Goal: Task Accomplishment & Management: Manage account settings

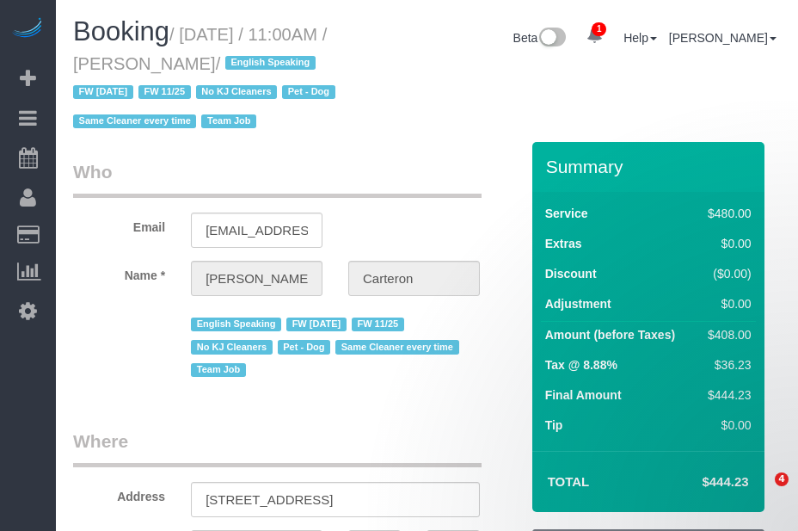
select select "NY"
select select "number:89"
select select "number:90"
select select "number:13"
select select "number:5"
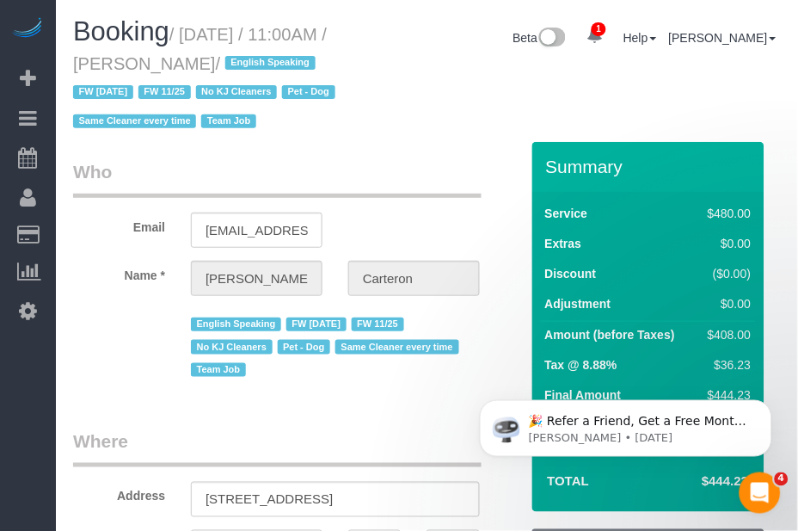
select select "string:[GEOGRAPHIC_DATA]"
select select "object:804"
select select "string:stripe-pm_1PhBly4VGloSiKo7AbZCQr6r"
select select "spot3"
select select "180"
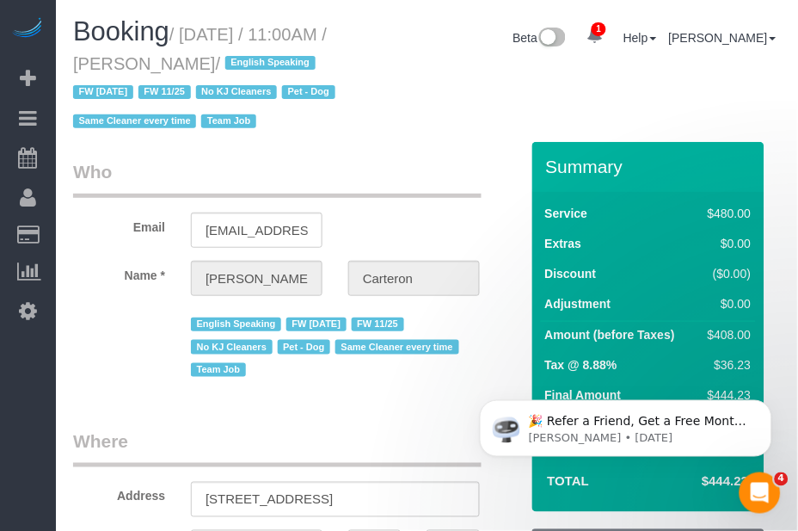
select select "object:1319"
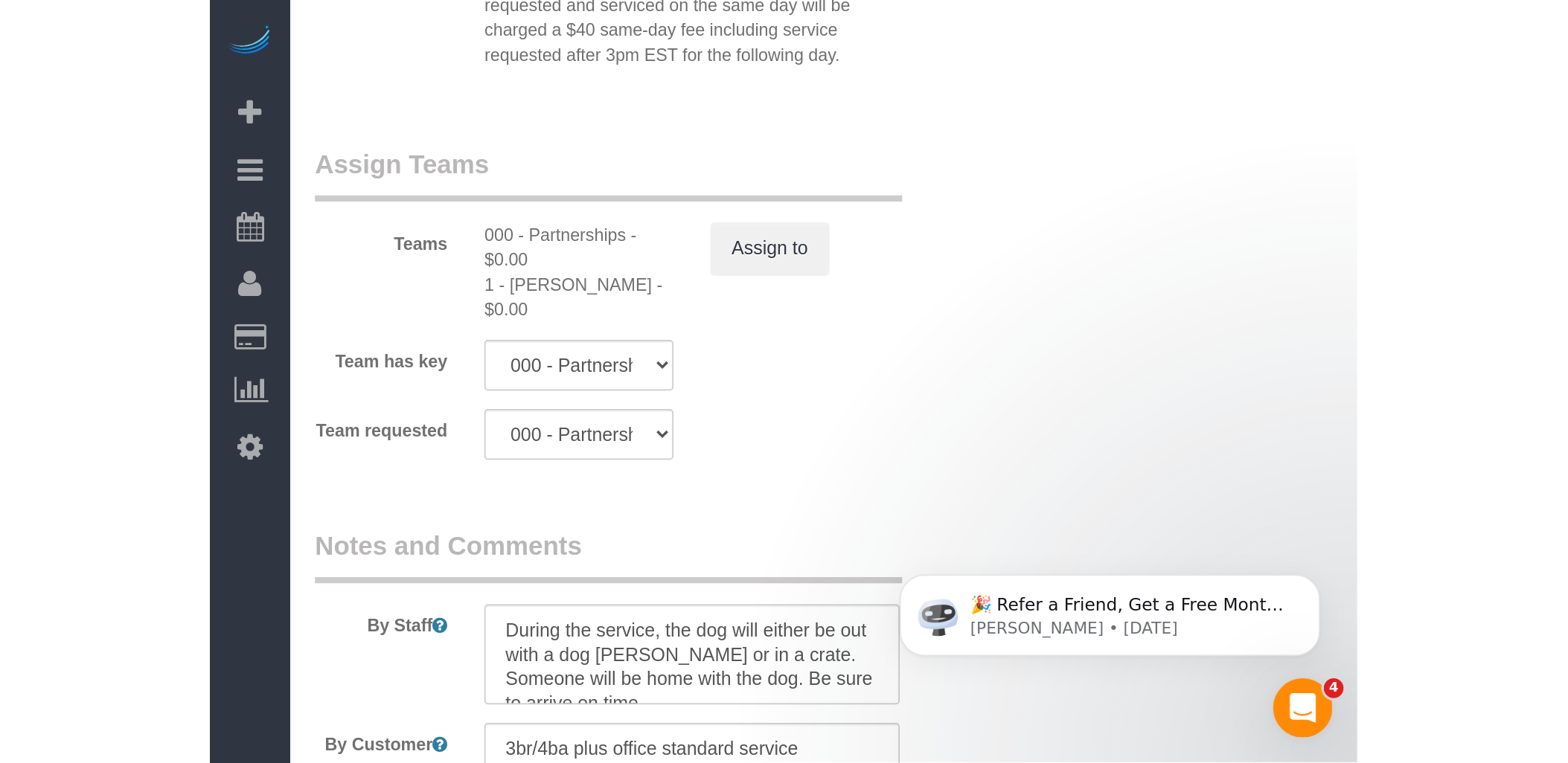
scroll to position [1587, 0]
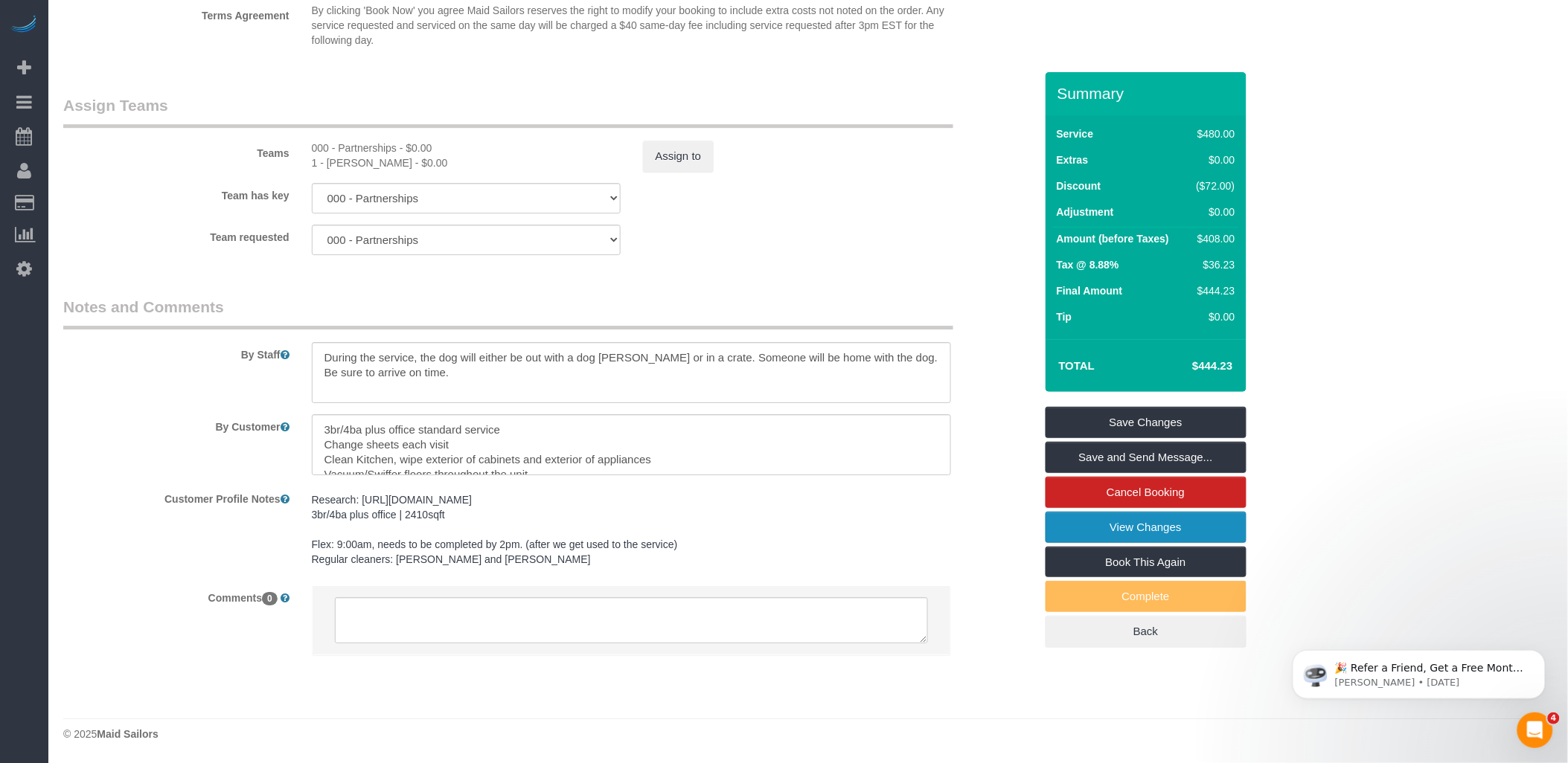
click at [690, 458] on link "View Changes" at bounding box center [1146, 528] width 201 height 31
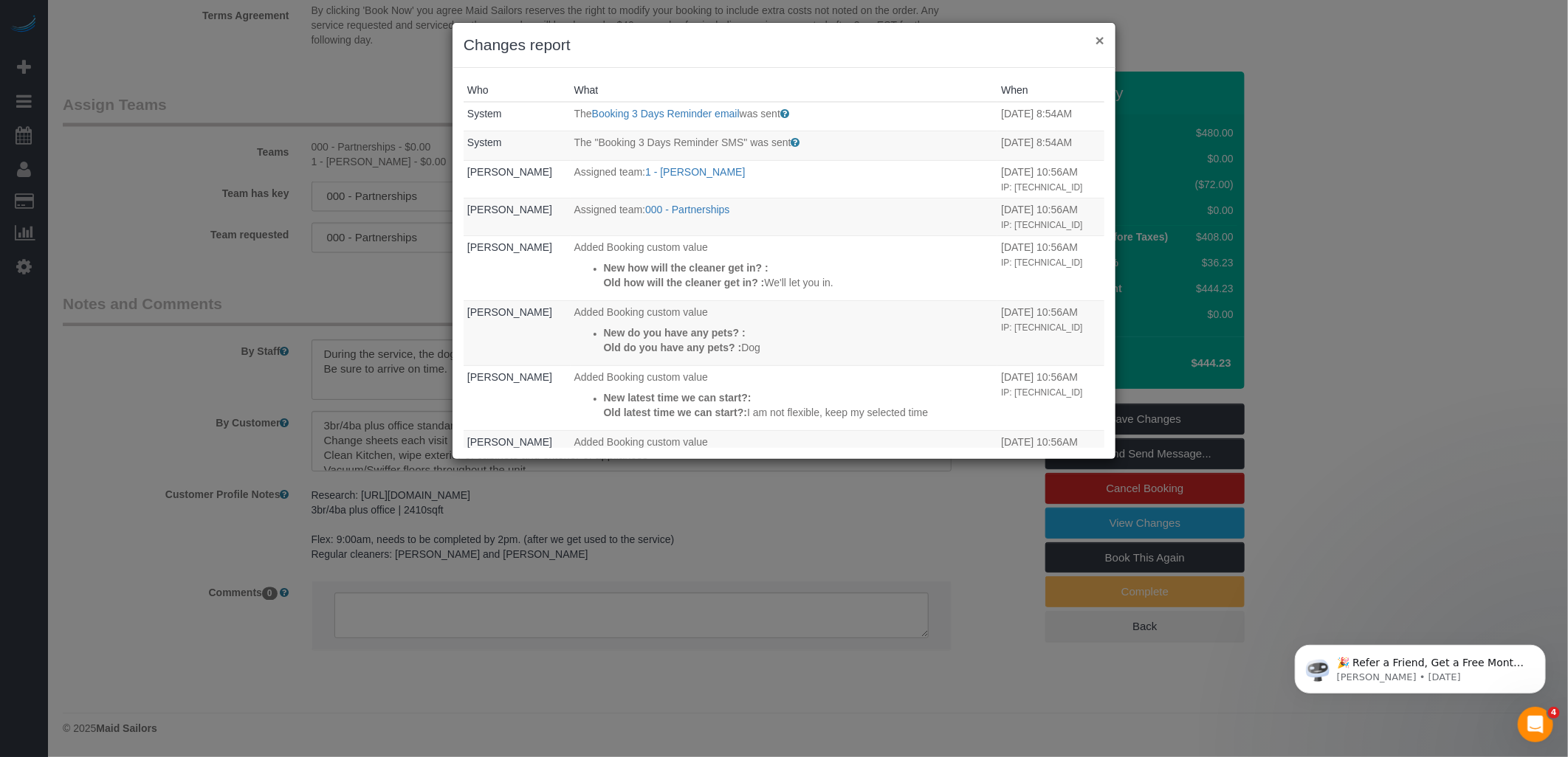
click at [684, 41] on button "×" at bounding box center [1099, 40] width 9 height 15
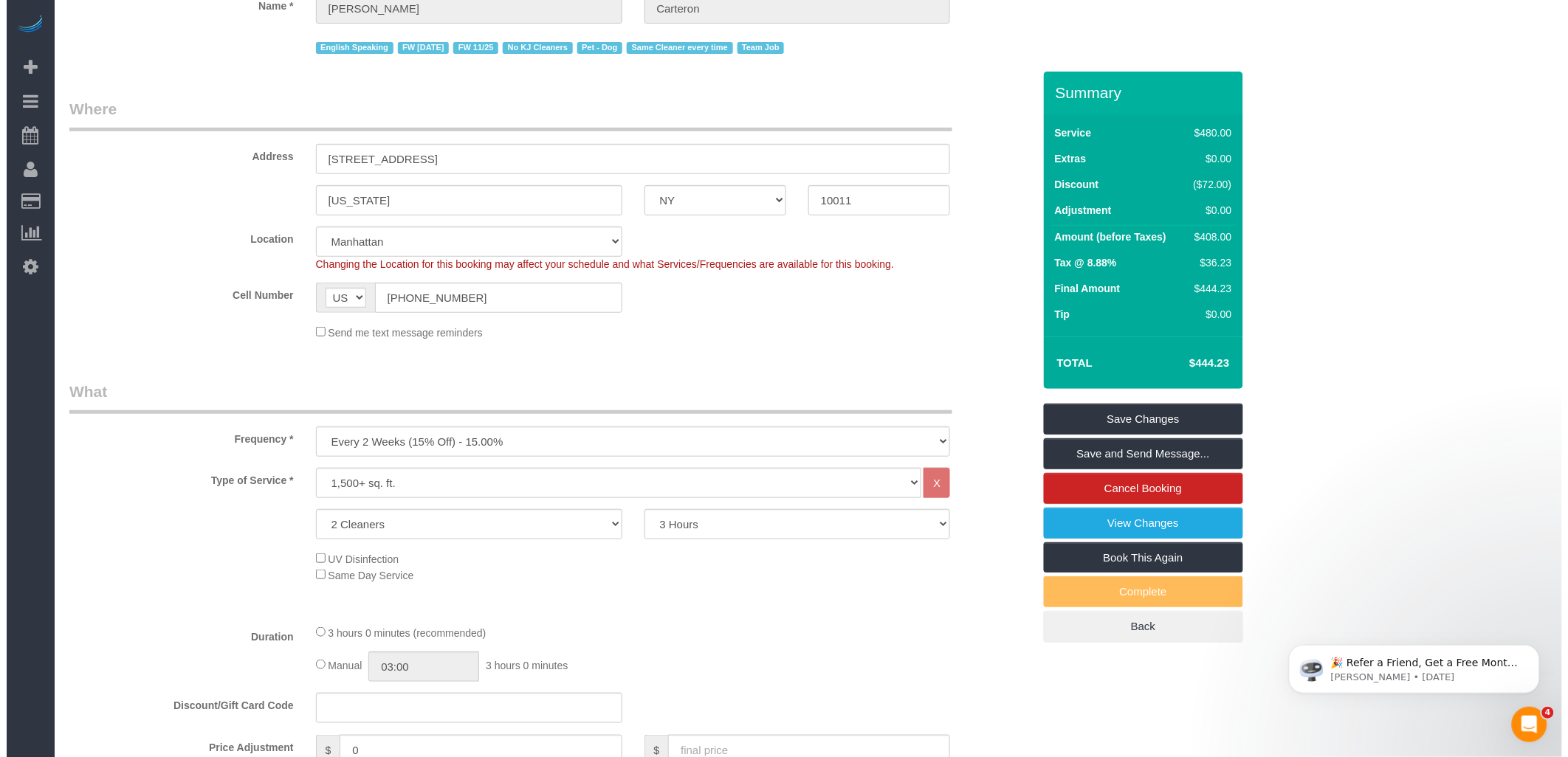
scroll to position [0, 0]
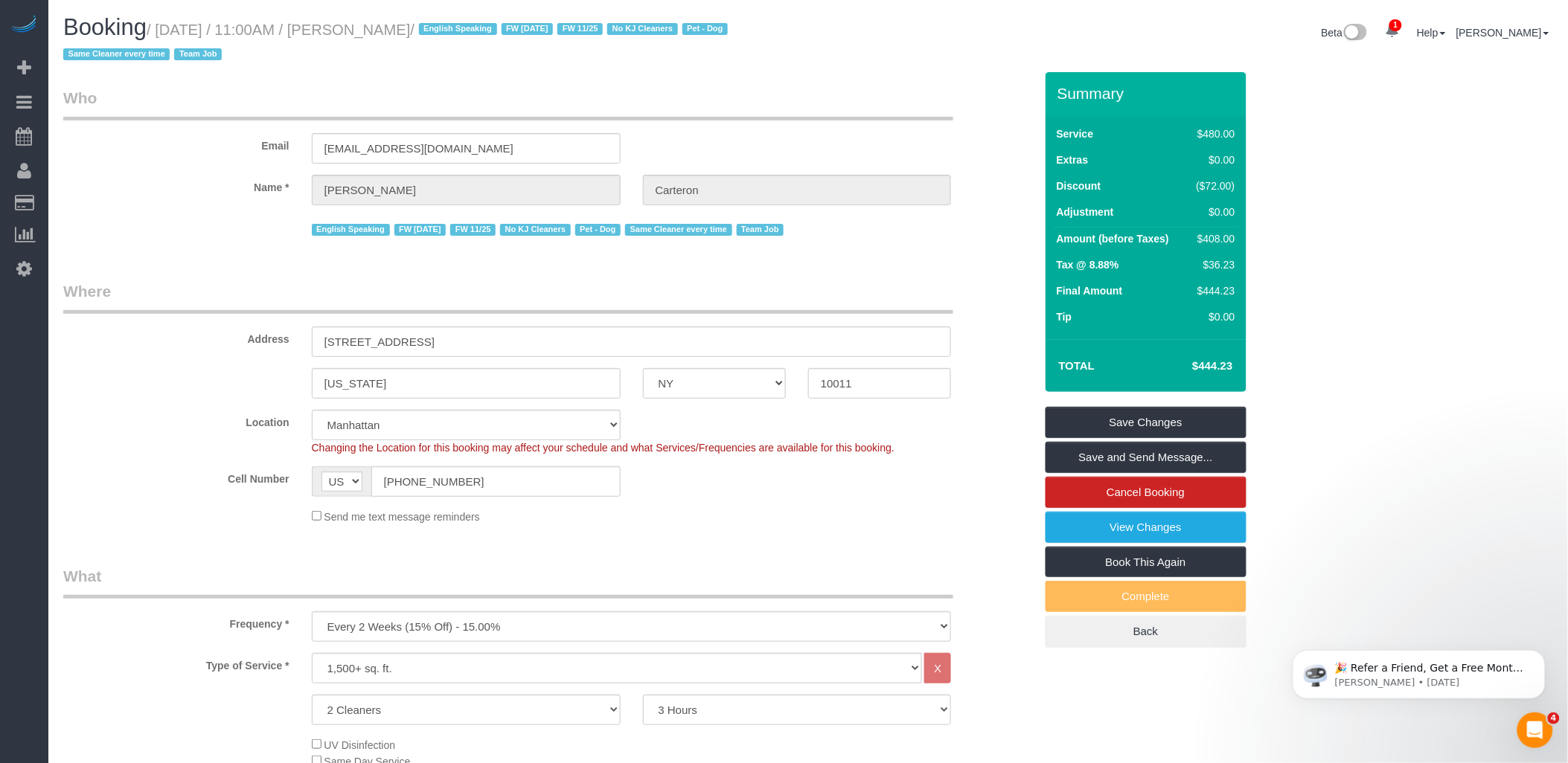
drag, startPoint x: 353, startPoint y: 26, endPoint x: 447, endPoint y: 29, distance: 94.0
click at [447, 29] on small "/ August 25, 2025 / 11:00AM / Gino Carteron / English Speaking FW 02/17/2025 FW…" at bounding box center [397, 42] width 669 height 42
click at [690, 458] on link "View Changes" at bounding box center [1146, 528] width 201 height 31
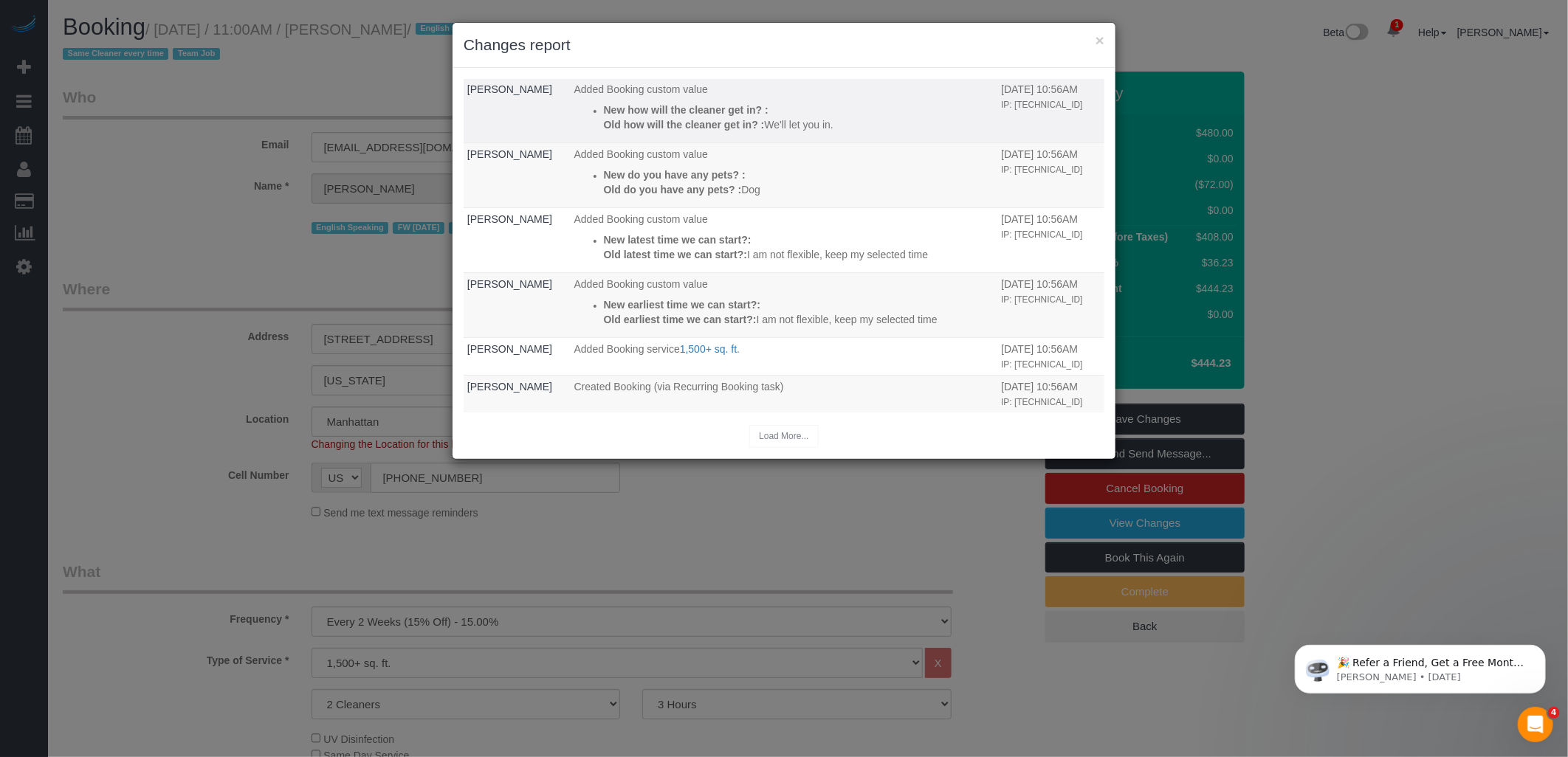
scroll to position [245, 0]
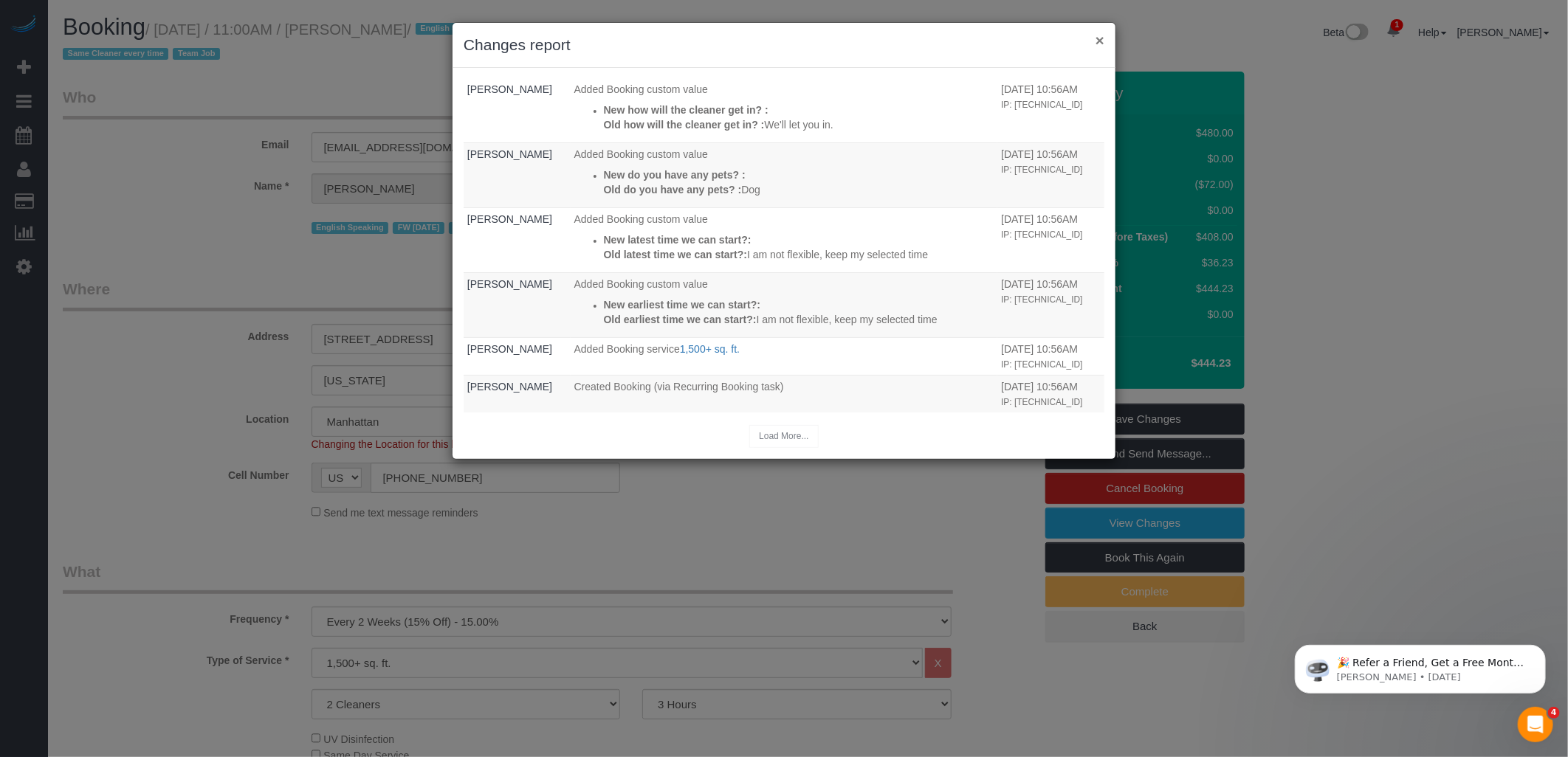
click at [684, 42] on button "×" at bounding box center [1099, 40] width 9 height 15
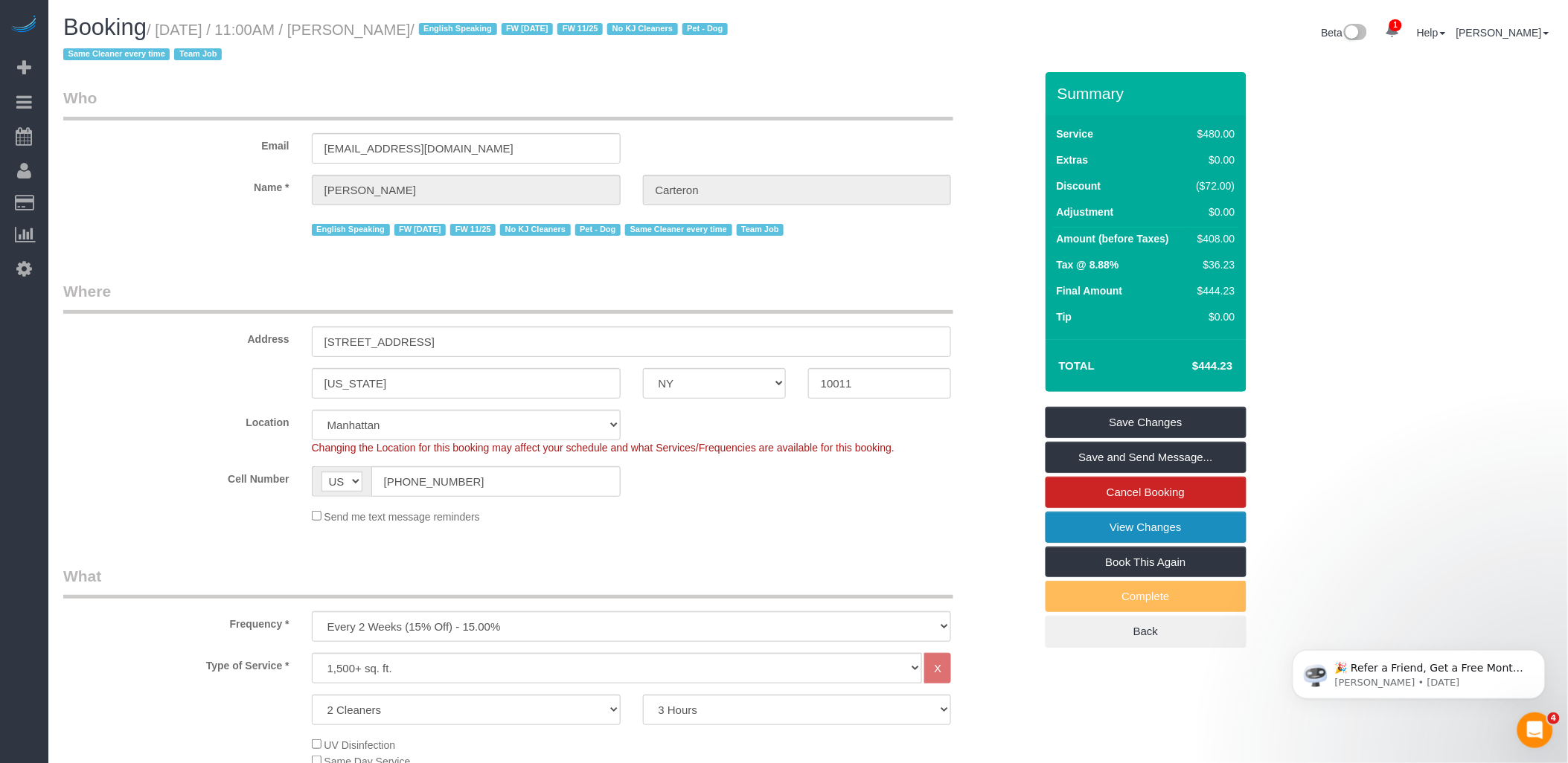
click at [690, 458] on link "View Changes" at bounding box center [1146, 528] width 201 height 31
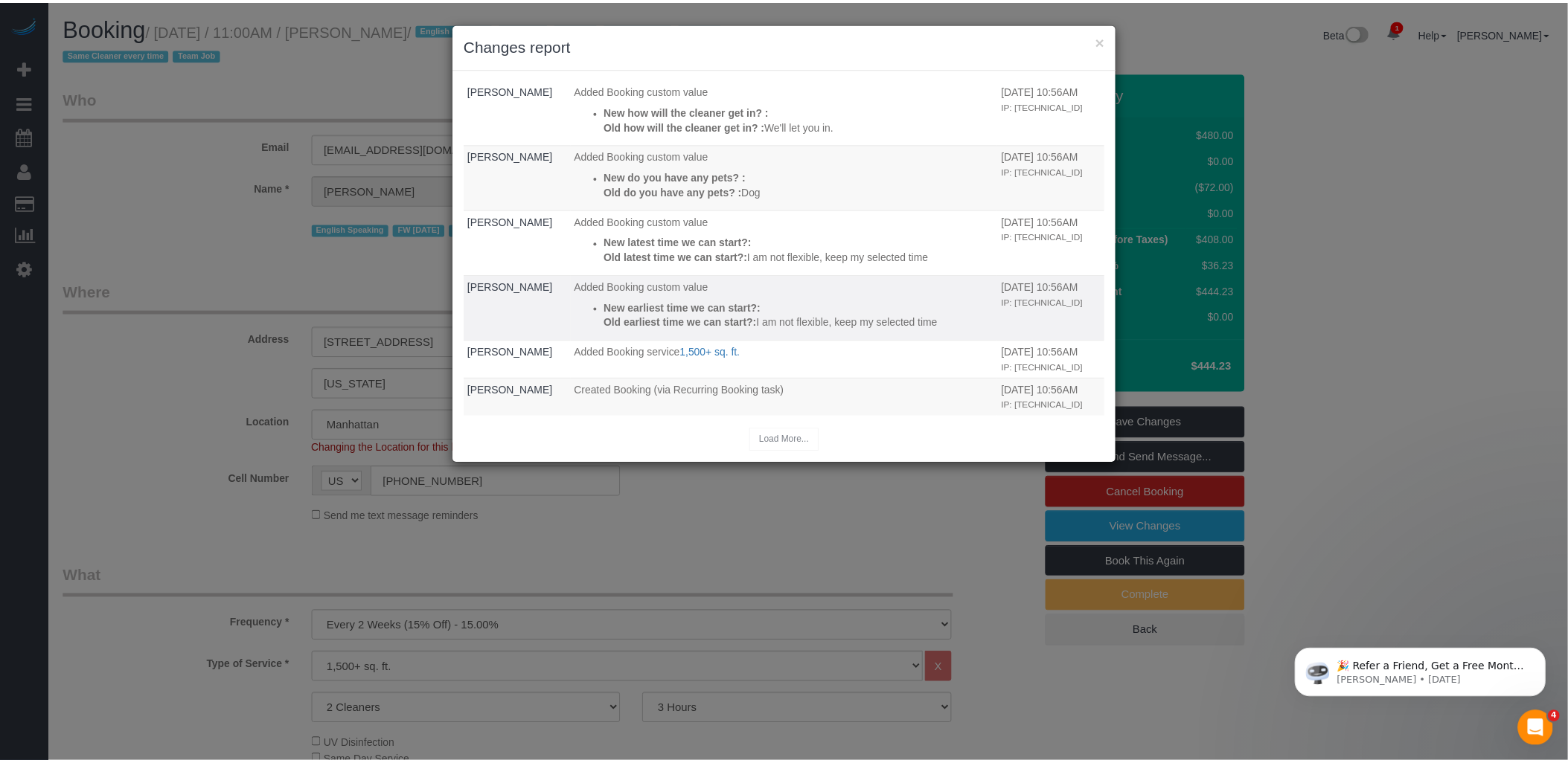
scroll to position [0, 0]
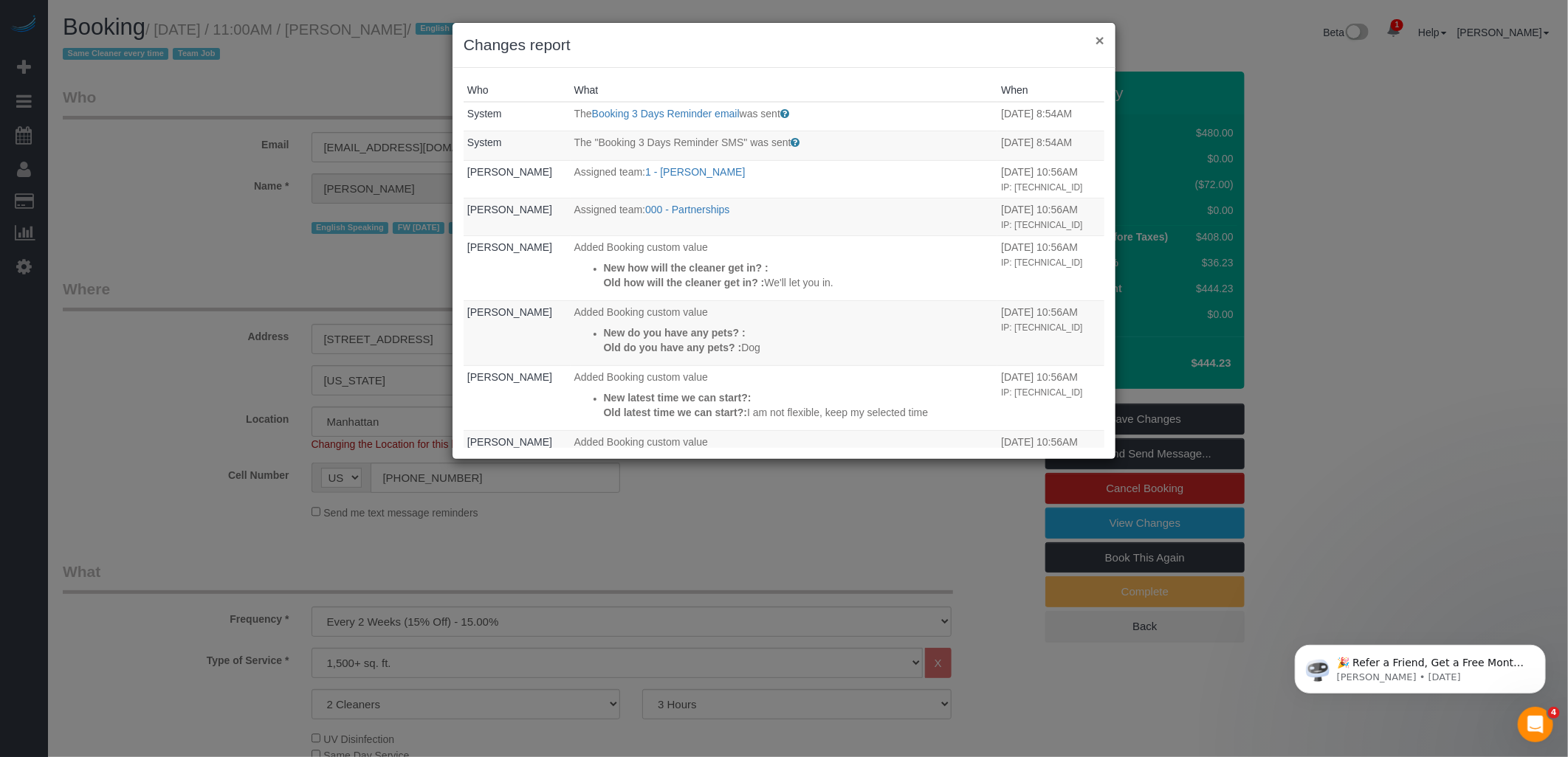
click at [684, 39] on button "×" at bounding box center [1099, 40] width 9 height 15
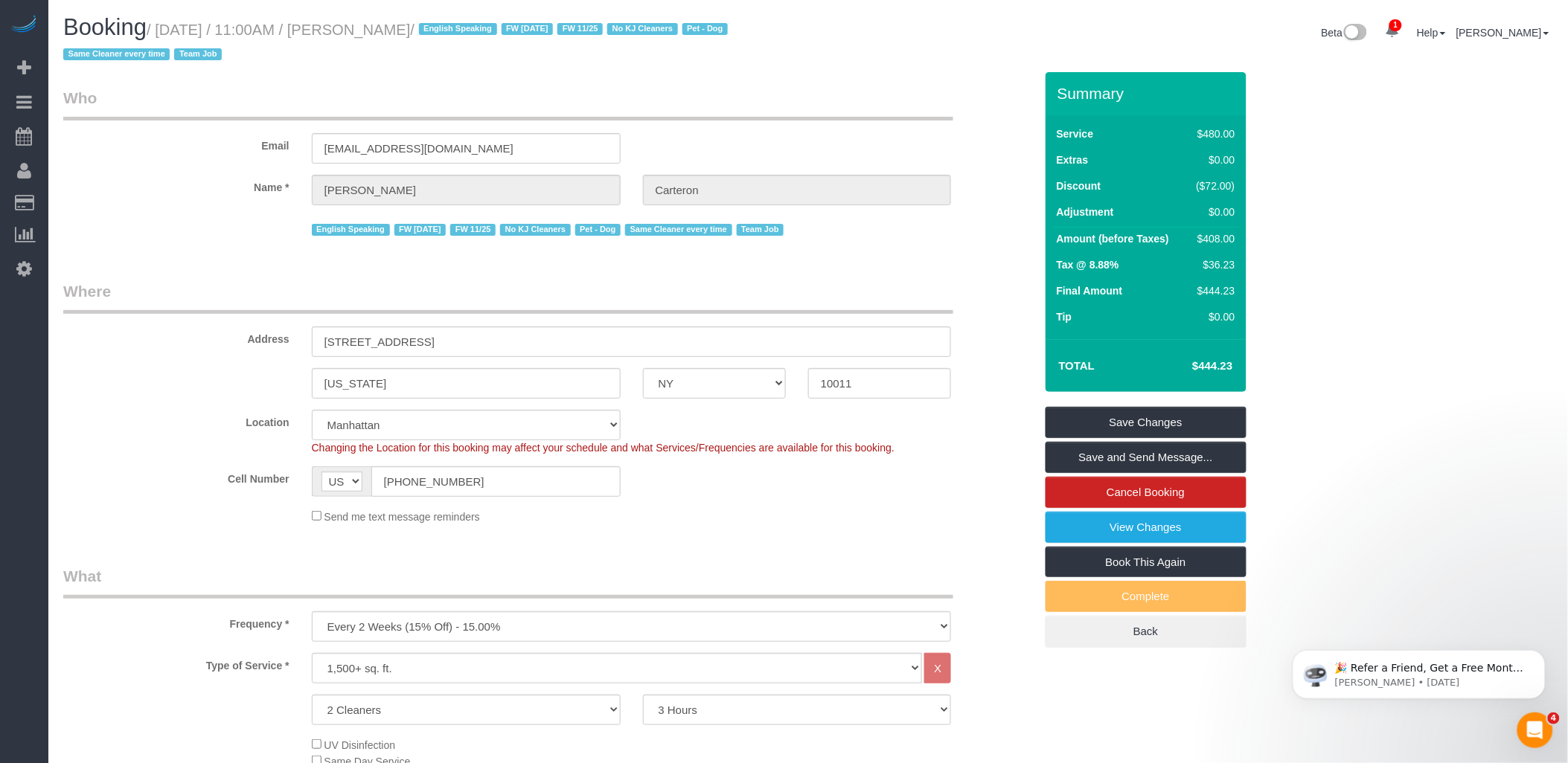
click at [690, 99] on legend "Who" at bounding box center [508, 104] width 890 height 34
click at [690, 65] on h1 "Booking / August 25, 2025 / 11:00AM / Gino Carteron / English Speaking FW 02/17…" at bounding box center [430, 40] width 734 height 50
drag, startPoint x: 380, startPoint y: 27, endPoint x: 436, endPoint y: 35, distance: 56.6
click at [458, 32] on small "/ August 25, 2025 / 11:00AM / Gino Carteron / English Speaking FW 02/17/2025 FW…" at bounding box center [397, 42] width 669 height 42
drag, startPoint x: 436, startPoint y: 35, endPoint x: 372, endPoint y: 42, distance: 64.4
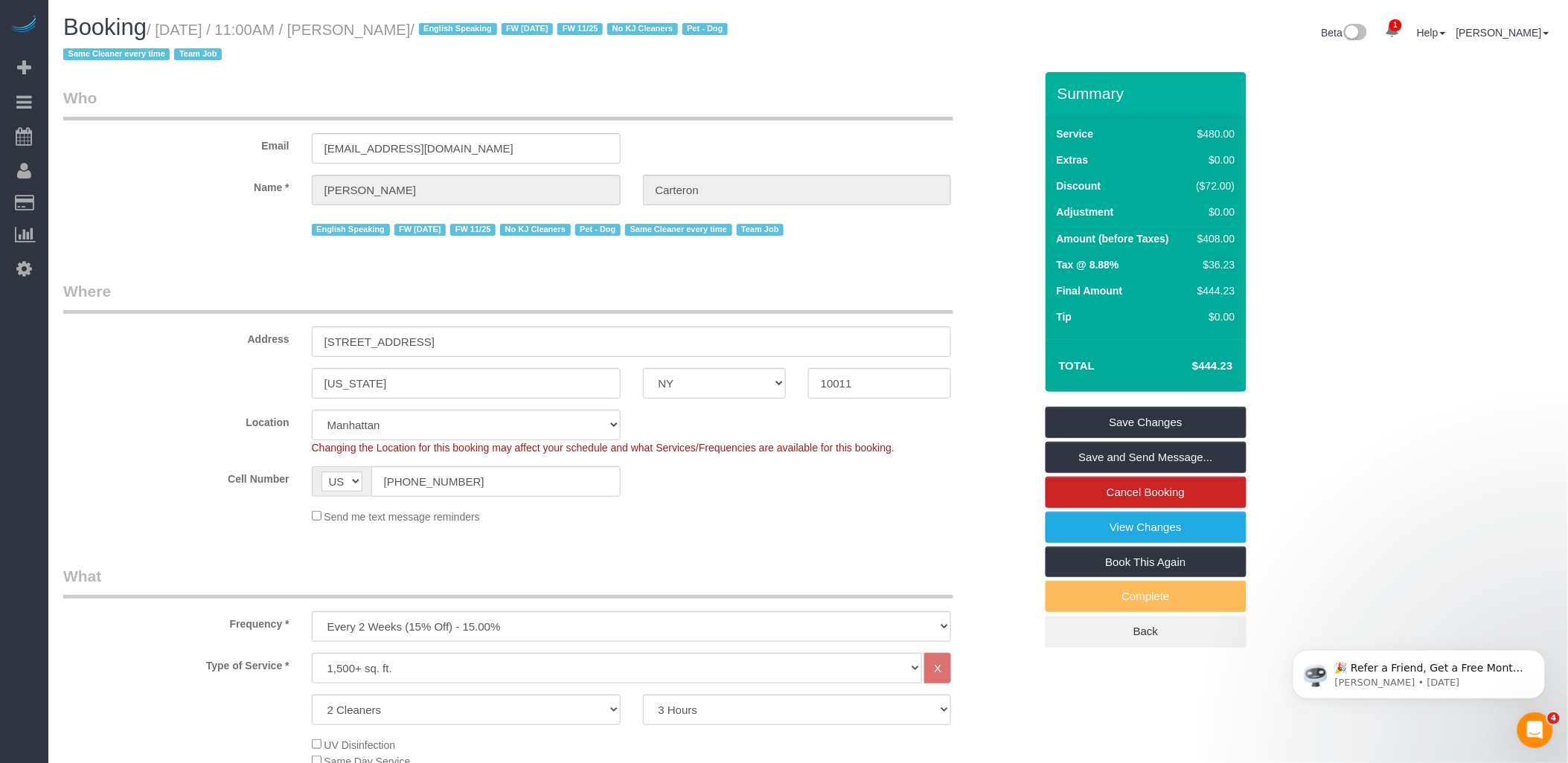
click at [372, 42] on h1 "Booking / August 25, 2025 / 11:00AM / Gino Carteron / English Speaking FW 02/17…" at bounding box center [430, 40] width 734 height 50
drag, startPoint x: 355, startPoint y: 30, endPoint x: 447, endPoint y: 31, distance: 92.0
click at [447, 31] on small "/ August 25, 2025 / 11:00AM / Gino Carteron / English Speaking FW 02/17/2025 FW…" at bounding box center [397, 42] width 669 height 42
copy small "Gino Carteron"
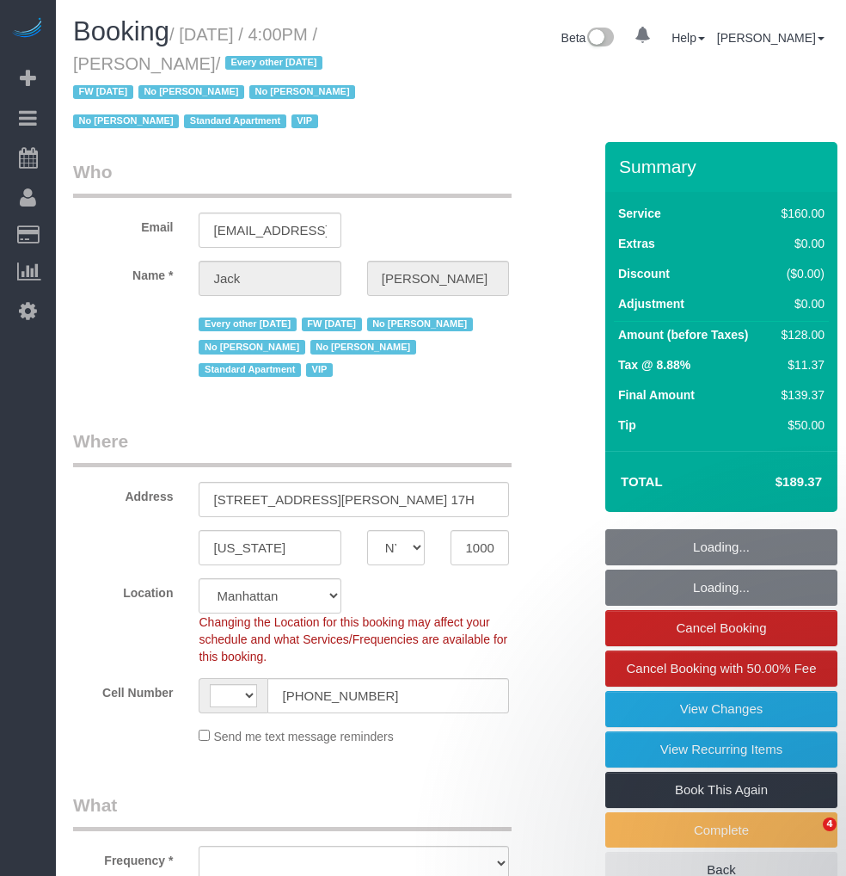
select select "NY"
select select "number:56"
select select "number:78"
select select "number:15"
select select "number:6"
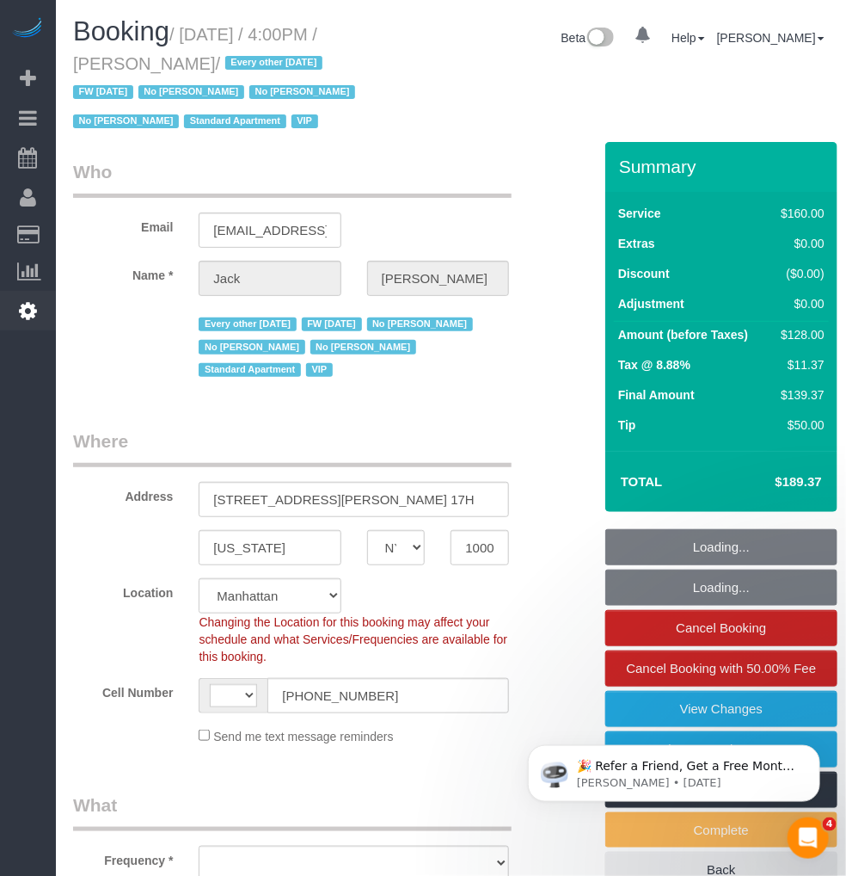
select select "string:[GEOGRAPHIC_DATA]"
select select "string:stripe-pm_1R9Bsk4VGloSiKo7ufTdcySD"
select select "object:1360"
select select "spot1"
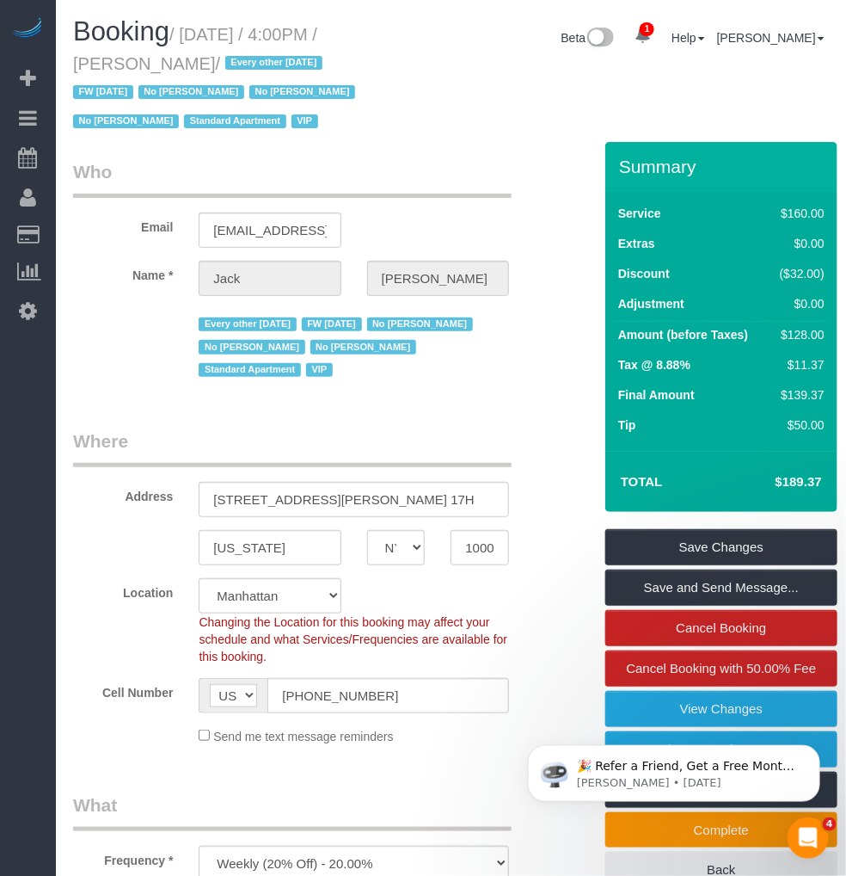
click at [416, 164] on legend "Who" at bounding box center [292, 178] width 439 height 39
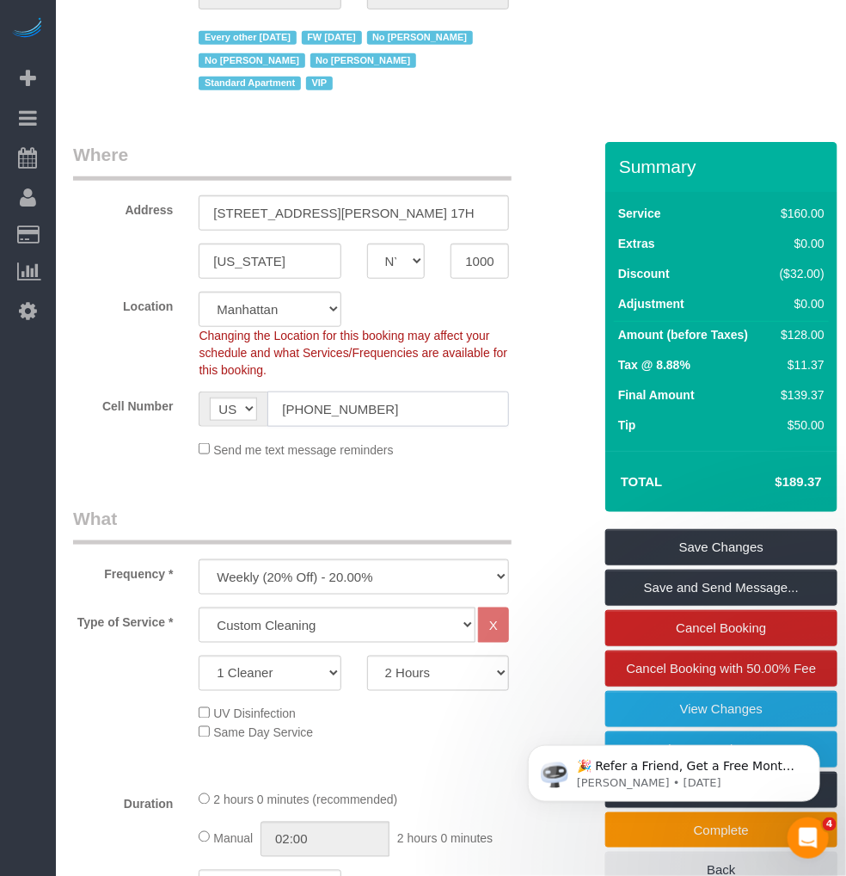
click at [314, 425] on input "[PHONE_NUMBER]" at bounding box center [388, 408] width 242 height 35
click at [318, 413] on input "[PHONE_NUMBER]" at bounding box center [388, 408] width 242 height 35
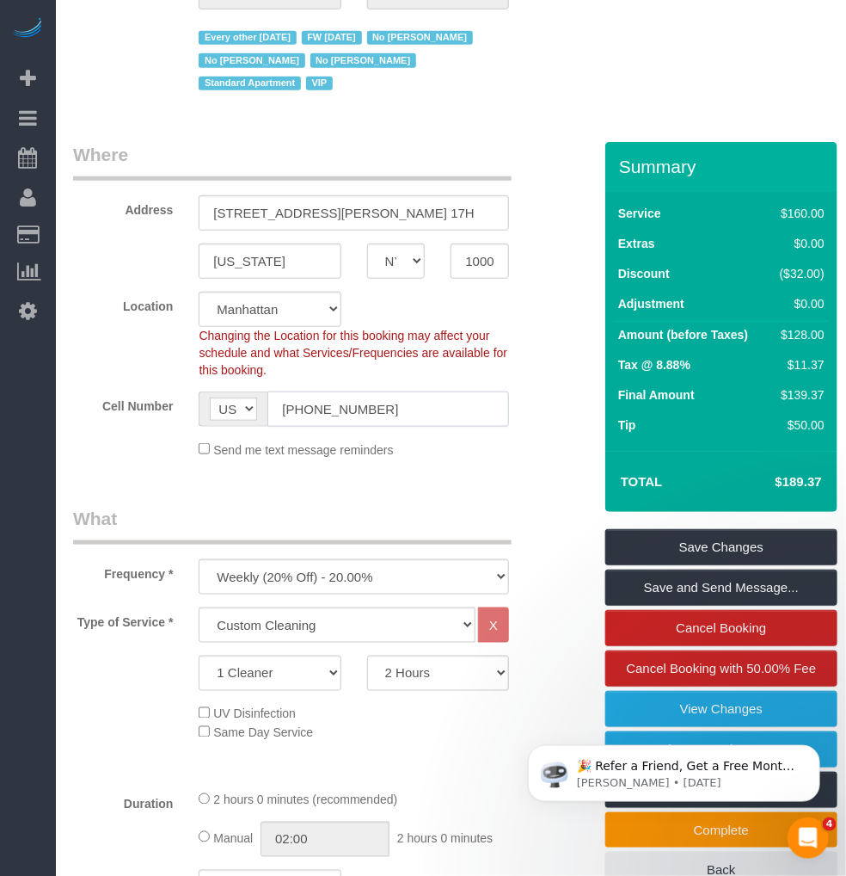
click at [318, 413] on input "[PHONE_NUMBER]" at bounding box center [388, 408] width 242 height 35
click at [318, 413] on input "(347) 241-6347" at bounding box center [388, 408] width 242 height 35
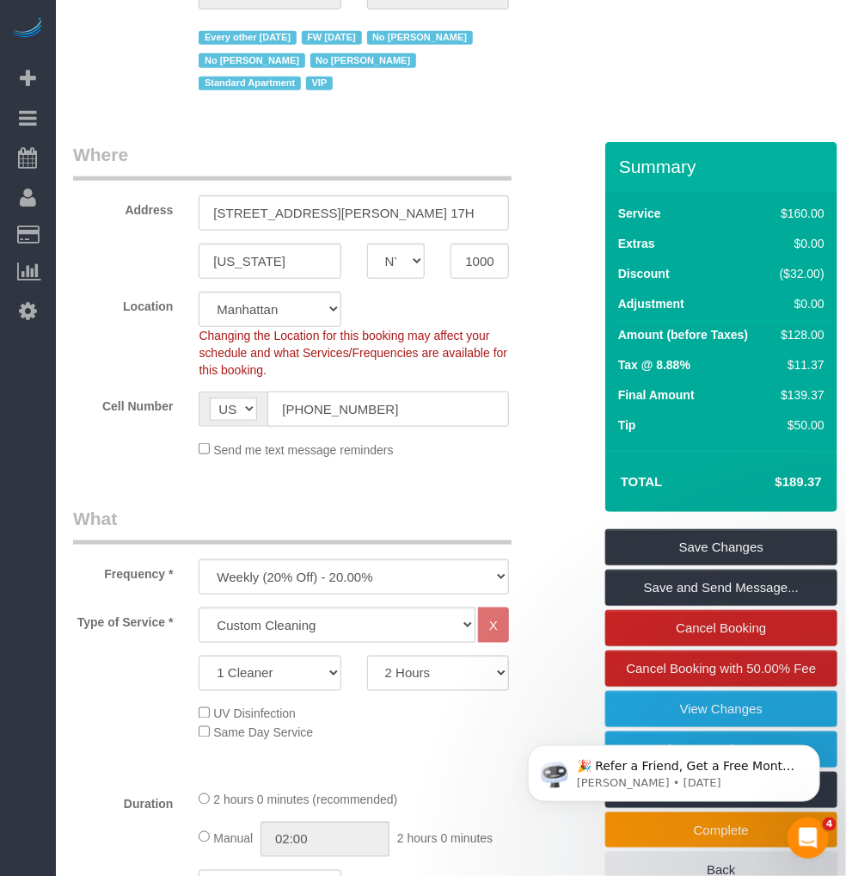
click at [318, 413] on input "(347) 241-6347" at bounding box center [388, 408] width 242 height 35
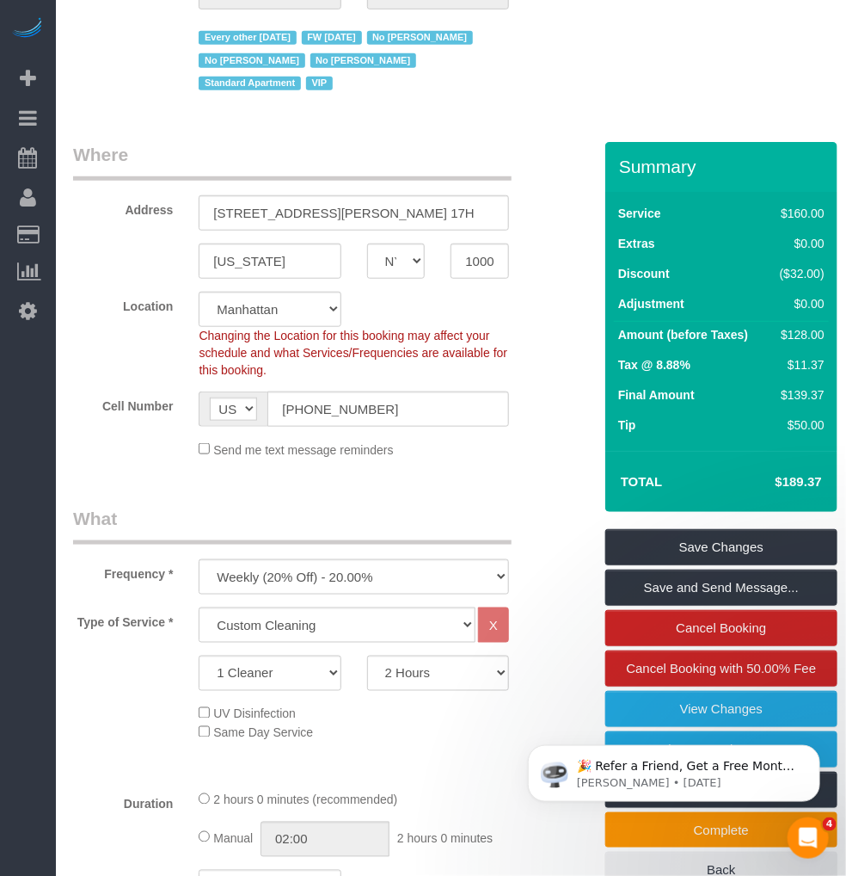
scroll to position [0, 0]
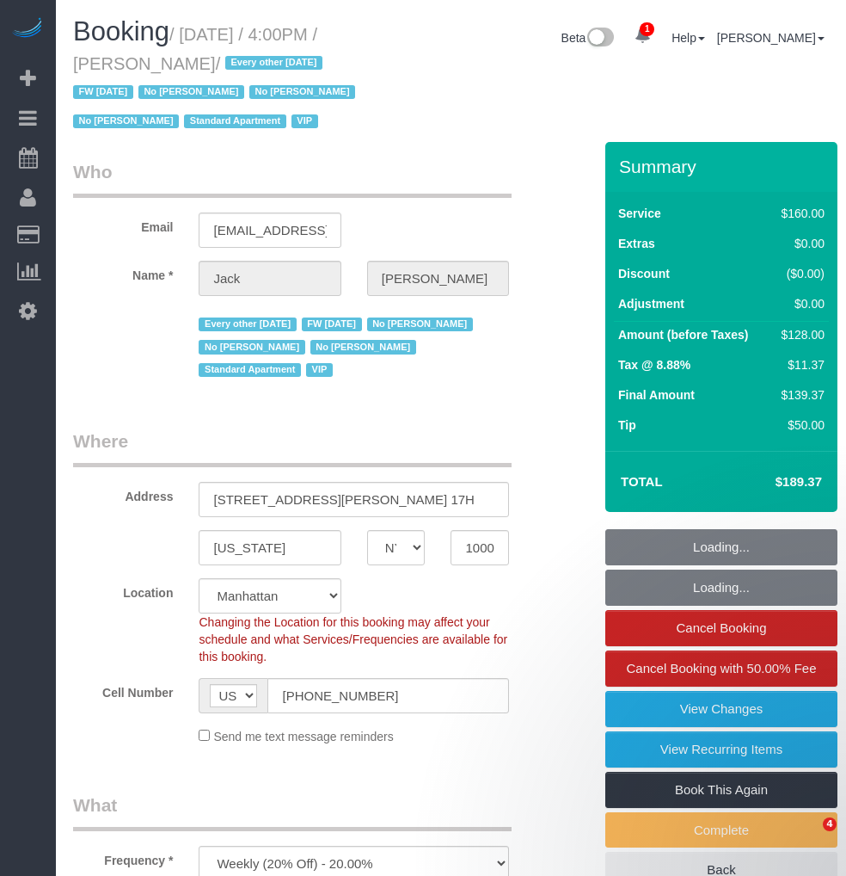
select select "NY"
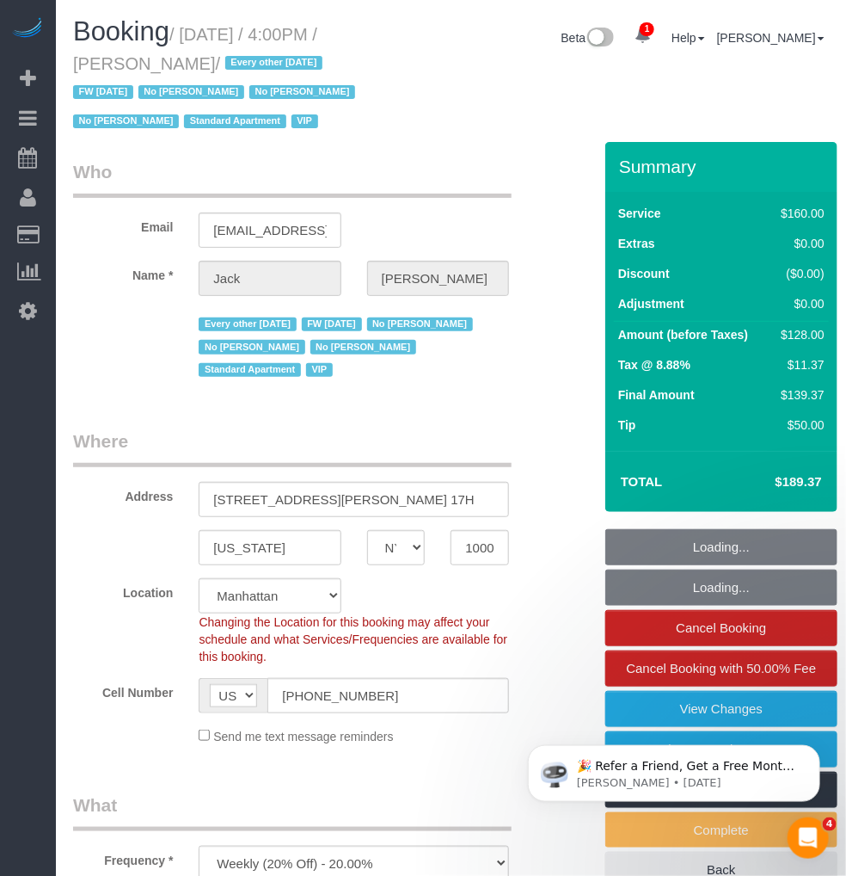
select select "object:798"
select select "string:stripe-pm_1R9Bsk4VGloSiKo7ufTdcySD"
select select "spot1"
select select "number:56"
select select "number:78"
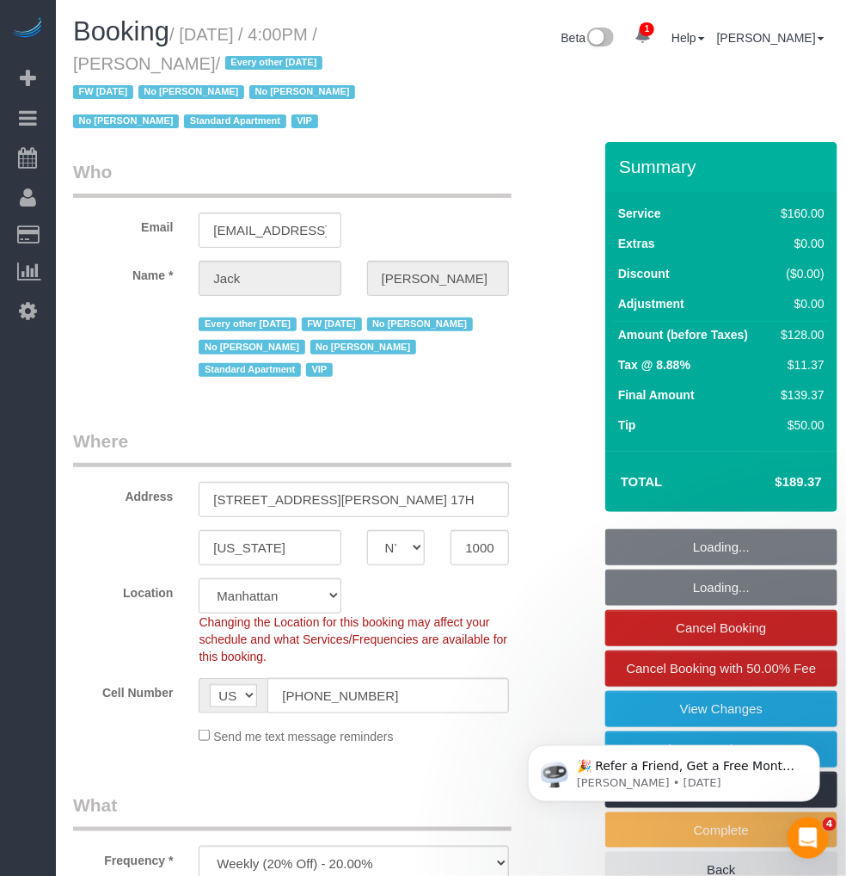
select select "number:15"
select select "number:6"
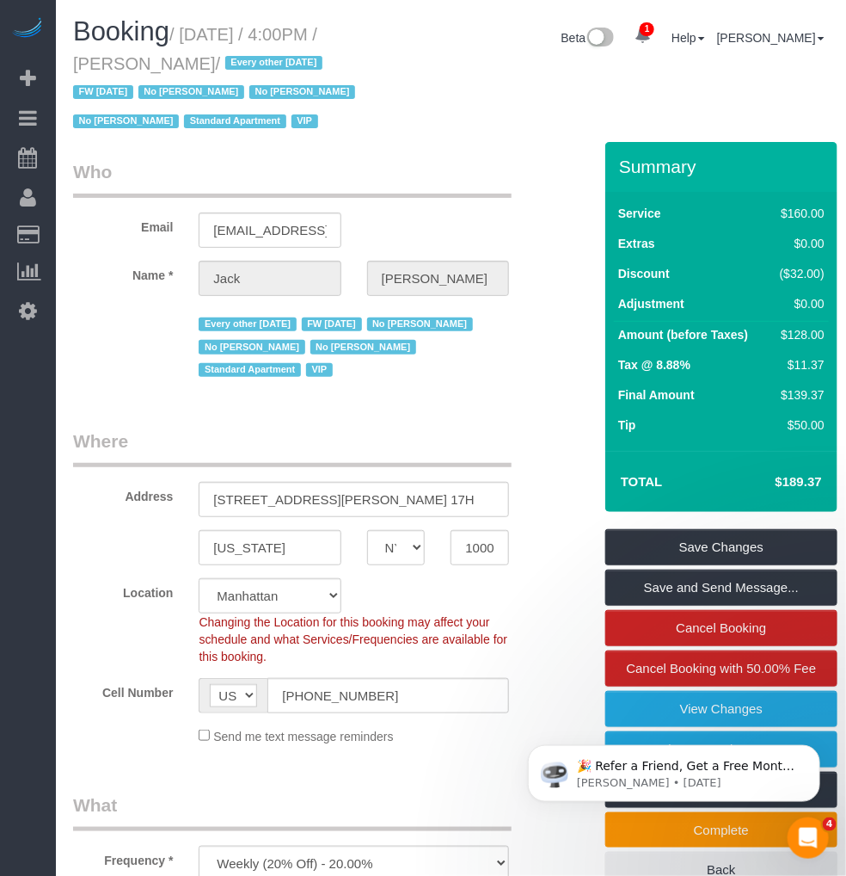
drag, startPoint x: 399, startPoint y: 33, endPoint x: 409, endPoint y: 48, distance: 18.1
click at [373, 48] on h1 "Booking / August 22, 2025 / 4:00PM / Jack Baughman / Every other Friday FW 02/0…" at bounding box center [223, 75] width 300 height 117
copy small "Jack Baughman / Every other Friday FW 02/02/2025"
click at [360, 43] on small "/ August 22, 2025 / 4:00PM / Jack Baughman / Every other Friday FW 02/02/2025 N…" at bounding box center [216, 78] width 287 height 107
drag, startPoint x: 404, startPoint y: 30, endPoint x: 153, endPoint y: 62, distance: 253.1
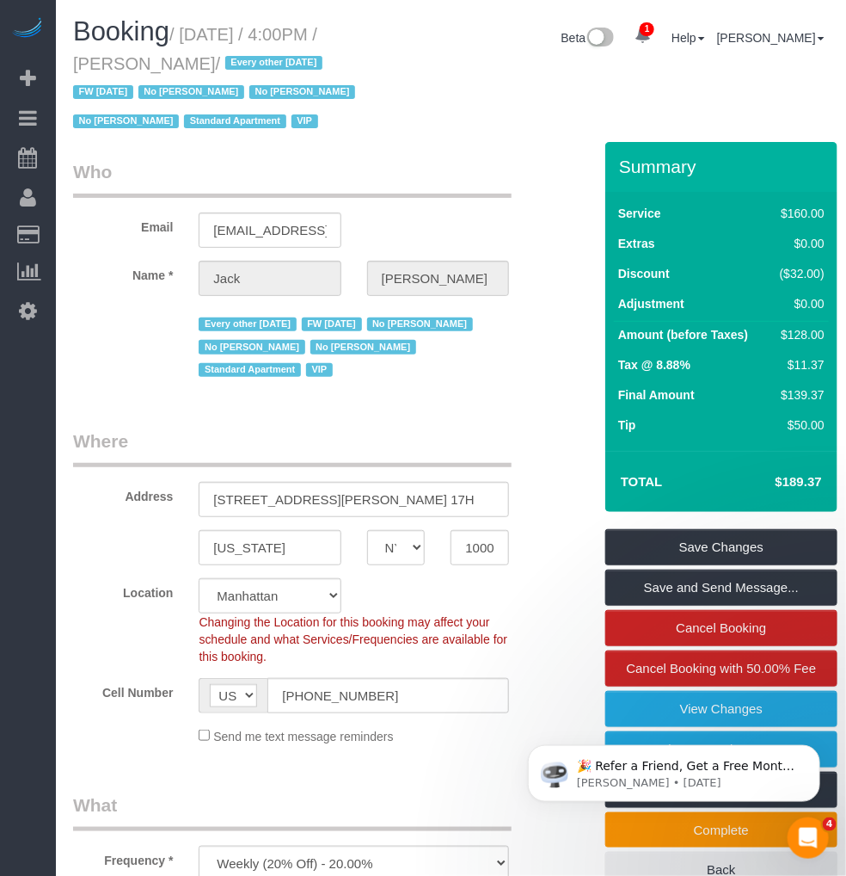
click at [153, 62] on small "/ August 22, 2025 / 4:00PM / Jack Baughman / Every other Friday FW 02/02/2025 N…" at bounding box center [216, 78] width 287 height 107
copy small "Jack Baughman"
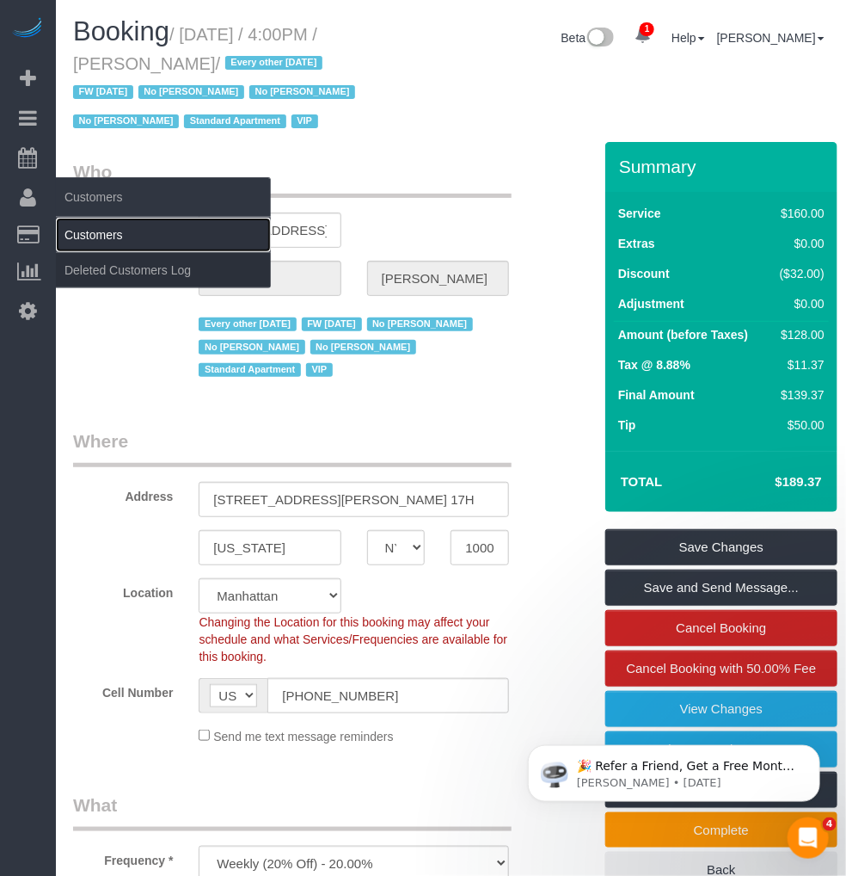
click at [88, 230] on link "Customers" at bounding box center [163, 235] width 215 height 34
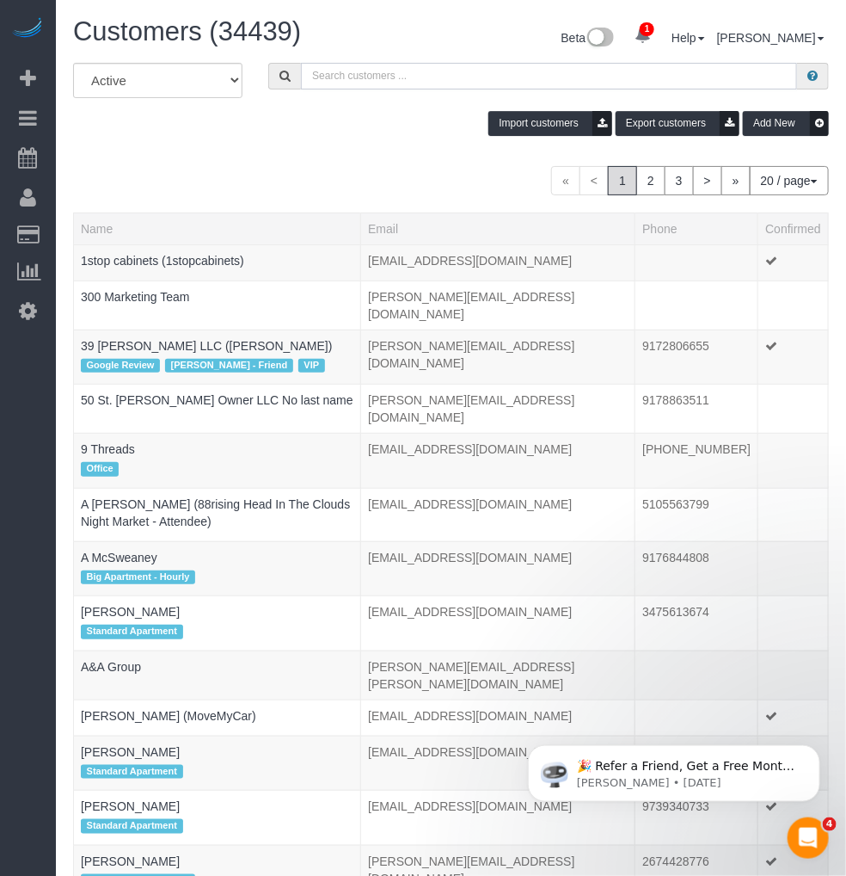
click at [315, 75] on input "text" at bounding box center [549, 76] width 496 height 27
click at [341, 75] on input "text" at bounding box center [549, 76] width 496 height 27
paste input "Jack Baughman"
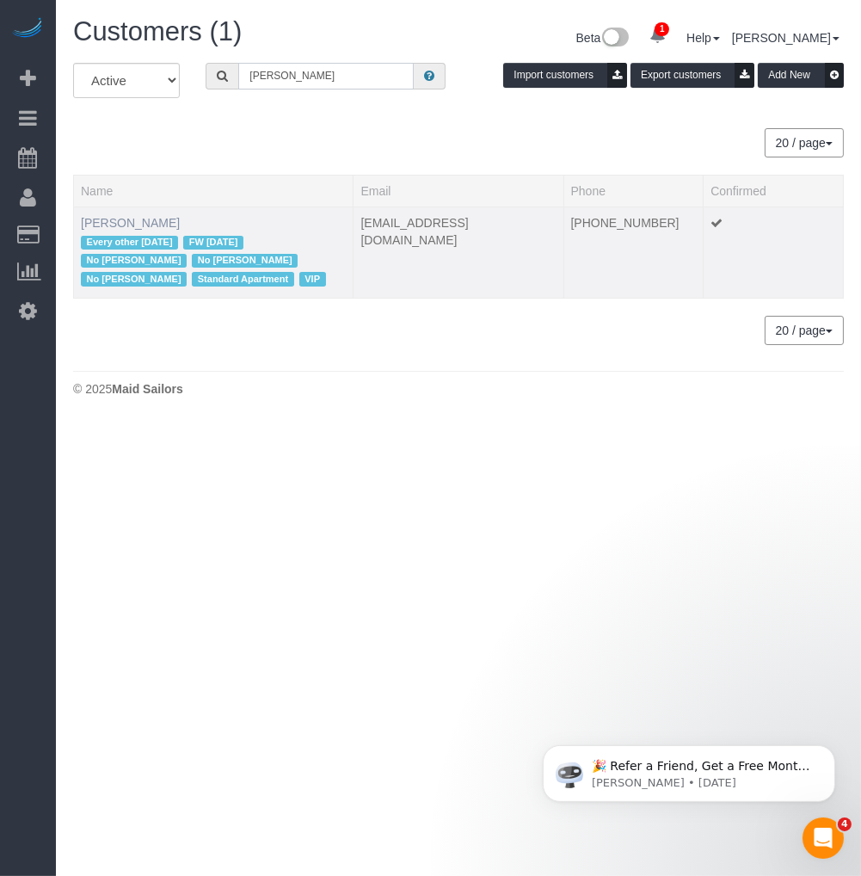
type input "Jack Baughman"
click at [120, 220] on link "Jack Baughman" at bounding box center [130, 223] width 99 height 14
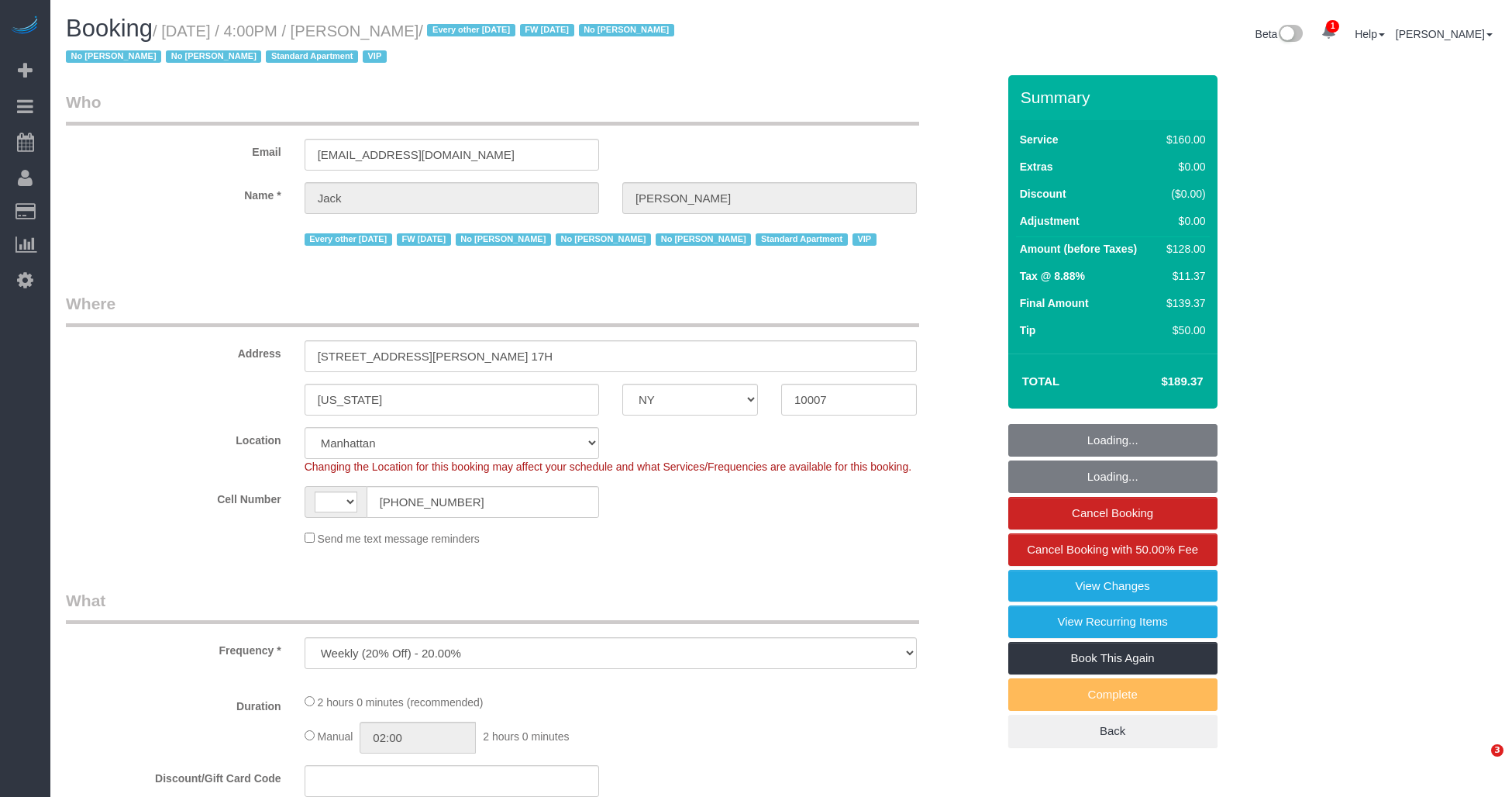
select select "NY"
select select "object:422"
select select "string:[GEOGRAPHIC_DATA]"
select select "string:stripe-pm_1R9Bsk4VGloSiKo7ufTdcySD"
select select "spot1"
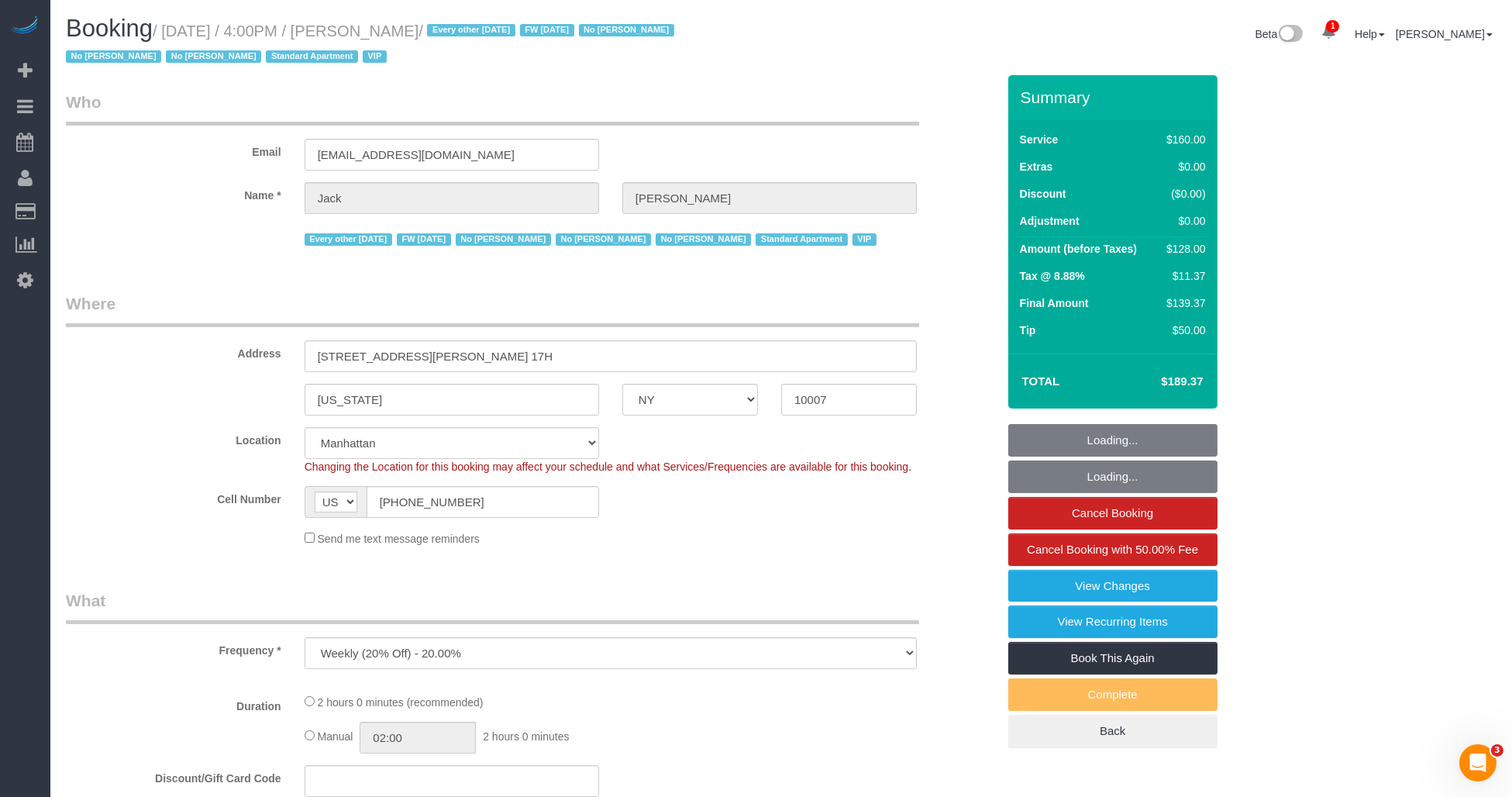
select select "number:56"
select select "number:78"
select select "number:15"
select select "number:6"
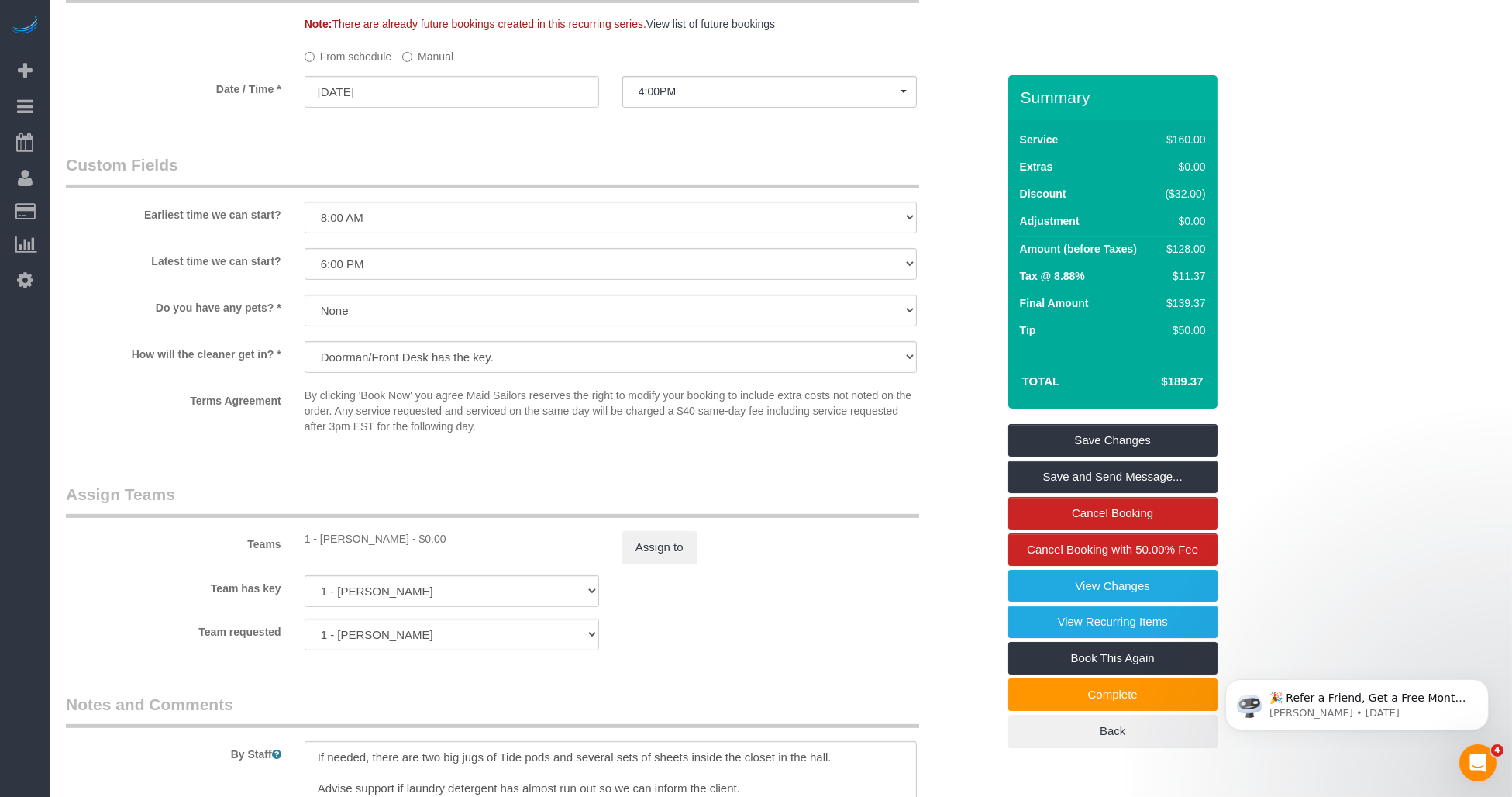
scroll to position [1464, 0]
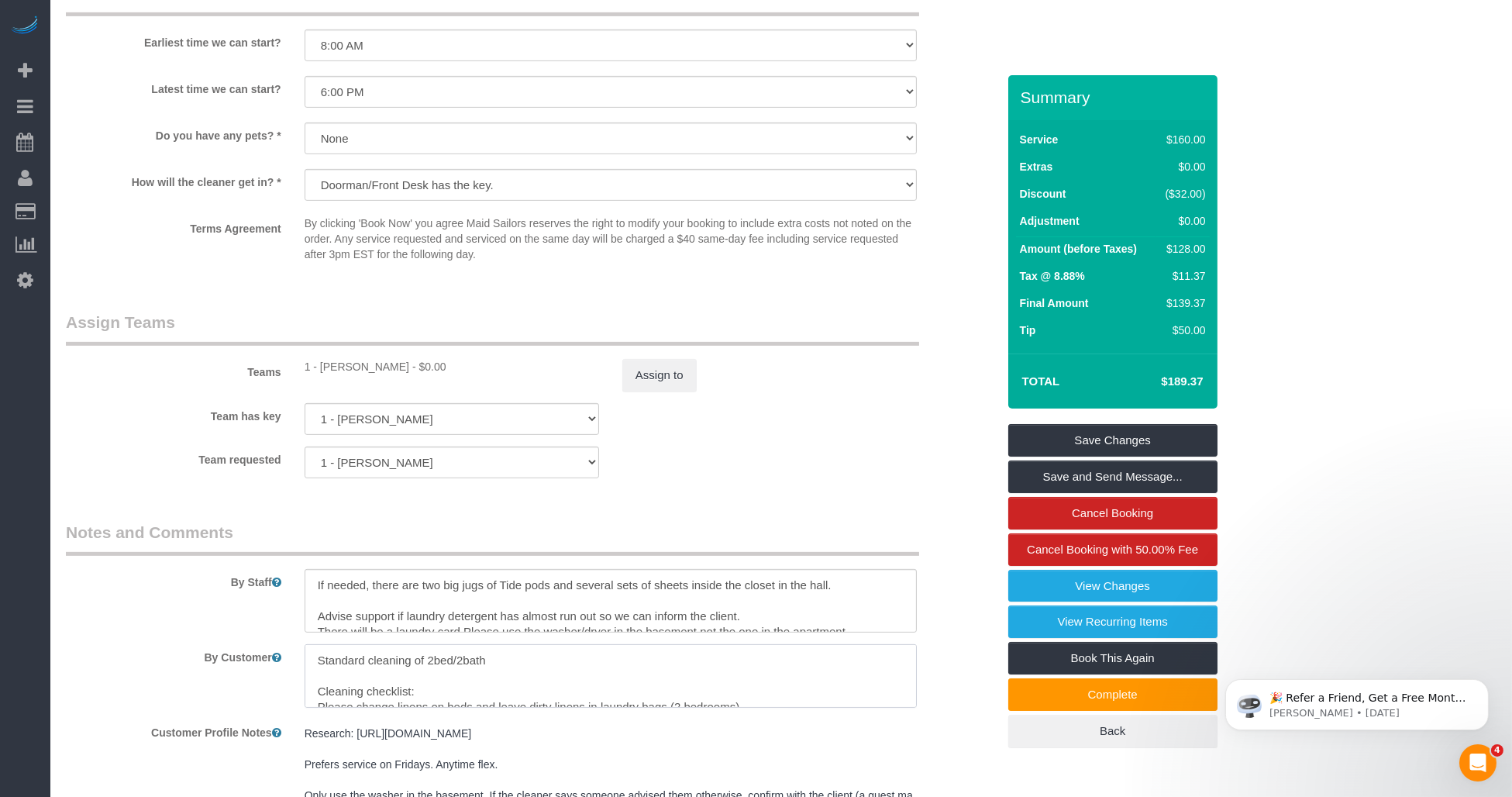
click at [555, 687] on textarea at bounding box center [610, 676] width 612 height 64
click at [416, 688] on textarea at bounding box center [610, 676] width 612 height 64
drag, startPoint x: 392, startPoint y: 695, endPoint x: 414, endPoint y: 695, distance: 22.0
click at [403, 695] on textarea at bounding box center [610, 676] width 612 height 64
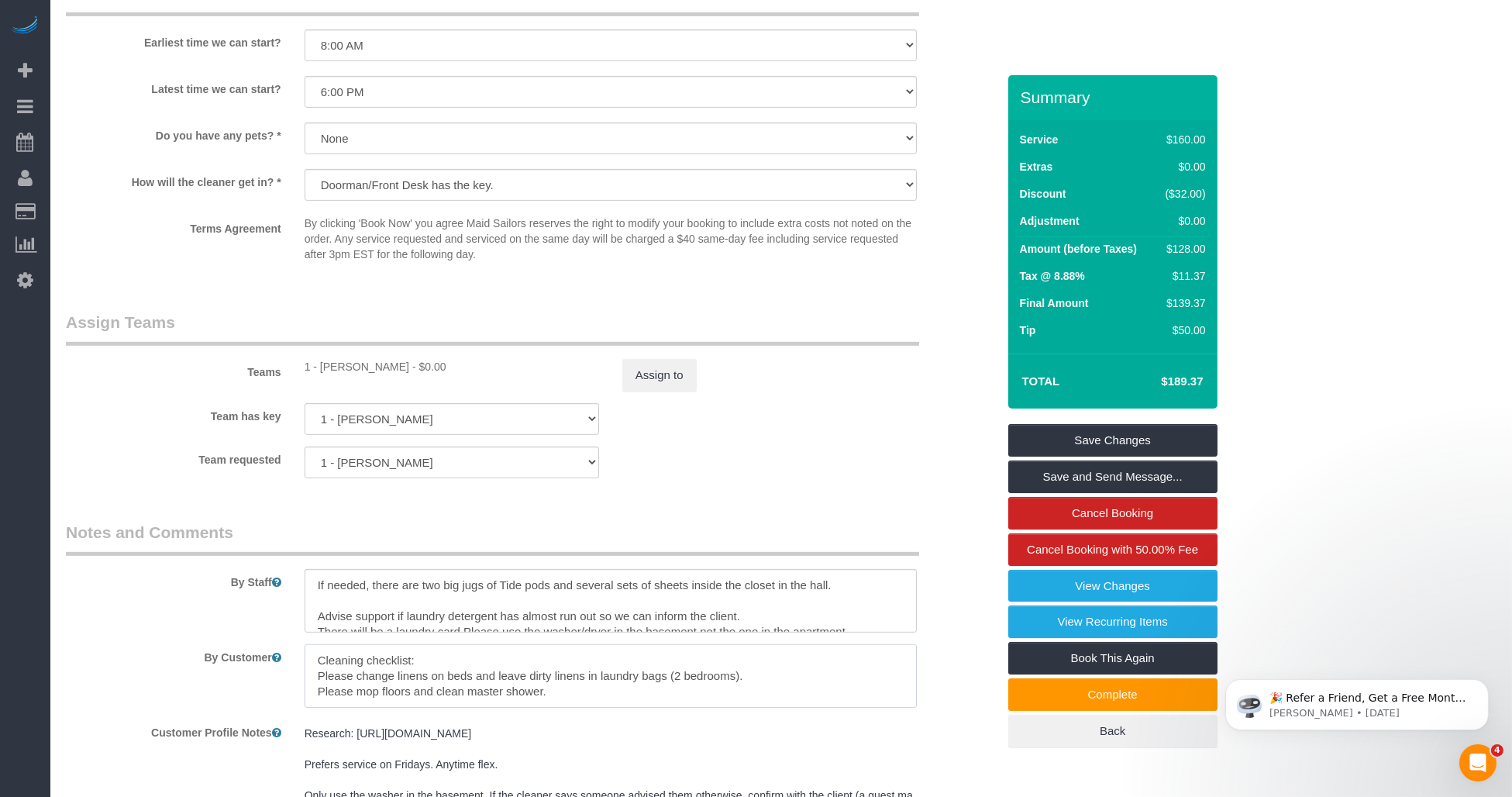
click at [434, 695] on textarea at bounding box center [610, 676] width 612 height 64
click at [525, 695] on textarea at bounding box center [610, 676] width 612 height 64
click at [448, 696] on textarea at bounding box center [610, 676] width 612 height 64
drag, startPoint x: 515, startPoint y: 698, endPoint x: 632, endPoint y: 700, distance: 117.0
click at [520, 698] on textarea at bounding box center [610, 676] width 612 height 64
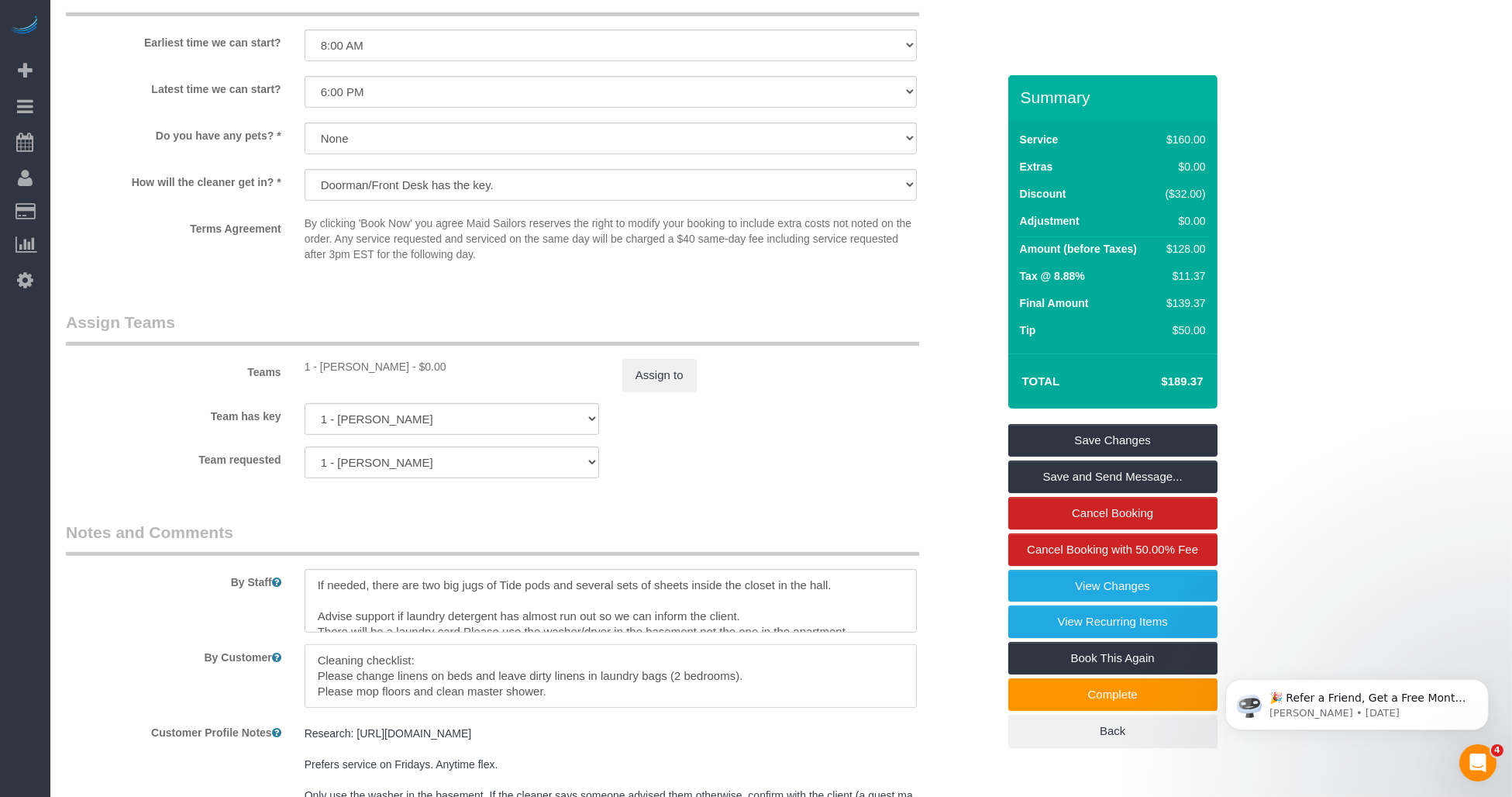
drag, startPoint x: 632, startPoint y: 700, endPoint x: 815, endPoint y: 700, distance: 183.0
click at [635, 700] on textarea at bounding box center [610, 676] width 612 height 64
click at [776, 687] on textarea at bounding box center [610, 676] width 612 height 64
click at [685, 687] on textarea at bounding box center [610, 676] width 612 height 64
drag, startPoint x: 352, startPoint y: 684, endPoint x: 543, endPoint y: 684, distance: 191.0
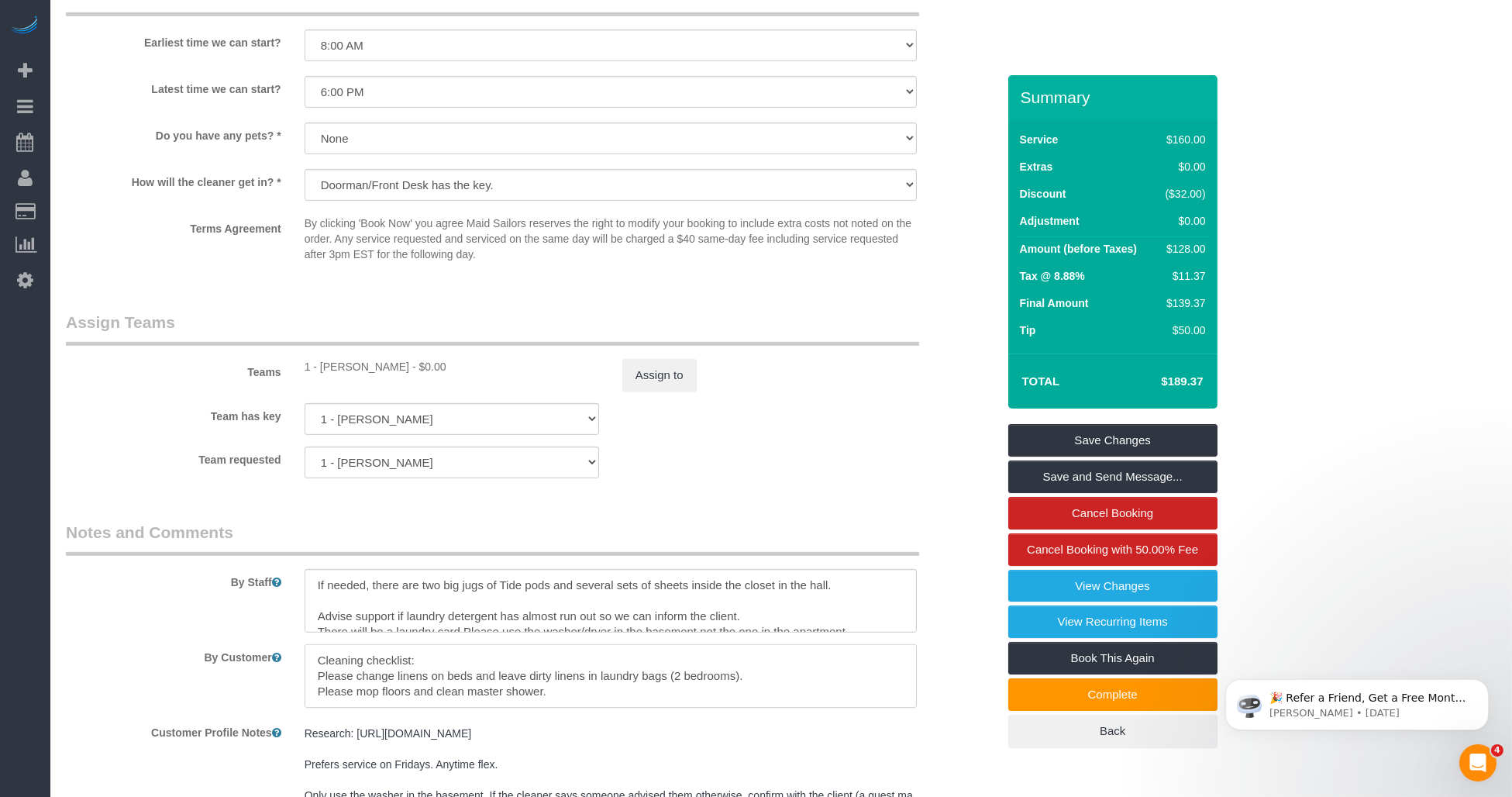
click at [543, 684] on textarea at bounding box center [610, 676] width 612 height 64
click at [537, 690] on textarea at bounding box center [610, 676] width 612 height 64
click at [372, 689] on textarea at bounding box center [610, 676] width 612 height 64
drag, startPoint x: 335, startPoint y: 686, endPoint x: 559, endPoint y: 685, distance: 224.0
click at [559, 685] on textarea at bounding box center [610, 676] width 612 height 64
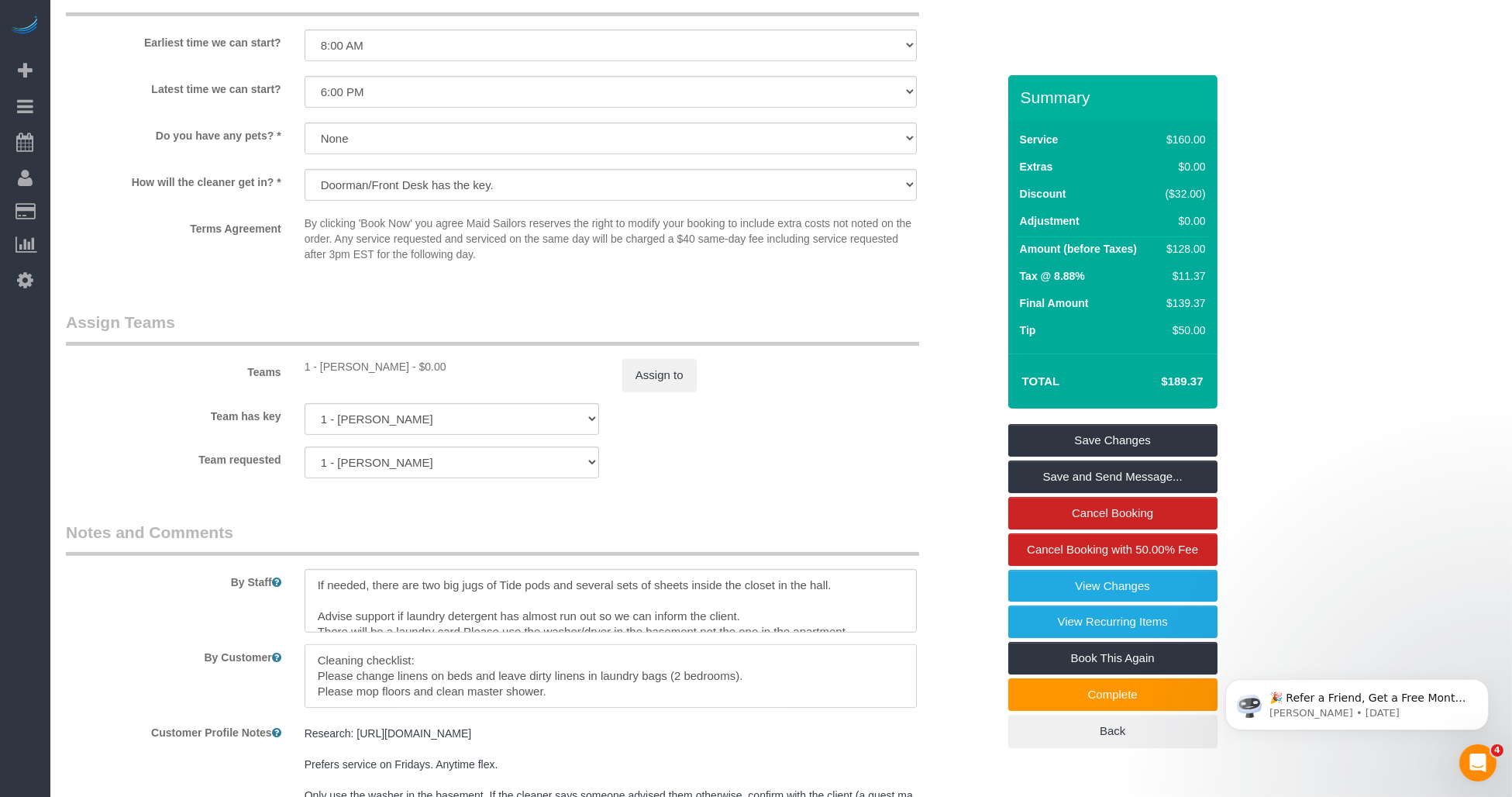
drag, startPoint x: 497, startPoint y: 691, endPoint x: 426, endPoint y: 692, distance: 71.0
click at [496, 691] on textarea at bounding box center [610, 676] width 612 height 64
drag, startPoint x: 424, startPoint y: 692, endPoint x: 354, endPoint y: 692, distance: 70.0
click at [424, 692] on textarea at bounding box center [610, 676] width 612 height 64
click at [332, 688] on textarea at bounding box center [610, 676] width 612 height 64
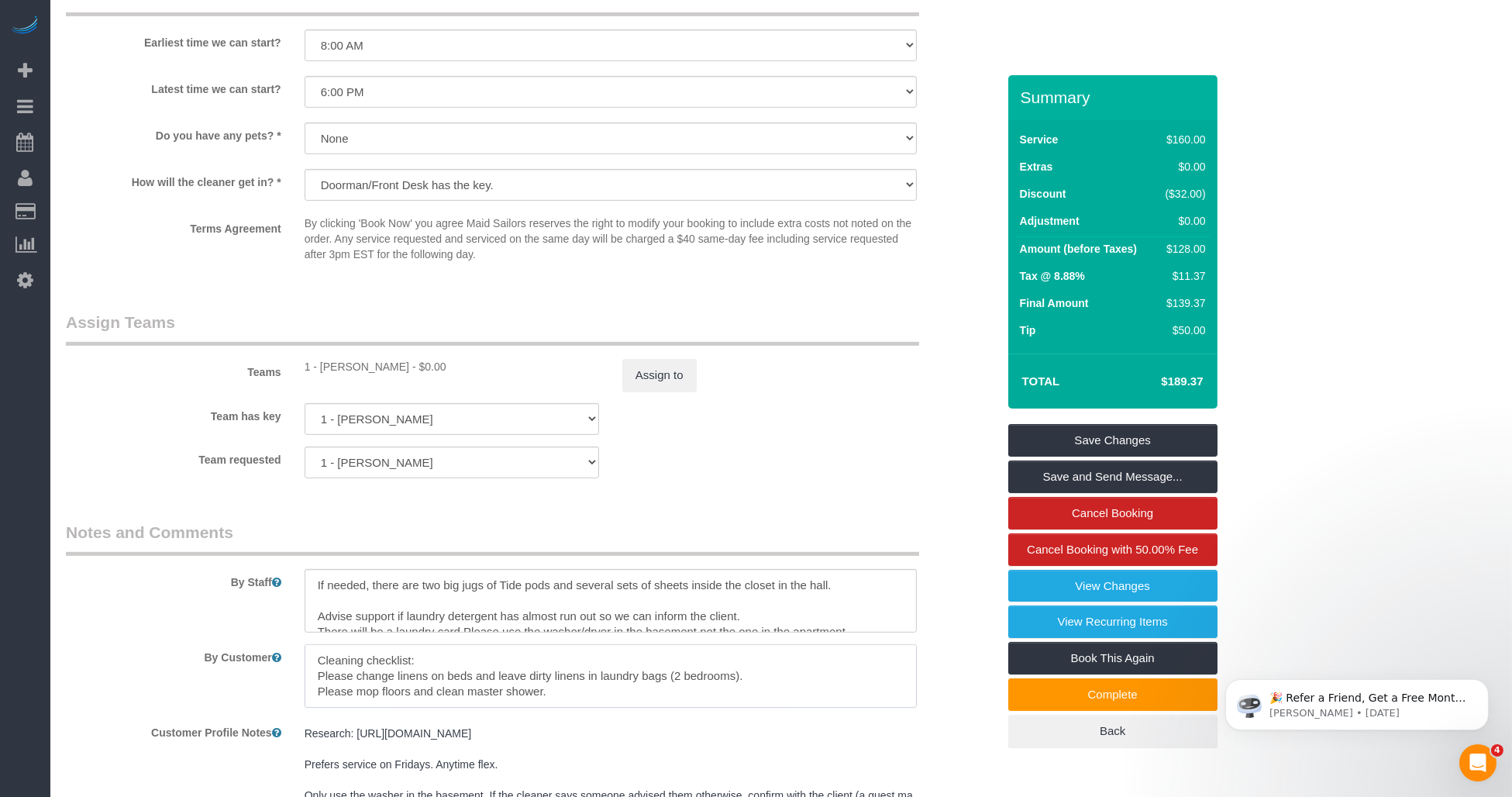
drag, startPoint x: 314, startPoint y: 687, endPoint x: 583, endPoint y: 684, distance: 269.0
click at [583, 684] on textarea at bounding box center [610, 676] width 612 height 64
click at [461, 688] on textarea at bounding box center [610, 676] width 612 height 64
click at [378, 683] on textarea at bounding box center [610, 676] width 612 height 64
click at [459, 682] on textarea at bounding box center [610, 676] width 612 height 64
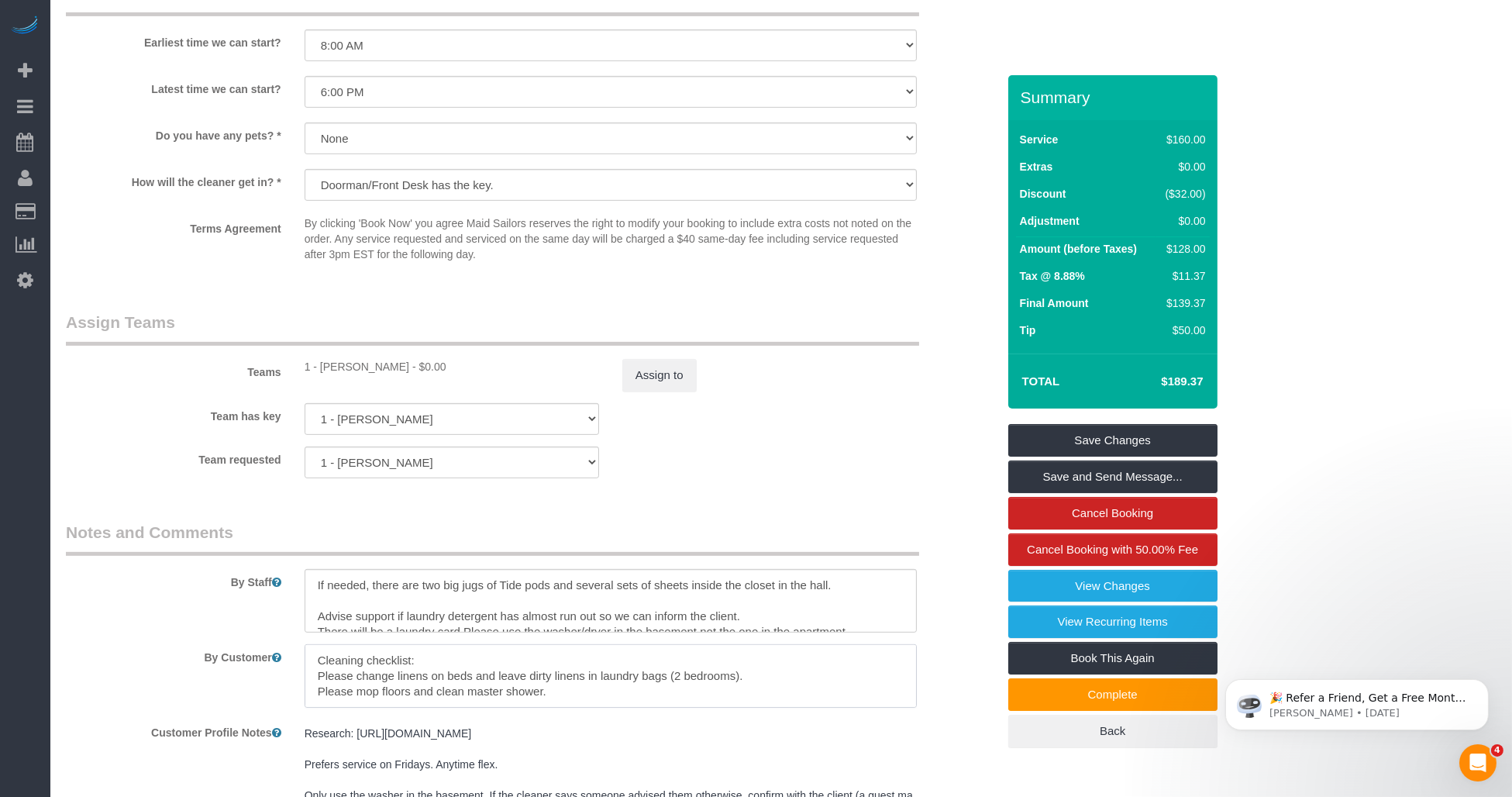
click at [582, 682] on textarea at bounding box center [610, 676] width 612 height 64
click at [696, 683] on textarea at bounding box center [610, 676] width 612 height 64
drag, startPoint x: 374, startPoint y: 691, endPoint x: 490, endPoint y: 693, distance: 116.0
click at [379, 692] on textarea at bounding box center [610, 676] width 612 height 64
click at [513, 693] on textarea at bounding box center [610, 676] width 612 height 64
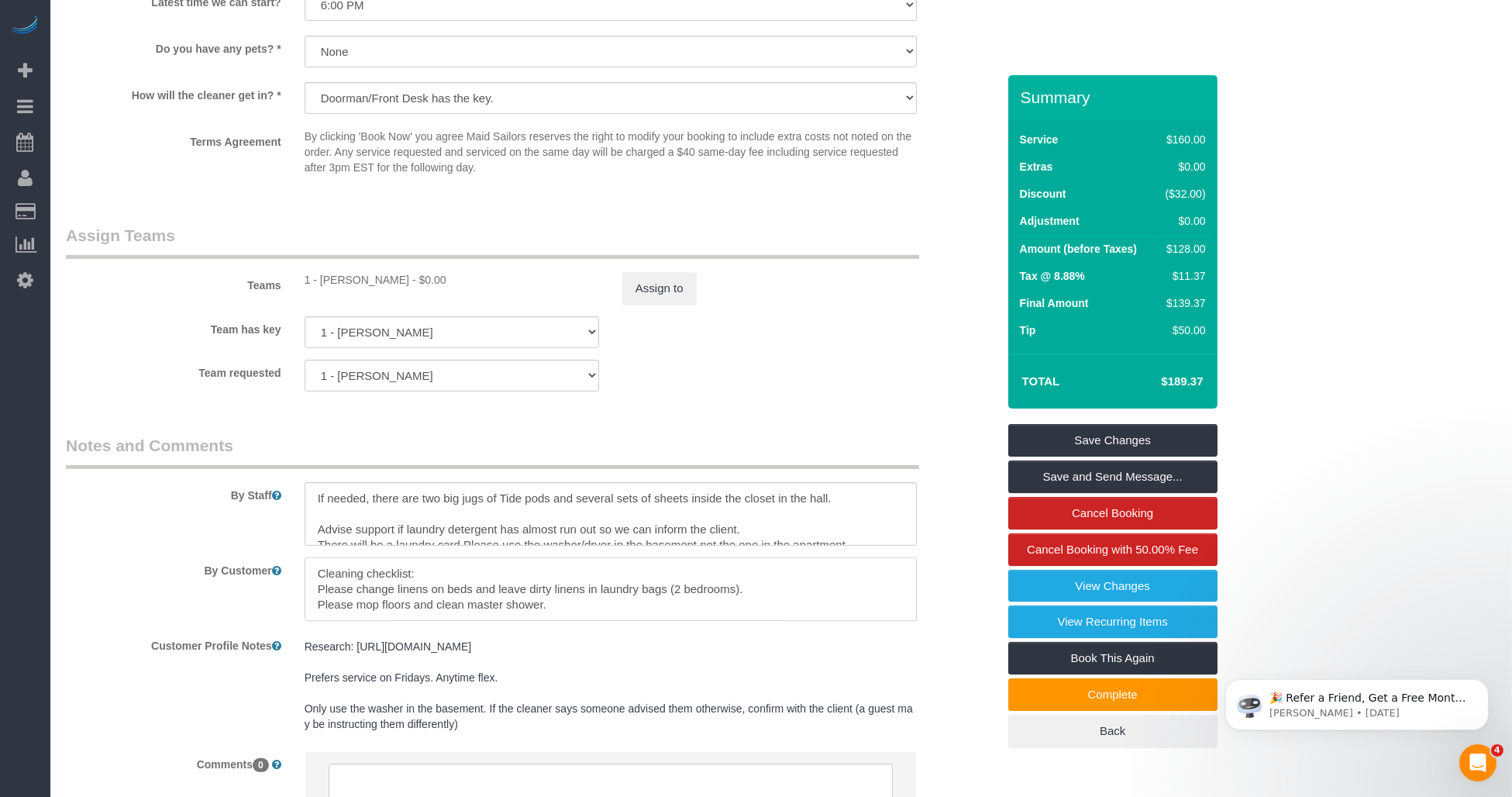
scroll to position [0, 0]
click at [698, 535] on textarea at bounding box center [610, 514] width 612 height 64
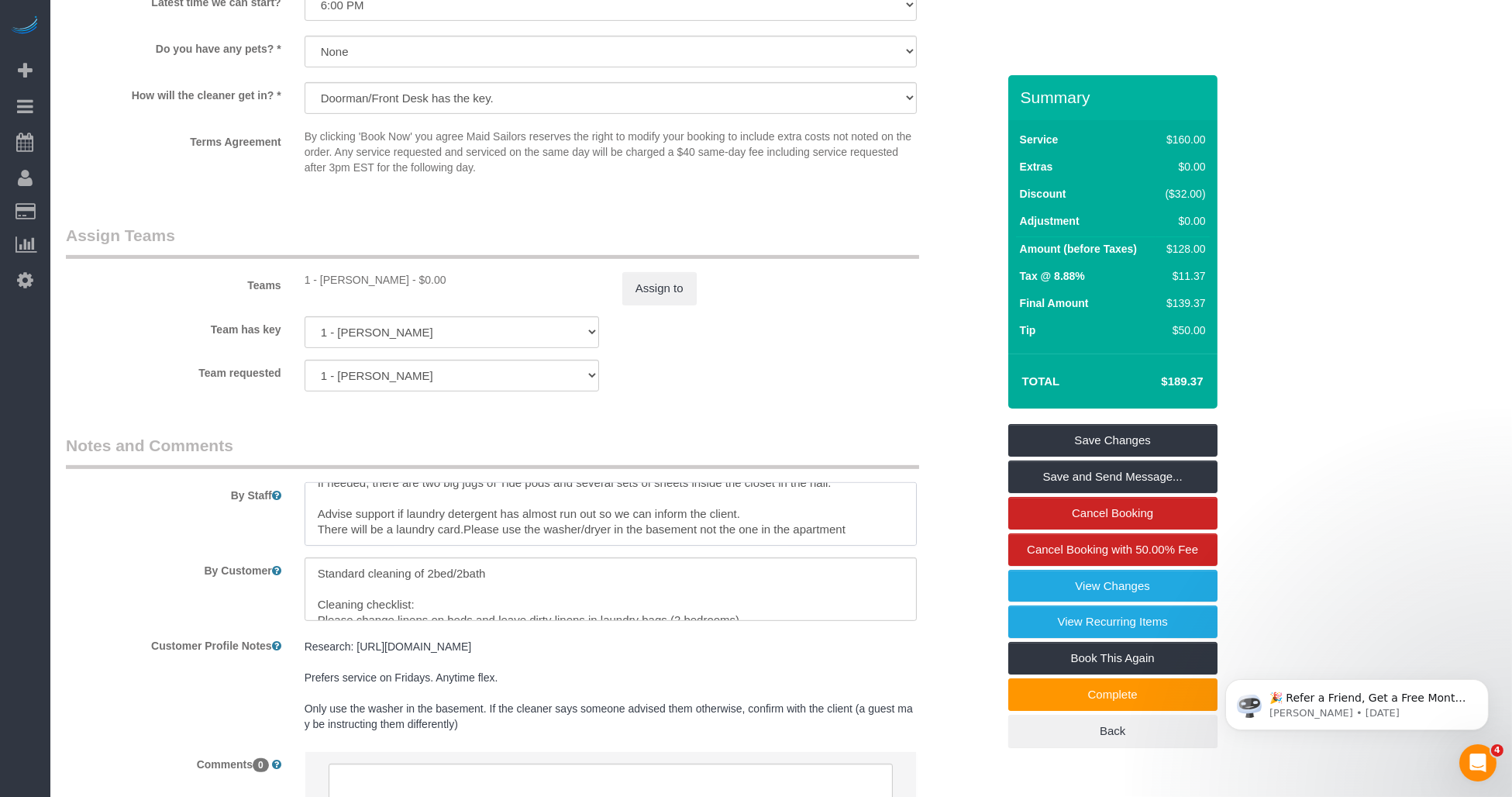
scroll to position [1637, 0]
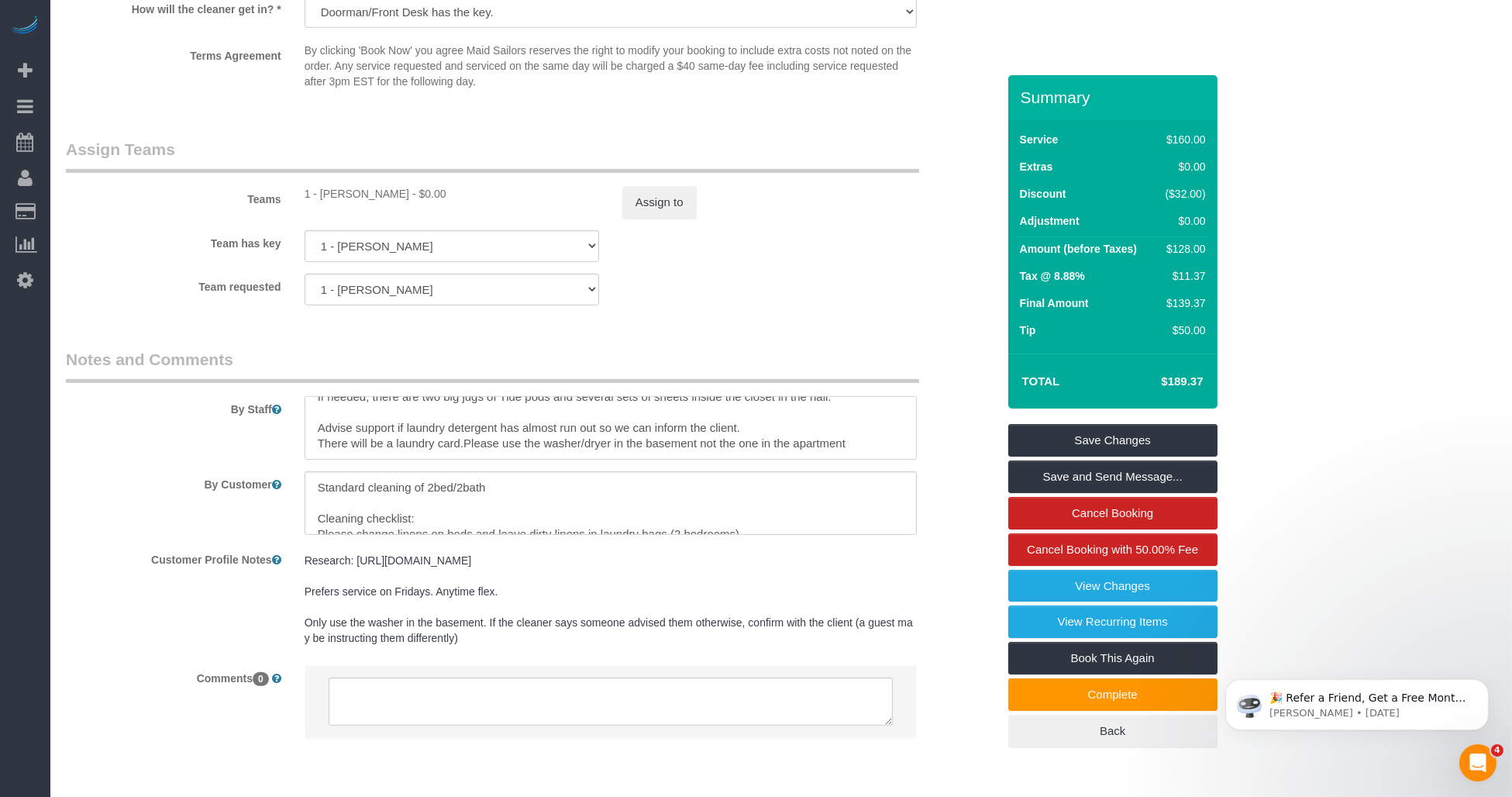
click at [651, 444] on textarea at bounding box center [610, 427] width 612 height 64
click at [596, 501] on textarea at bounding box center [610, 503] width 612 height 64
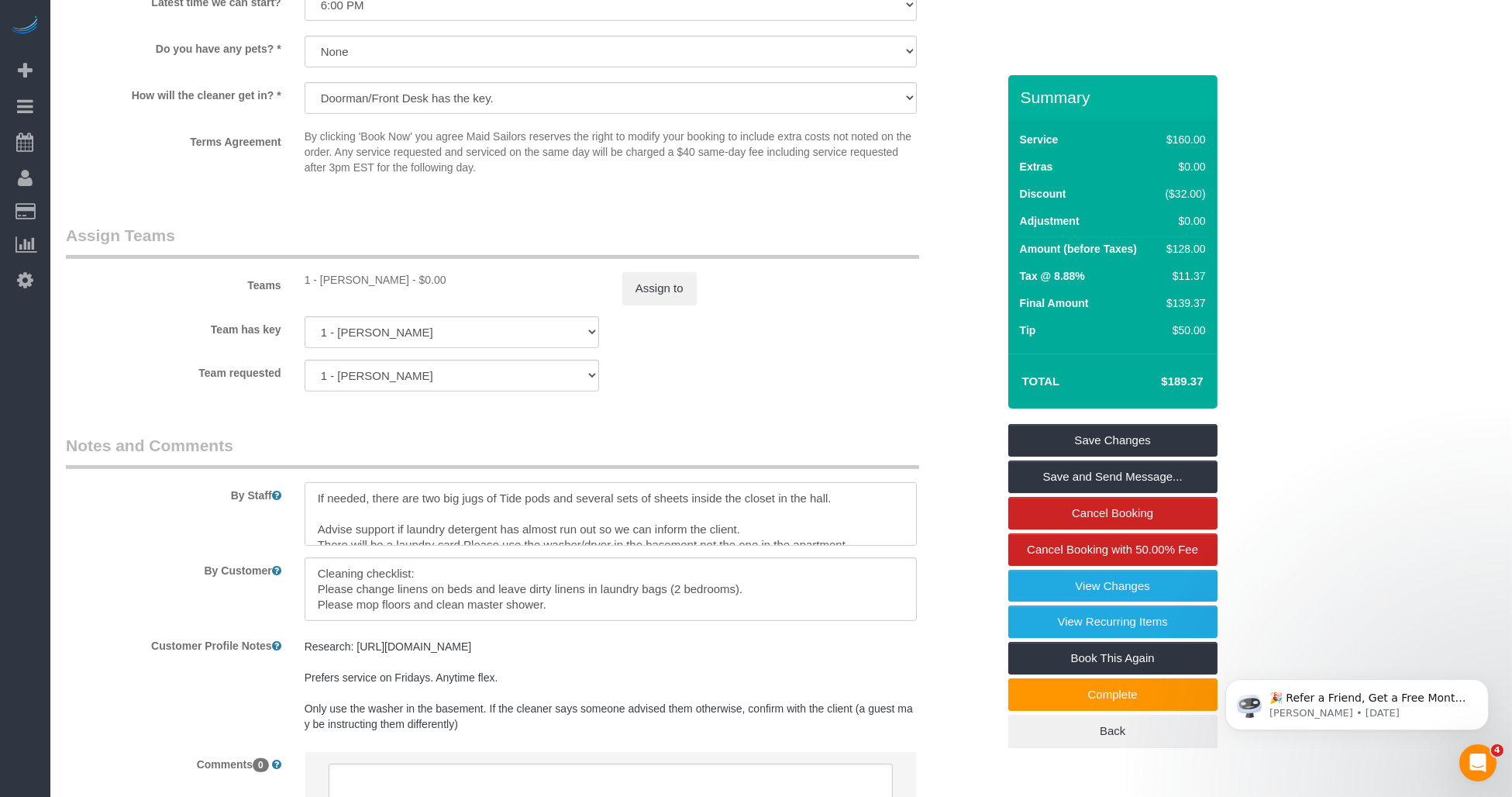
scroll to position [15, 0]
click at [726, 536] on textarea at bounding box center [610, 514] width 612 height 64
type textarea "If needed, there are two big jugs of Tide pods and several sets of sheets insid…"
click at [714, 606] on textarea at bounding box center [610, 589] width 612 height 64
click at [477, 617] on textarea at bounding box center [610, 589] width 612 height 64
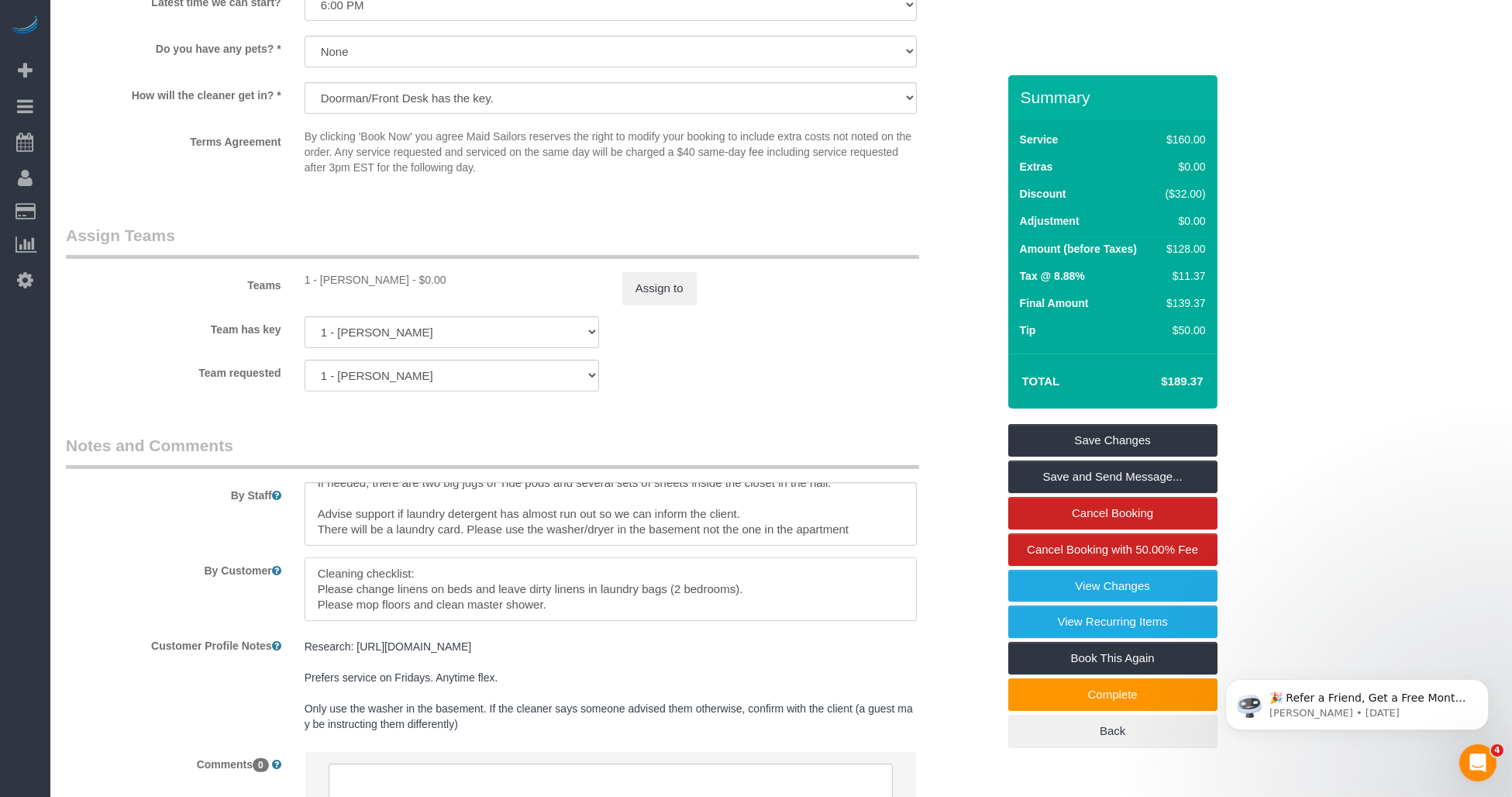
scroll to position [1637, 0]
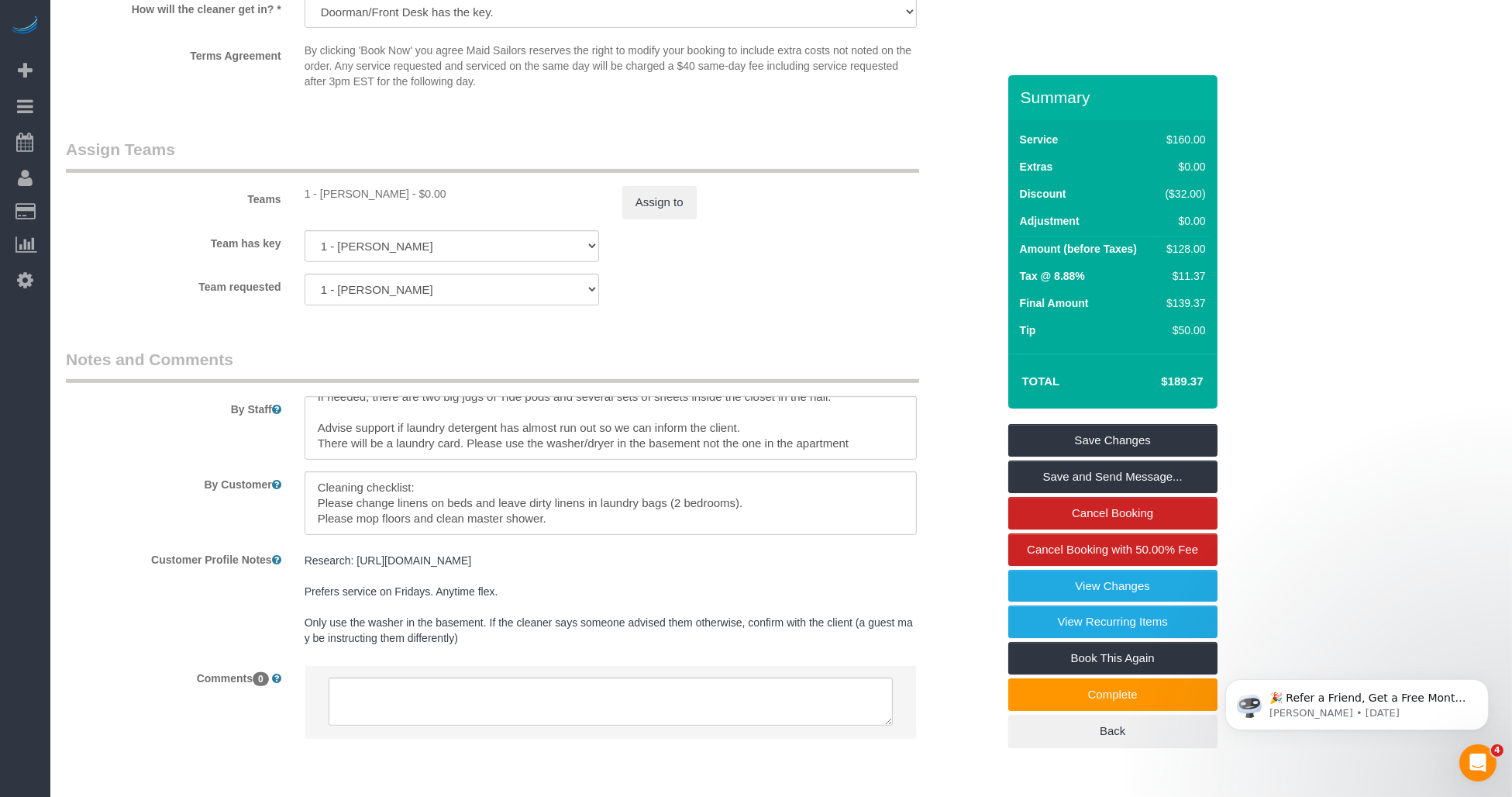
click at [651, 627] on pre "Research: http://streeteasy.com/rental/1714007 Prefers service on Fridays. Anyt…" at bounding box center [610, 599] width 612 height 93
click at [651, 627] on textarea "Research: http://streeteasy.com/rental/1714007 Prefers service on Fridays. Anyt…" at bounding box center [610, 632] width 612 height 171
click at [145, 631] on div "Customer Profile Notes Research: http://streeteasy.com/rental/1714007 Prefers s…" at bounding box center [531, 632] width 954 height 171
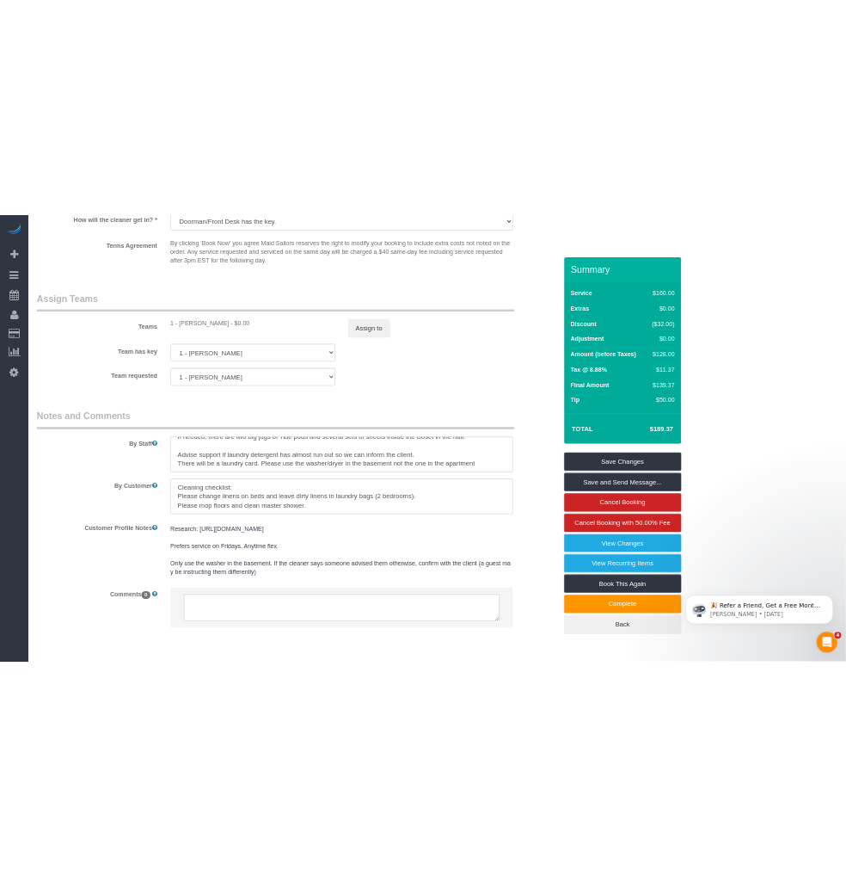
scroll to position [1880, 0]
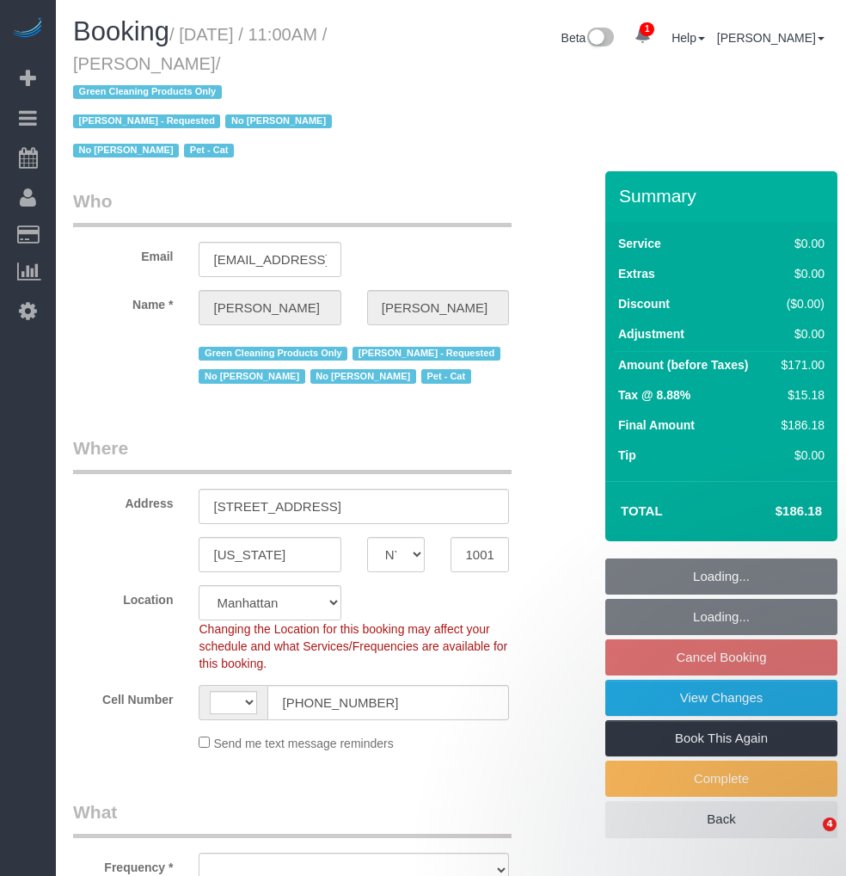
select select "NY"
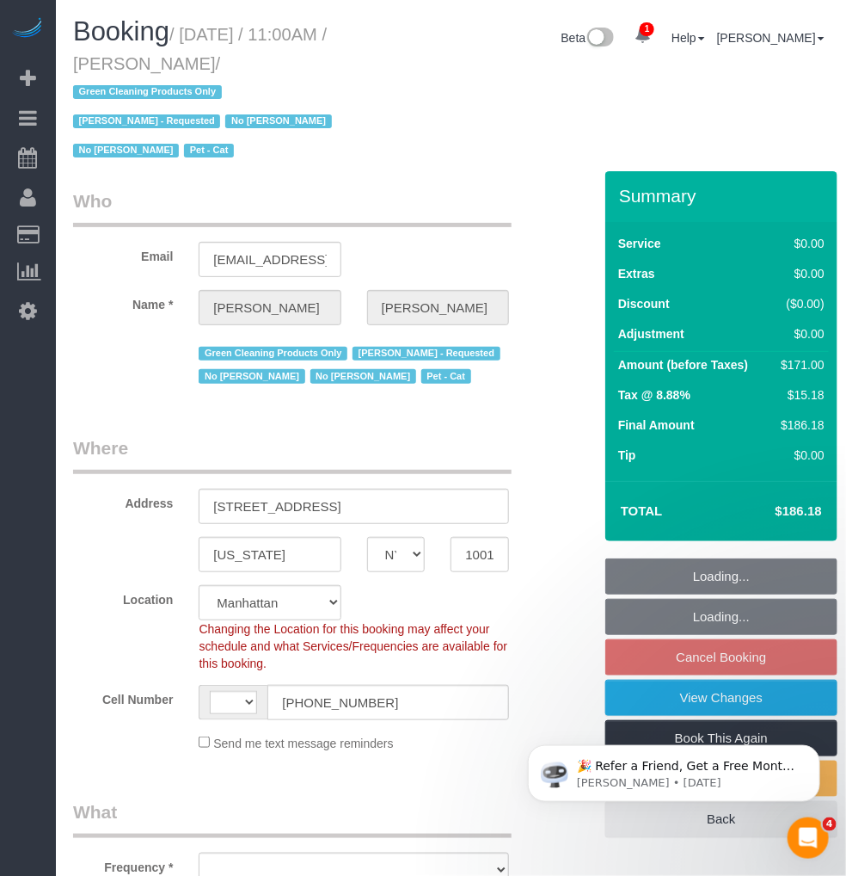
select select "string:[GEOGRAPHIC_DATA]"
select select "string:stripe-pm_1N747P4VGloSiKo741cZNSX2"
select select "object:786"
select select "spot4"
select select "number:89"
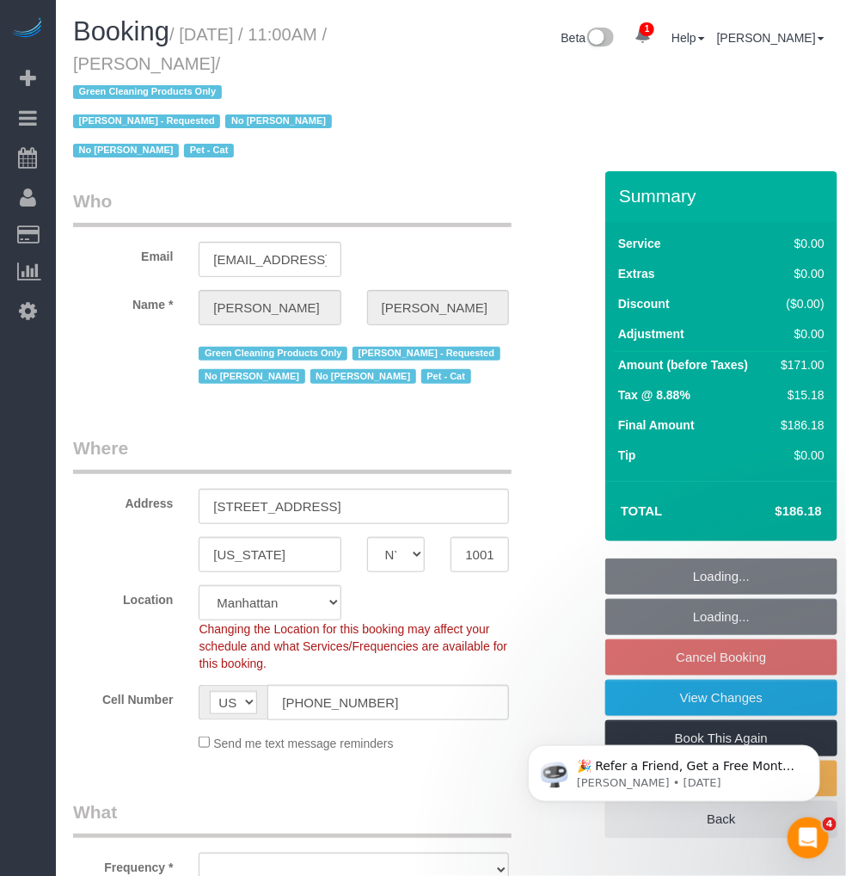
select select "number:90"
select select "number:14"
select select "number:5"
select select "object:1348"
select select "1"
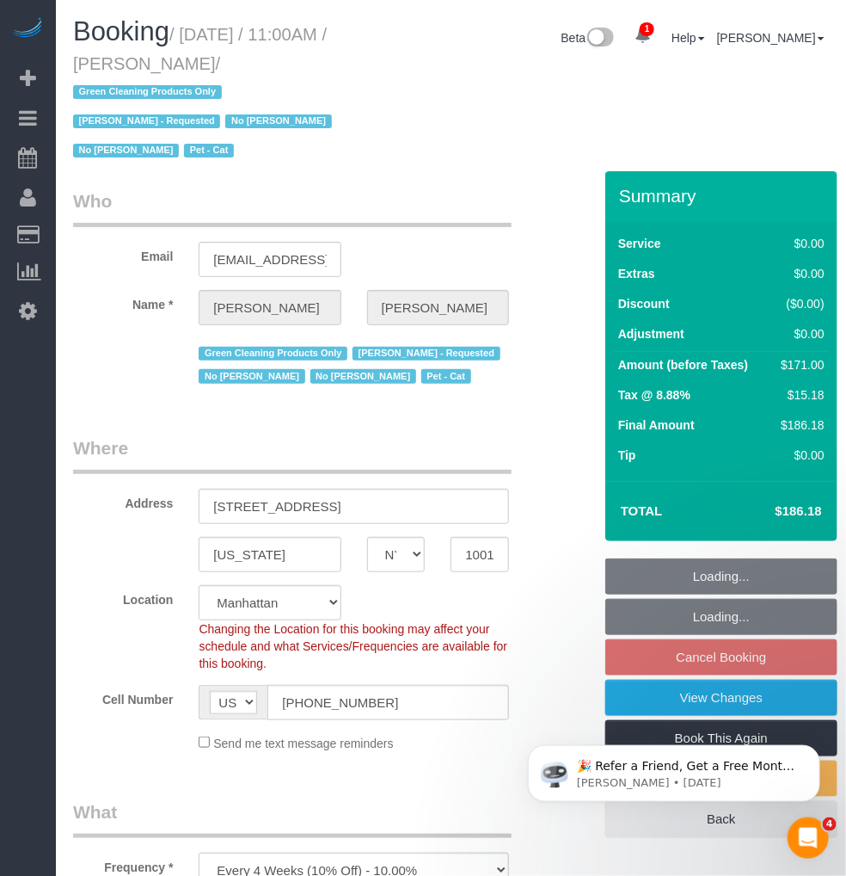
select select "2"
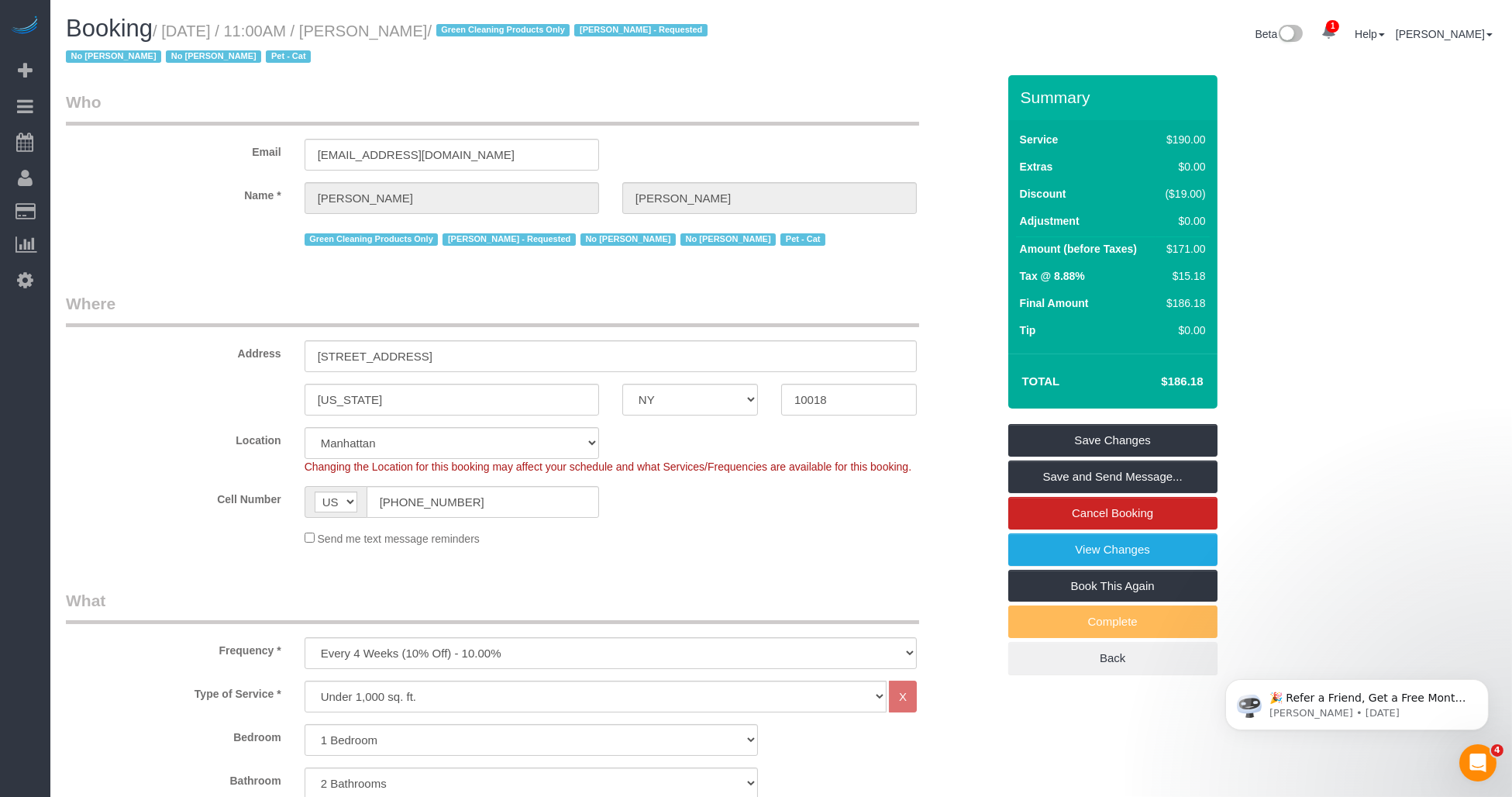
drag, startPoint x: 377, startPoint y: 31, endPoint x: 475, endPoint y: 27, distance: 98.1
click at [475, 27] on small "/ [DATE] / 11:00AM / [PERSON_NAME] / Green Cleaning Products Only [PERSON_NAME]…" at bounding box center [388, 44] width 646 height 43
copy small "[PERSON_NAME]"
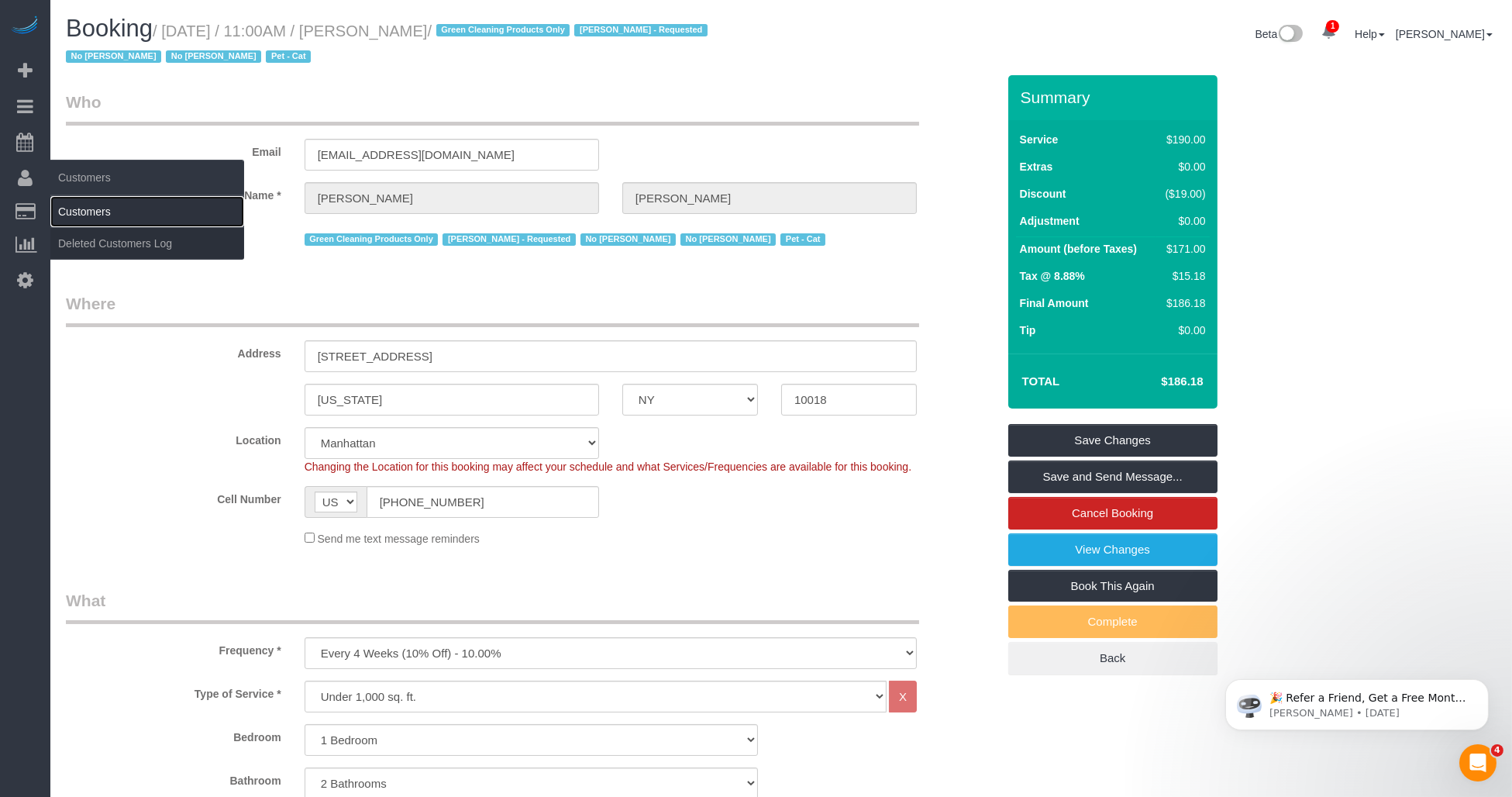
click at [87, 211] on link "Customers" at bounding box center [147, 212] width 194 height 31
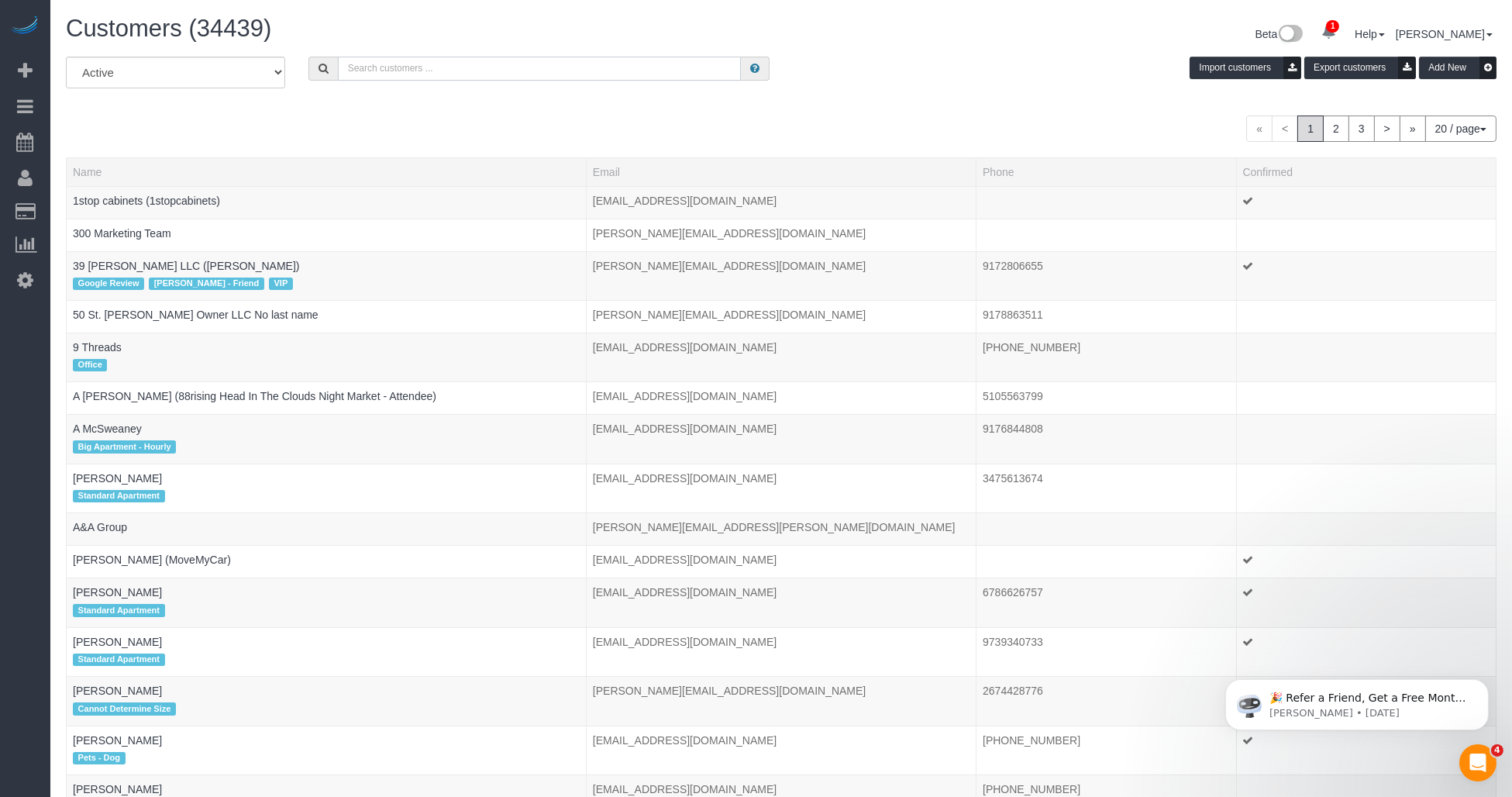
click at [436, 69] on input "text" at bounding box center [539, 69] width 403 height 24
paste input "[PERSON_NAME]"
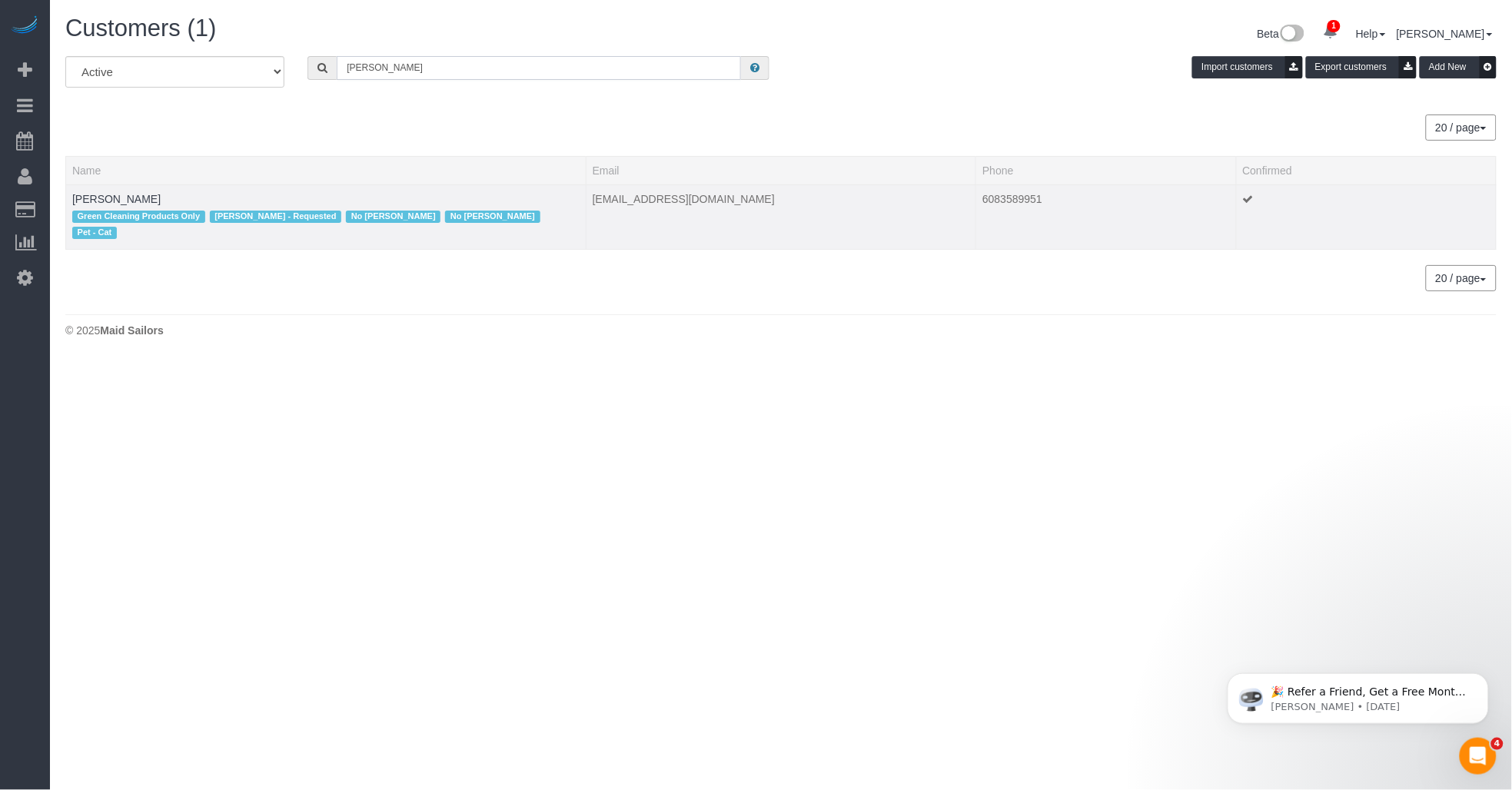
type input "[PERSON_NAME]"
click at [211, 200] on td "Carmen Tsang Green Cleaning Products Only Nastassia Campbell - Requested No Ais…" at bounding box center [326, 216] width 520 height 65
click at [256, 207] on div "Green Cleaning Products Only Nastassia Campbell - Requested No Aissata Conde No…" at bounding box center [326, 224] width 508 height 37
click at [267, 198] on td "Carmen Tsang Green Cleaning Products Only Nastassia Campbell - Requested No Ais…" at bounding box center [326, 216] width 520 height 65
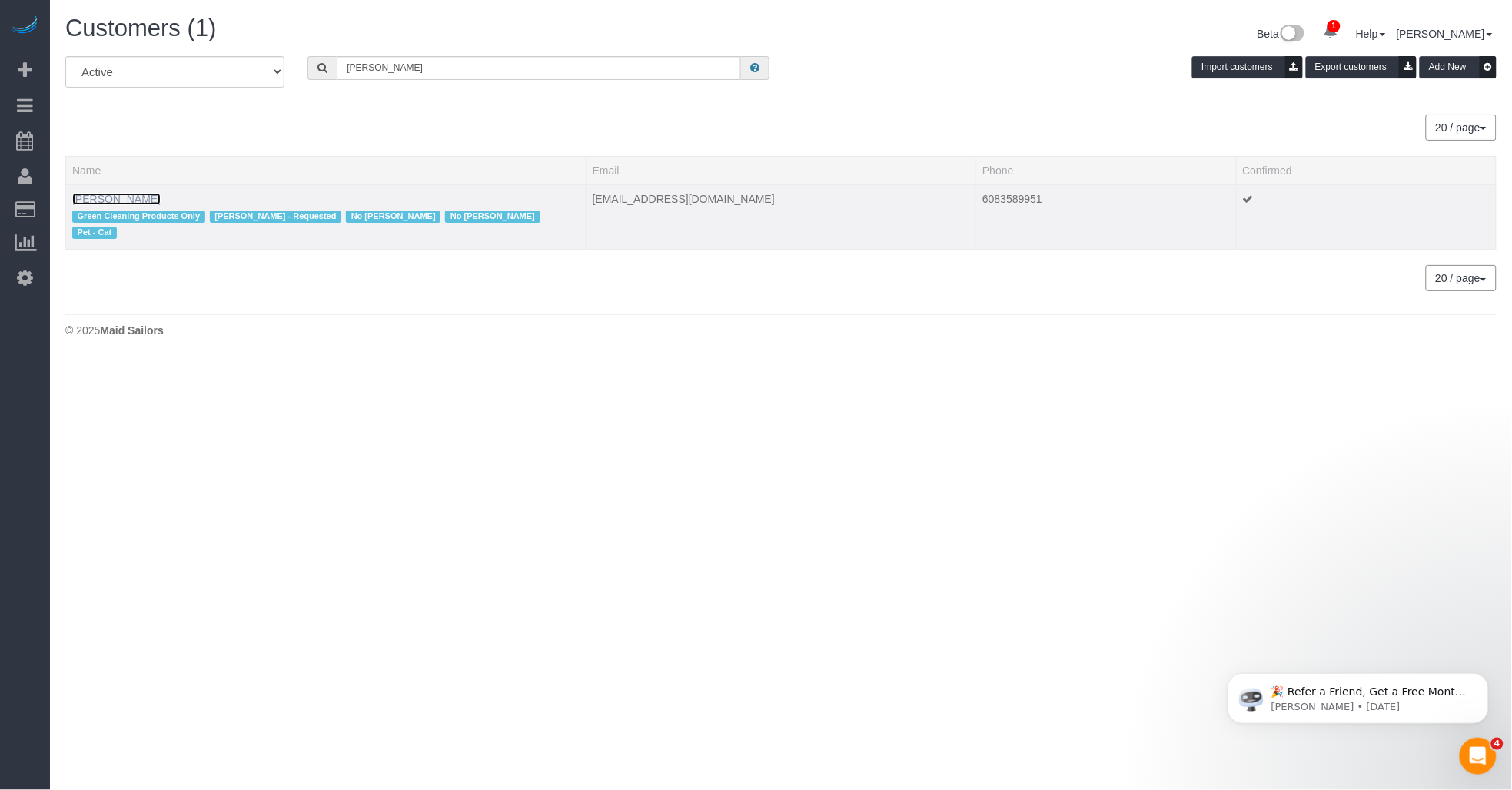
click at [120, 200] on link "Carmen Tsang" at bounding box center [116, 199] width 88 height 13
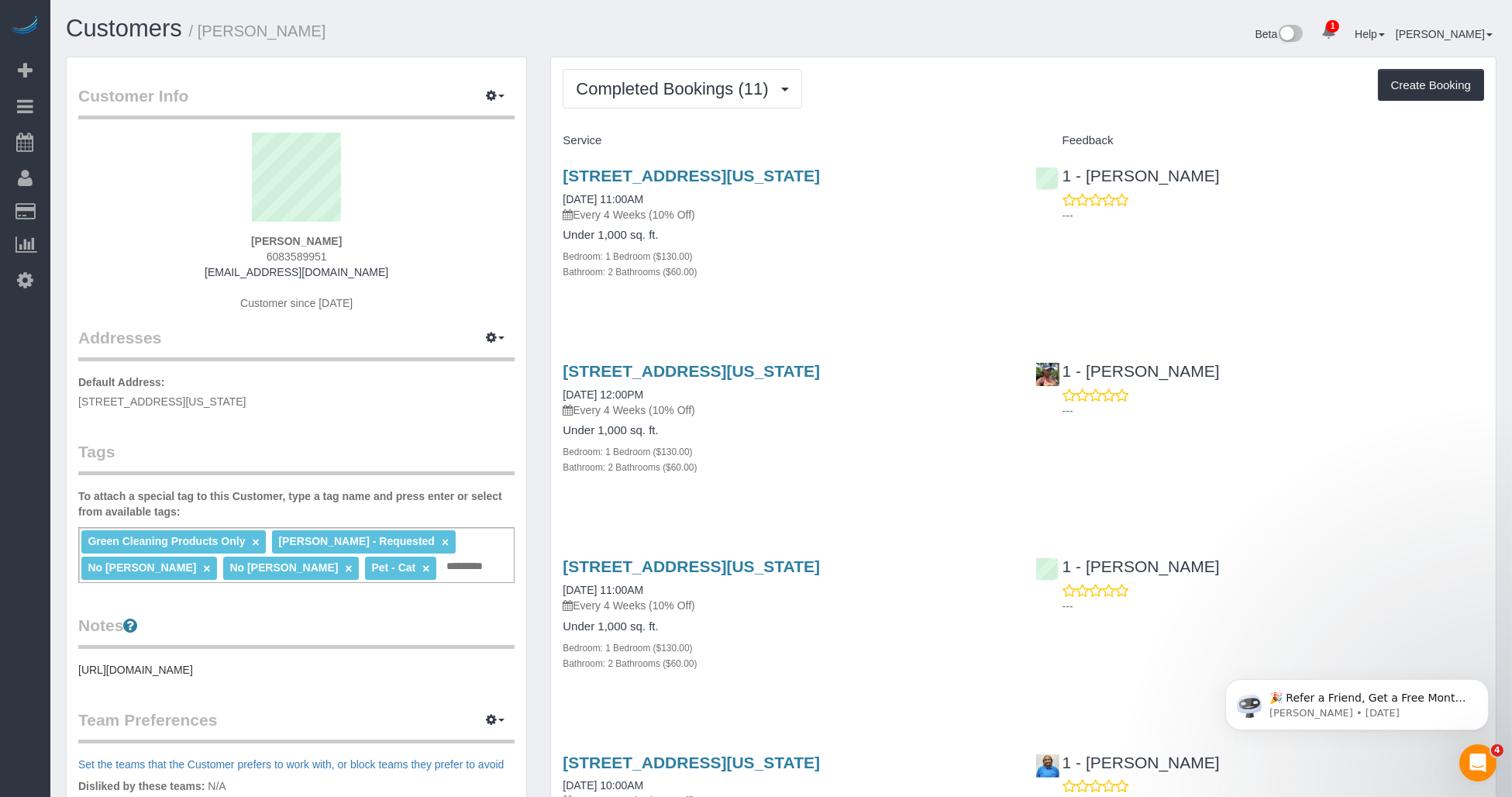
click at [442, 558] on input "text" at bounding box center [469, 567] width 52 height 20
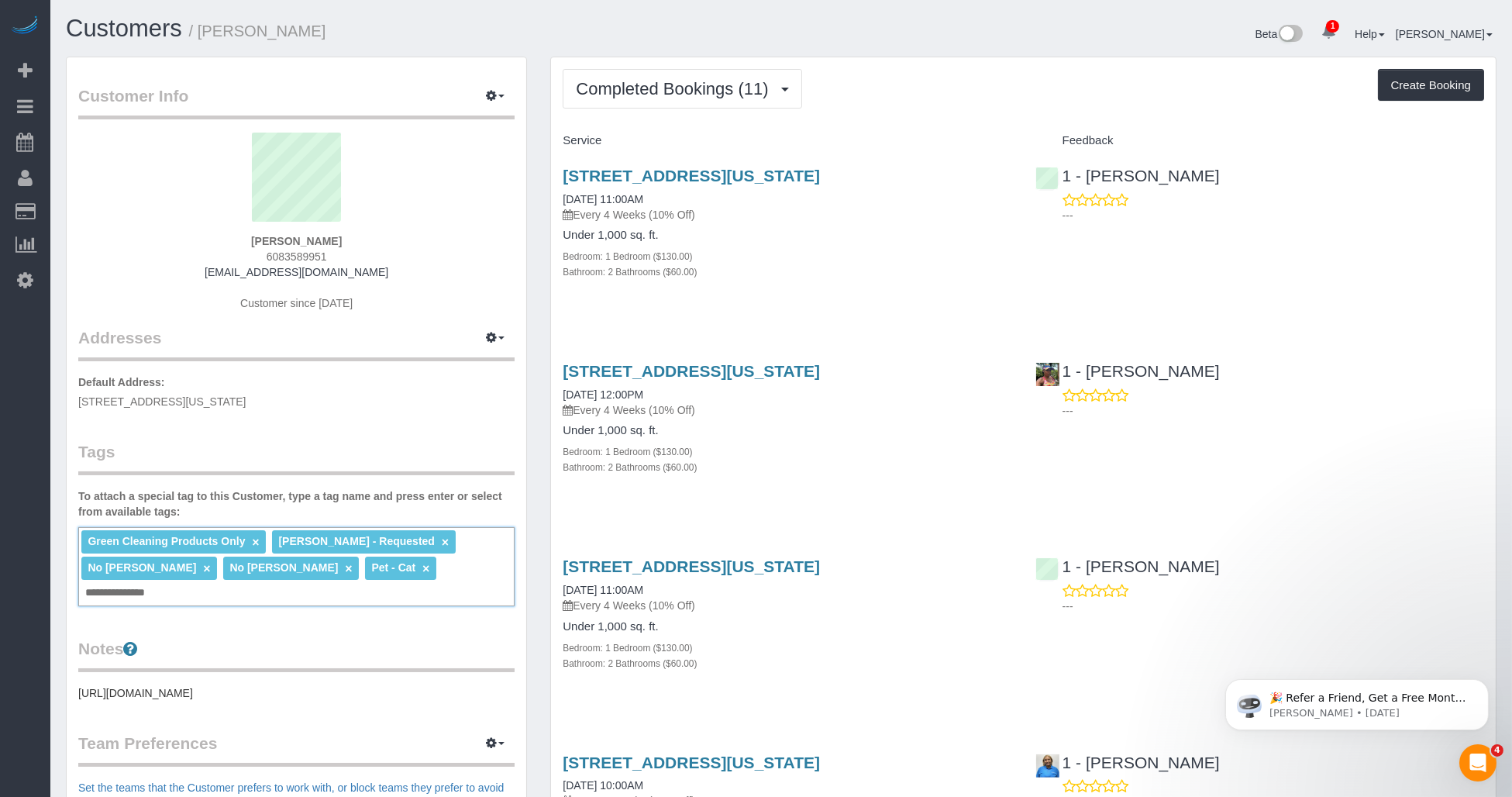
type input "**********"
click at [405, 637] on div "Customer Info Edit Contact Info Send Message Email Preferences Special Sales Ta…" at bounding box center [296, 581] width 460 height 1047
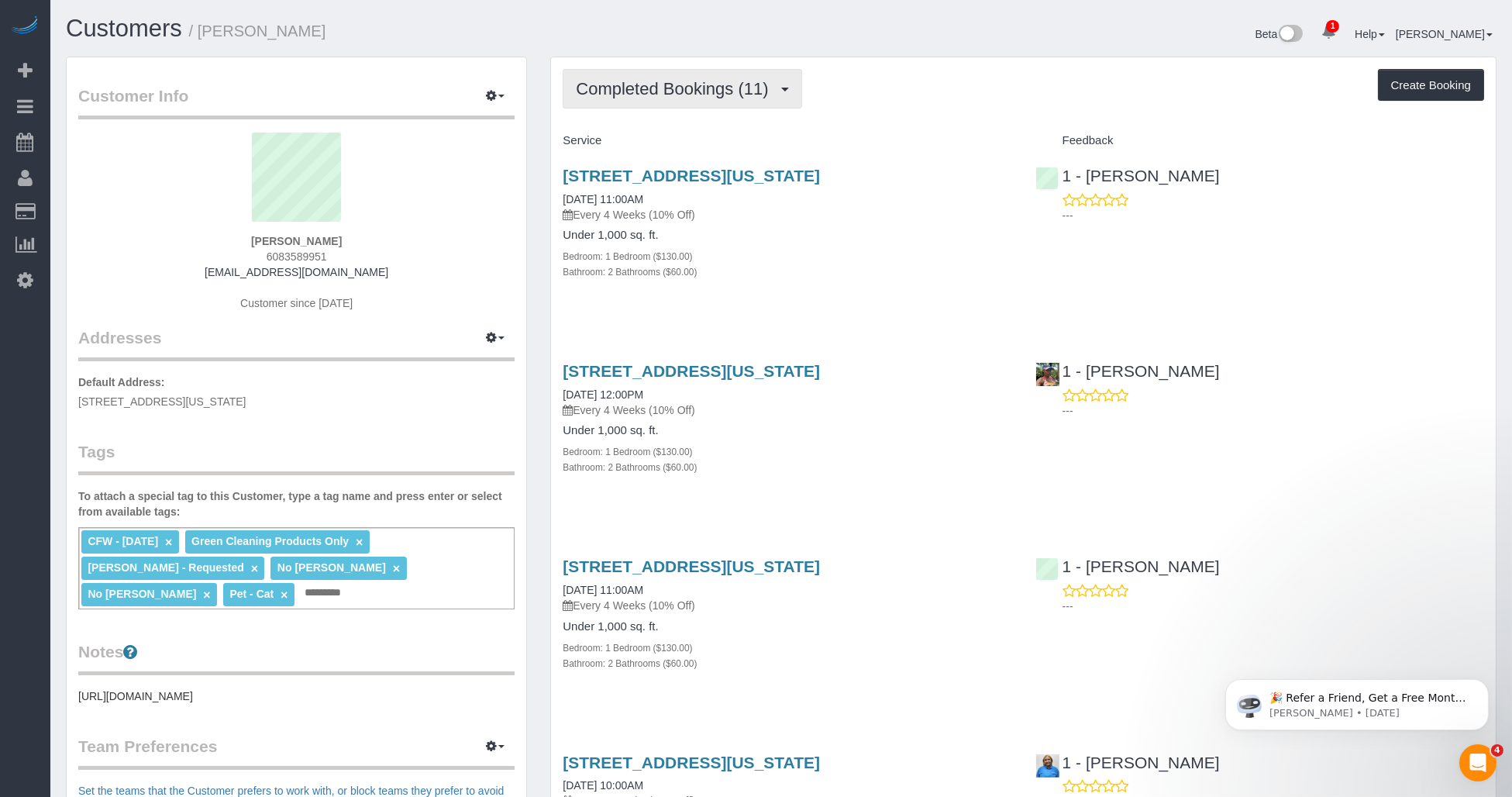
click at [645, 93] on span "Completed Bookings (11)" at bounding box center [676, 89] width 200 height 20
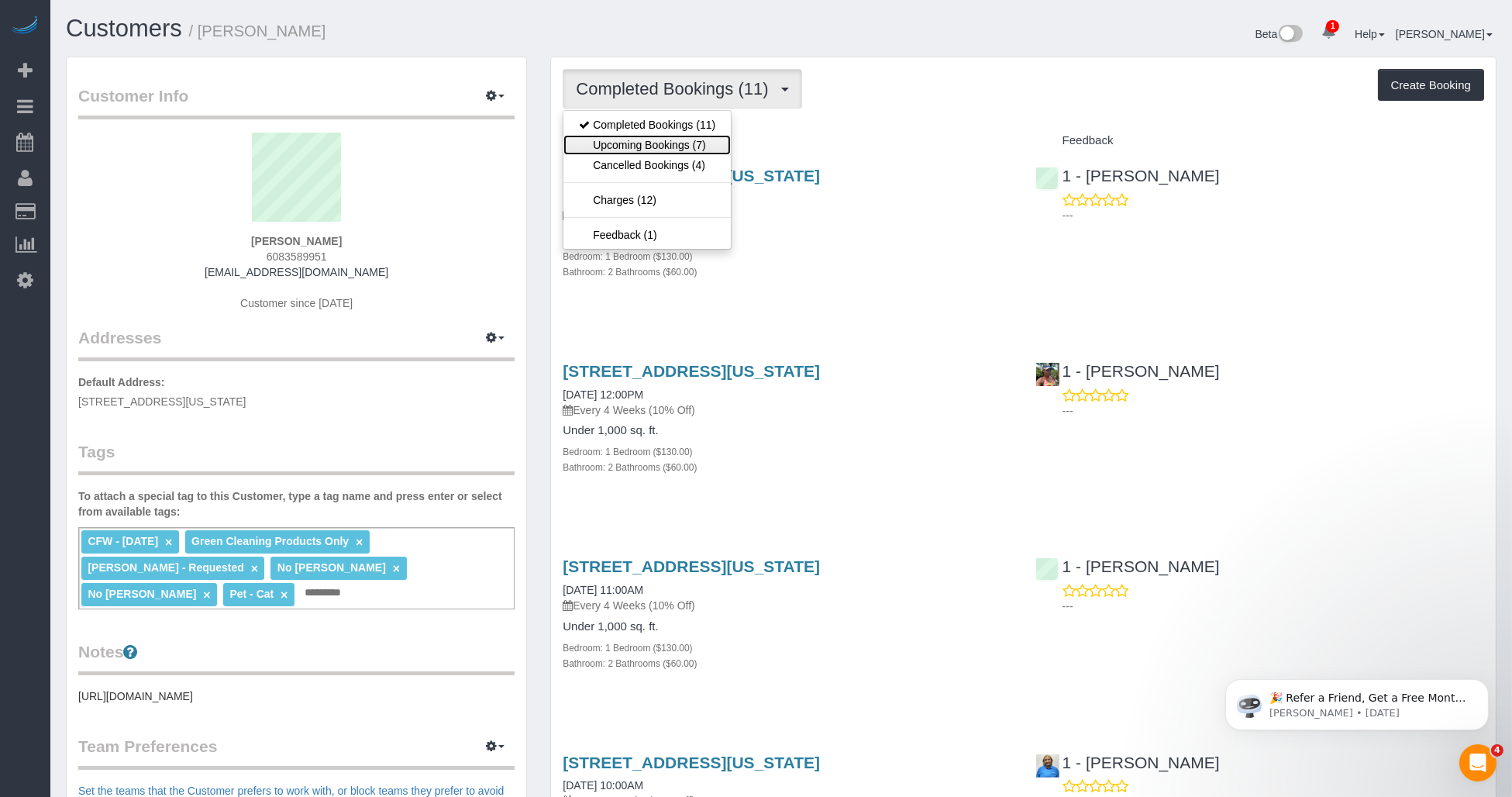
click at [629, 138] on link "Upcoming Bookings (7)" at bounding box center [647, 145] width 168 height 20
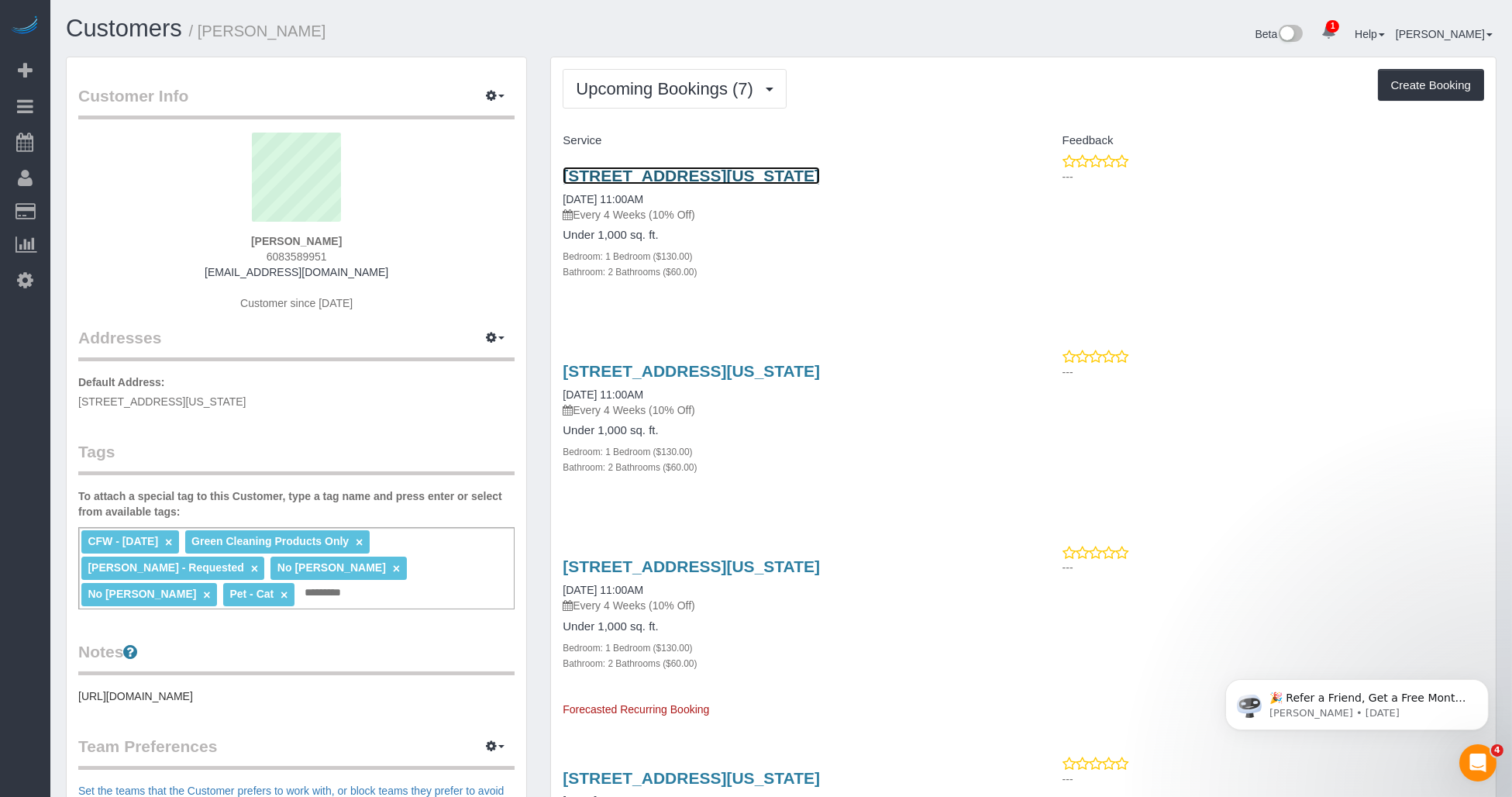
click at [655, 171] on link "505 West 37th Street, Apt 22e, New York, NY 10018" at bounding box center [691, 176] width 258 height 18
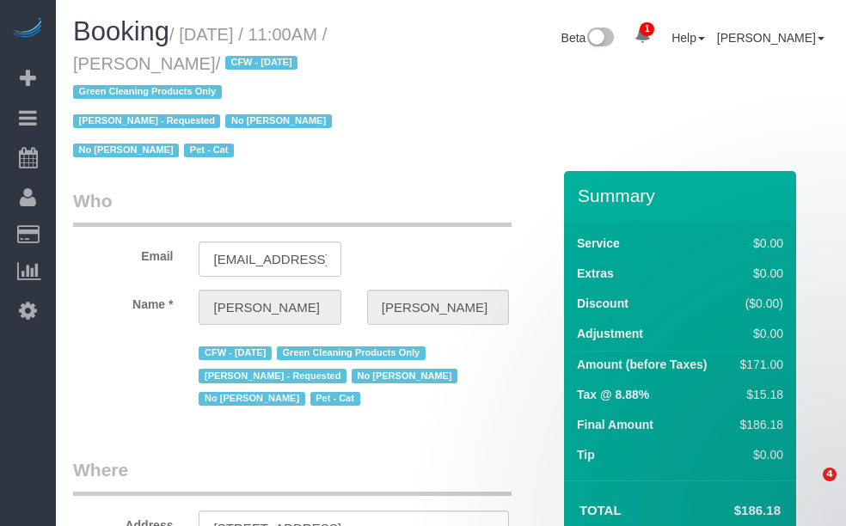
select select "NY"
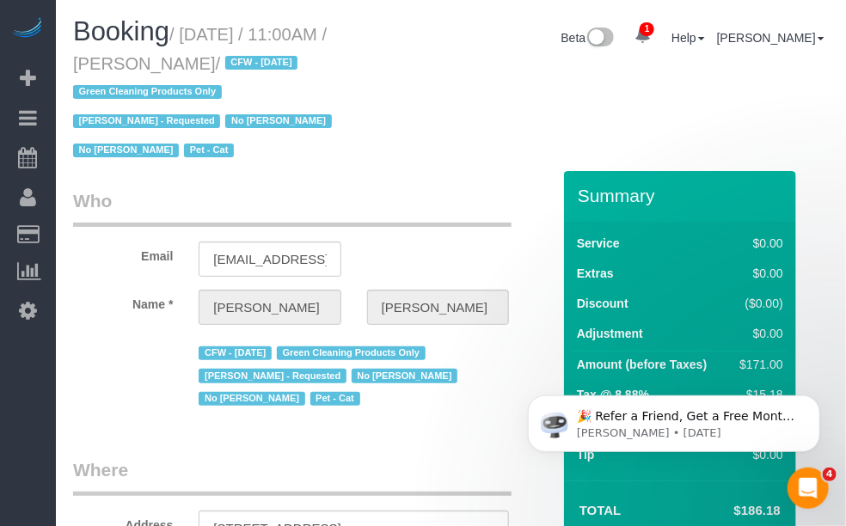
select select "string:US"
select select "object:645"
select select "number:89"
select select "number:90"
select select "number:14"
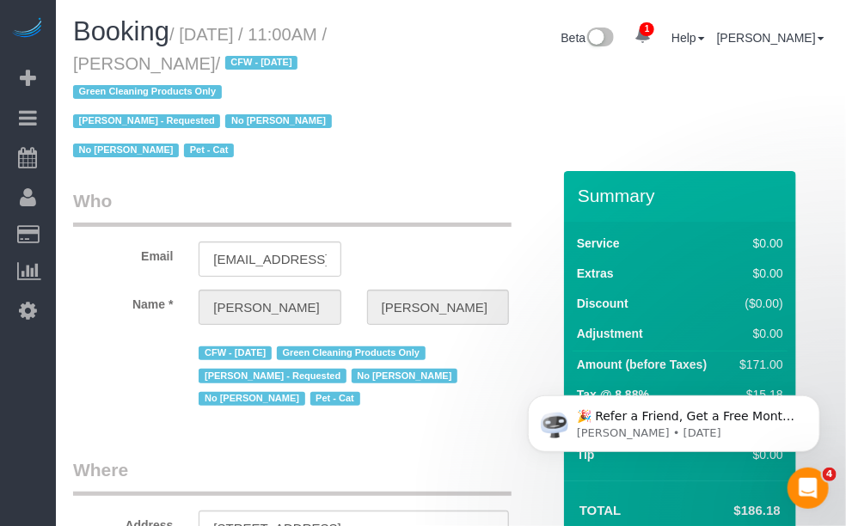
select select "number:5"
select select "string:stripe-pm_1N747P4VGloSiKo741cZNSX2"
select select "spot4"
select select "object:1313"
select select "1"
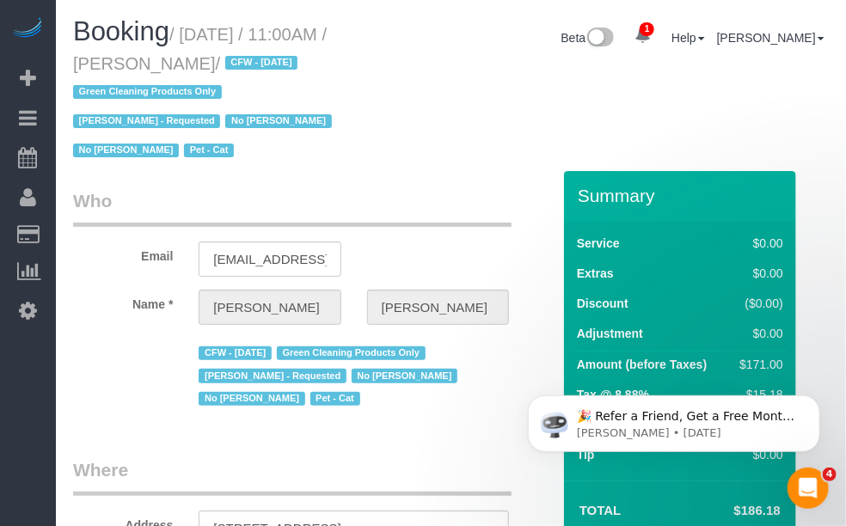
select select "2"
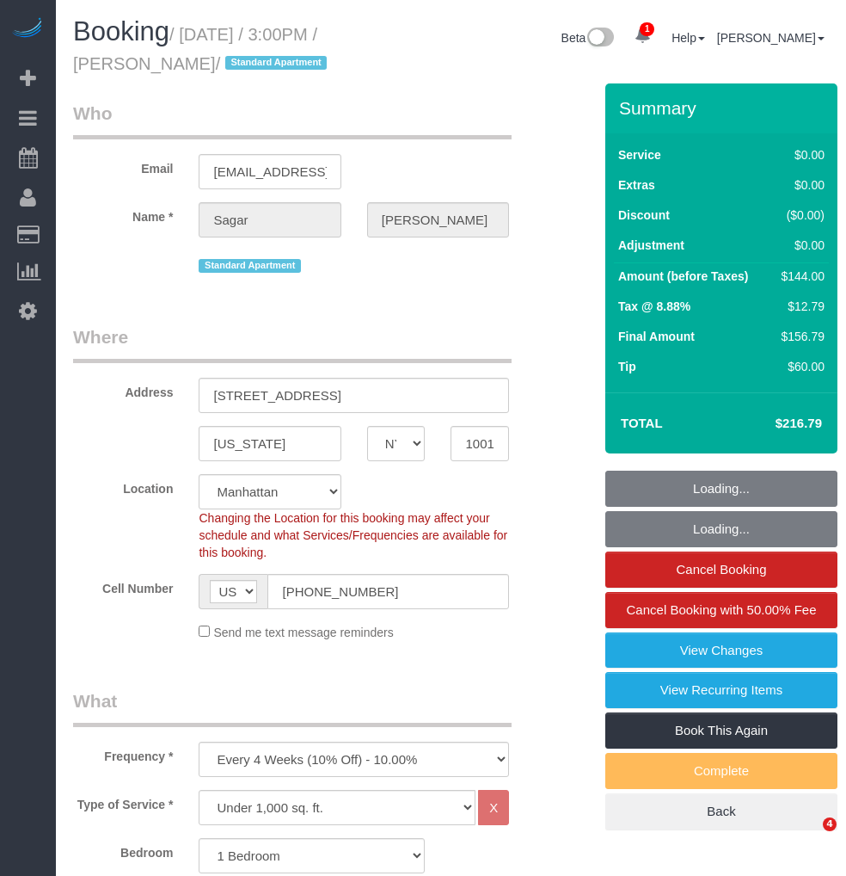
select select "NY"
select select "number:58"
select select "number:79"
select select "number:15"
select select "number:5"
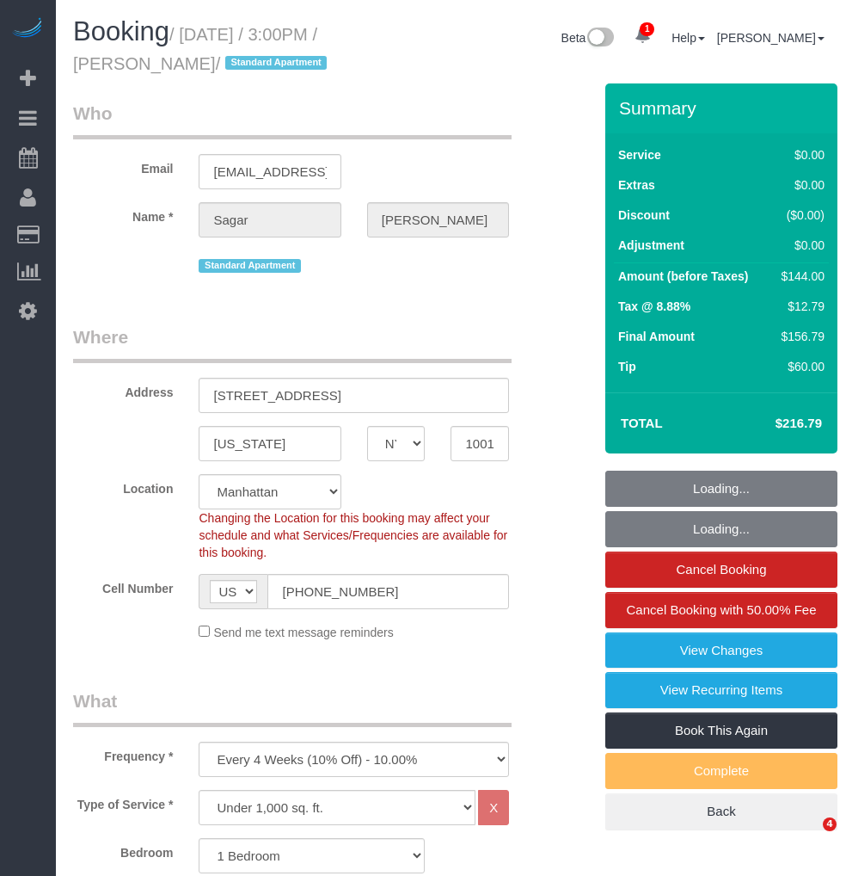
select select "spot1"
select select "1"
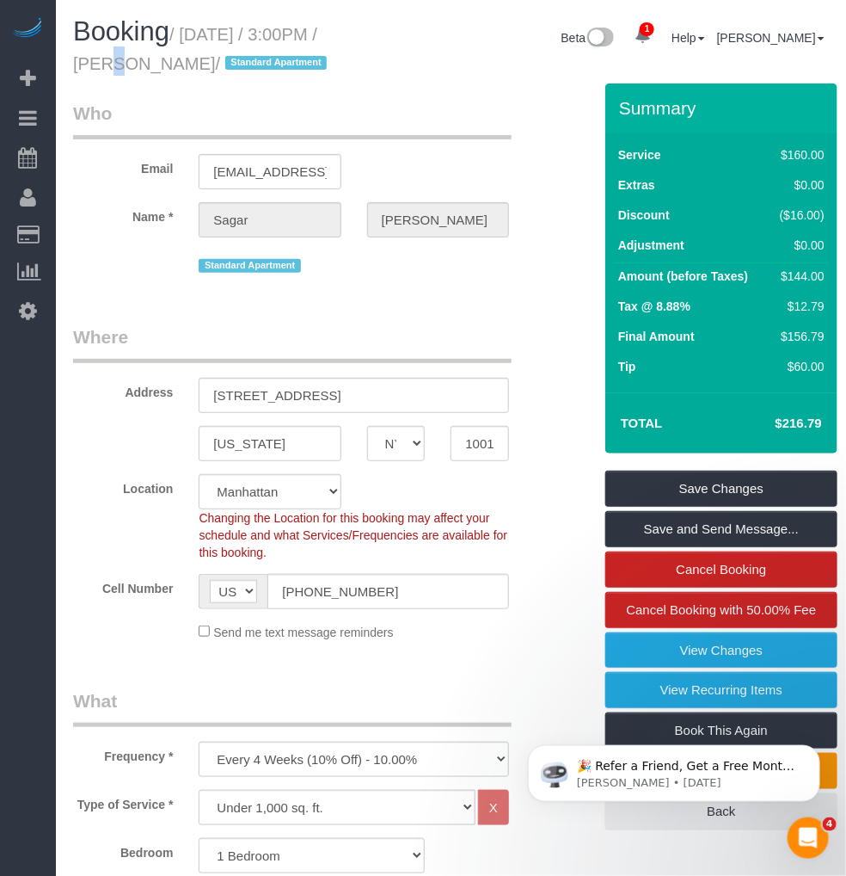
click at [331, 38] on small "/ [DATE] / 3:00PM / [PERSON_NAME] / Standard Apartment" at bounding box center [202, 49] width 259 height 48
drag, startPoint x: 167, startPoint y: 64, endPoint x: 77, endPoint y: 72, distance: 89.9
click at [75, 72] on small "/ [DATE] / 3:00PM / [PERSON_NAME] / Standard Apartment" at bounding box center [202, 49] width 259 height 48
copy small "[PERSON_NAME]"
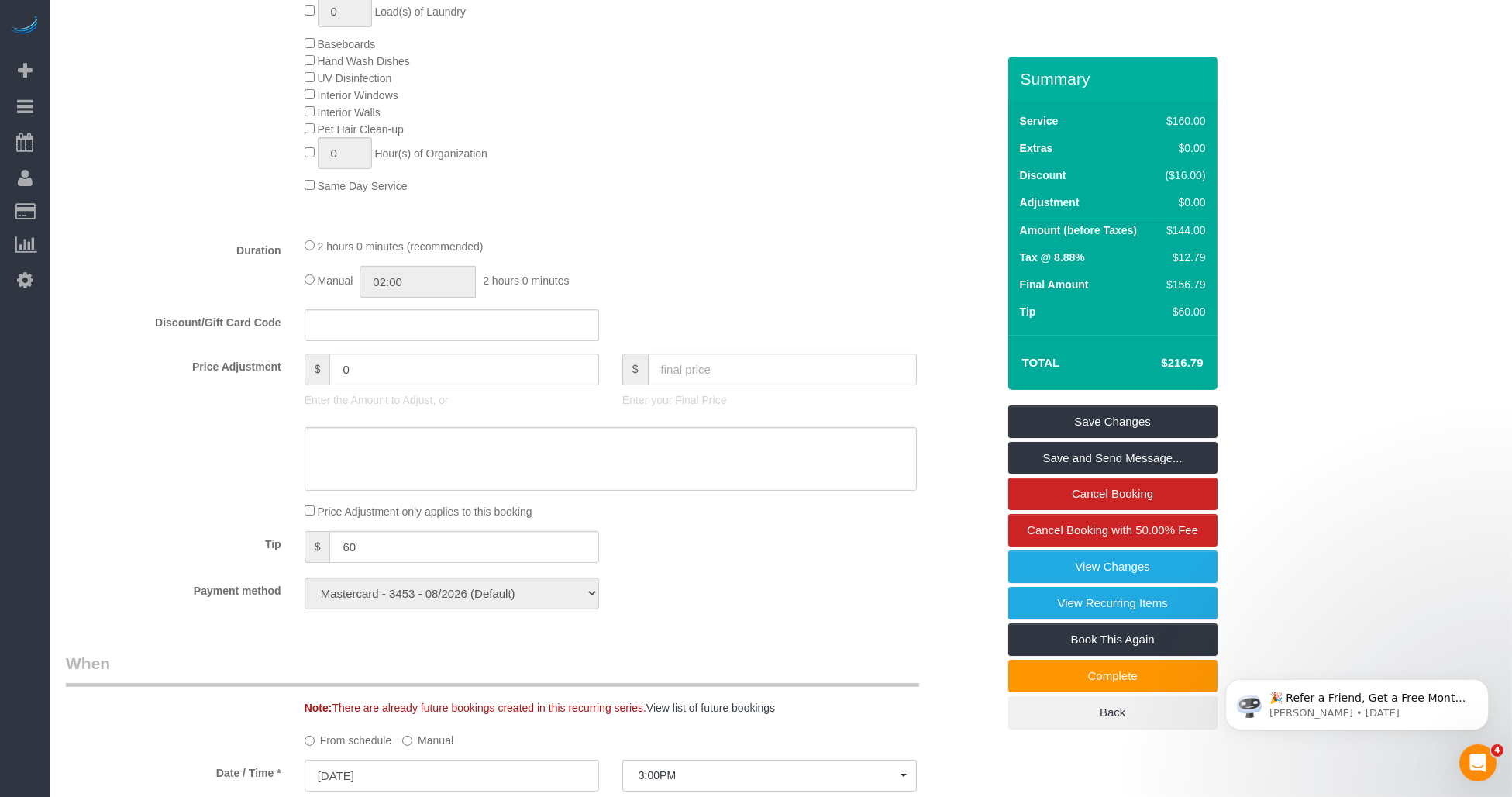
scroll to position [812, 0]
